Goal: Information Seeking & Learning: Learn about a topic

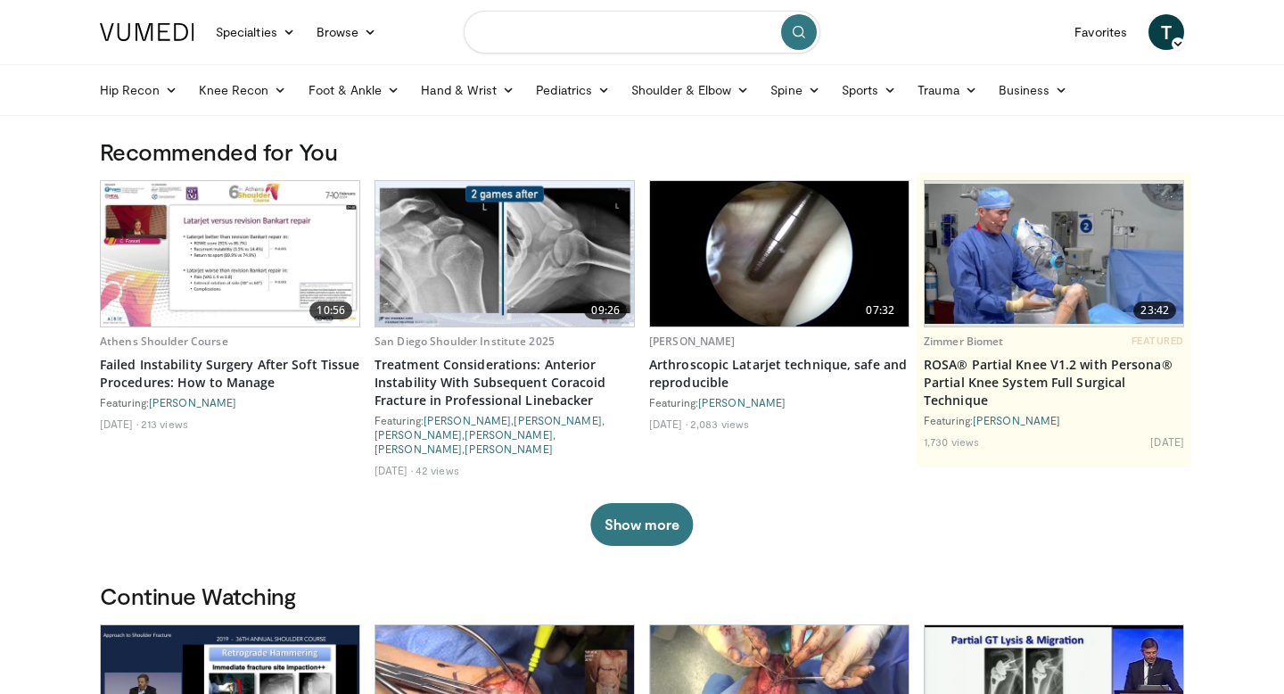
click at [686, 30] on input "Search topics, interventions" at bounding box center [642, 32] width 357 height 43
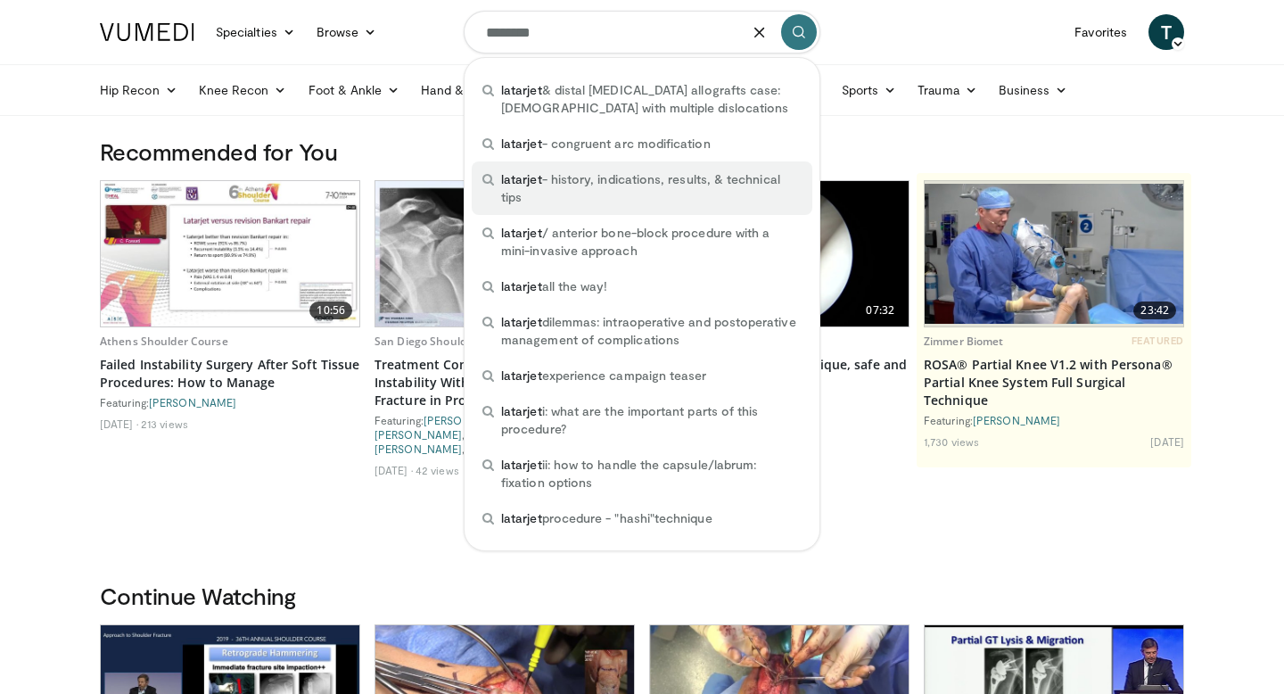
click at [620, 189] on span "latarjet - history, indications, results, & technical tips" at bounding box center [651, 188] width 300 height 36
type input "**********"
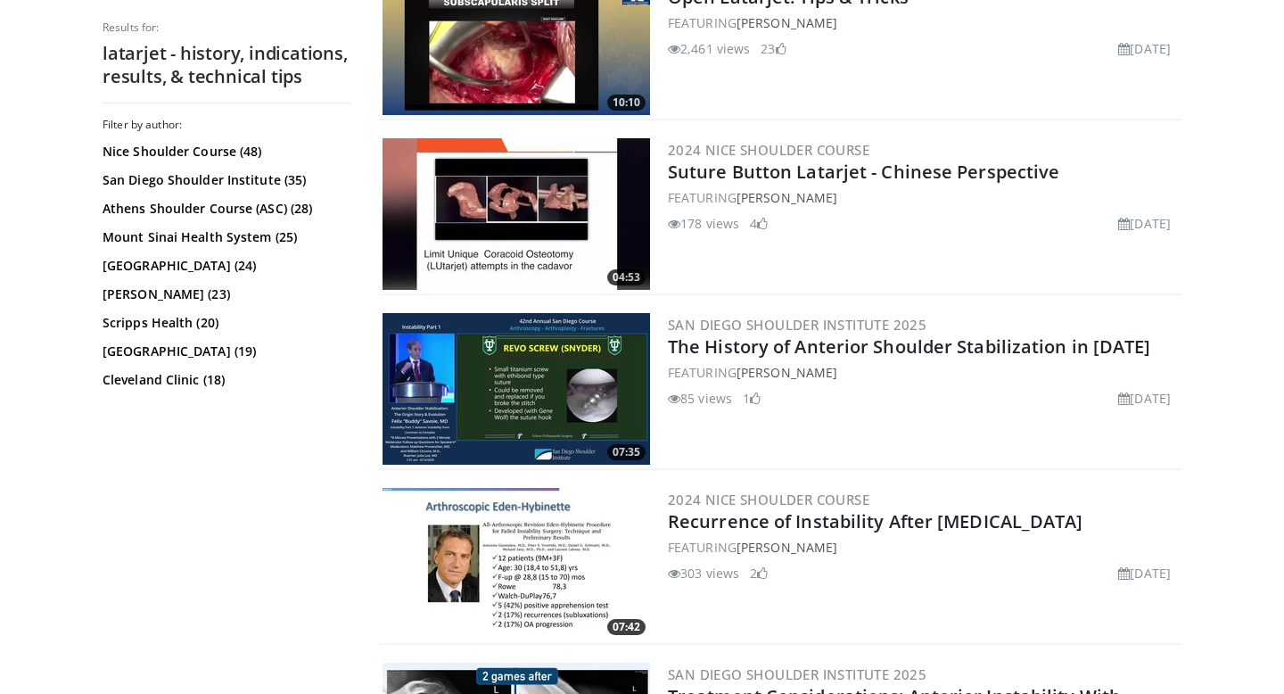
scroll to position [1462, 0]
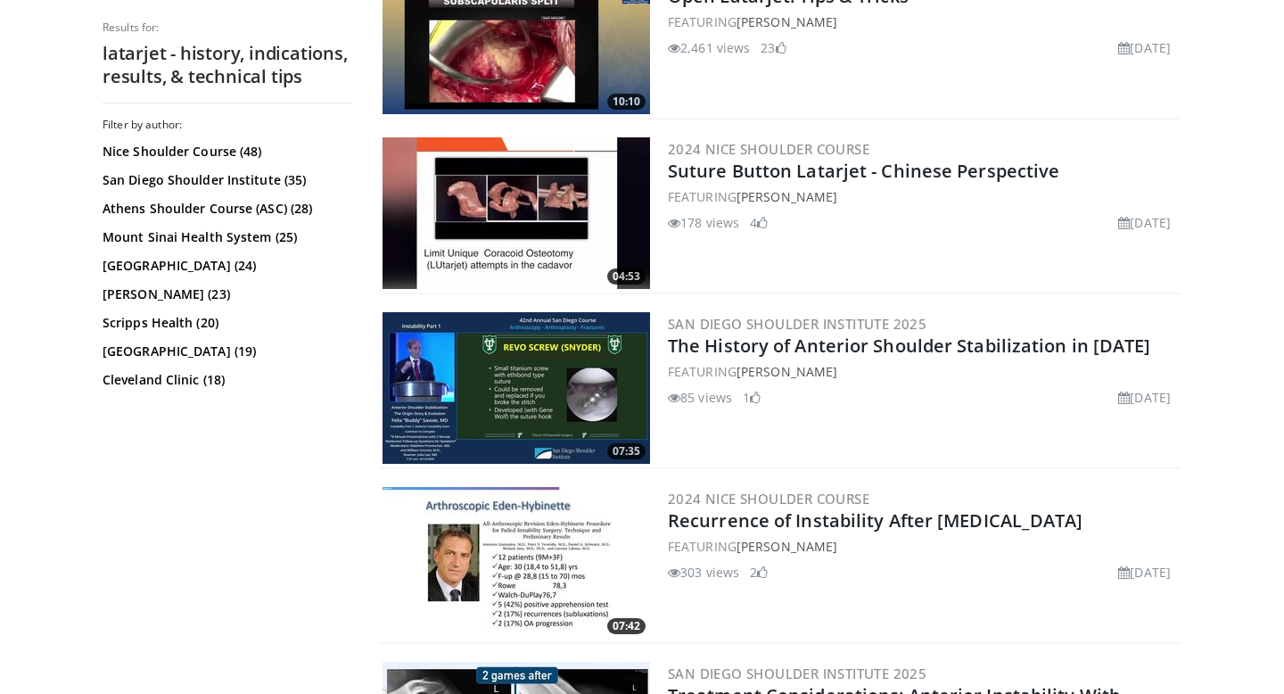
click at [544, 367] on img at bounding box center [515, 388] width 267 height 152
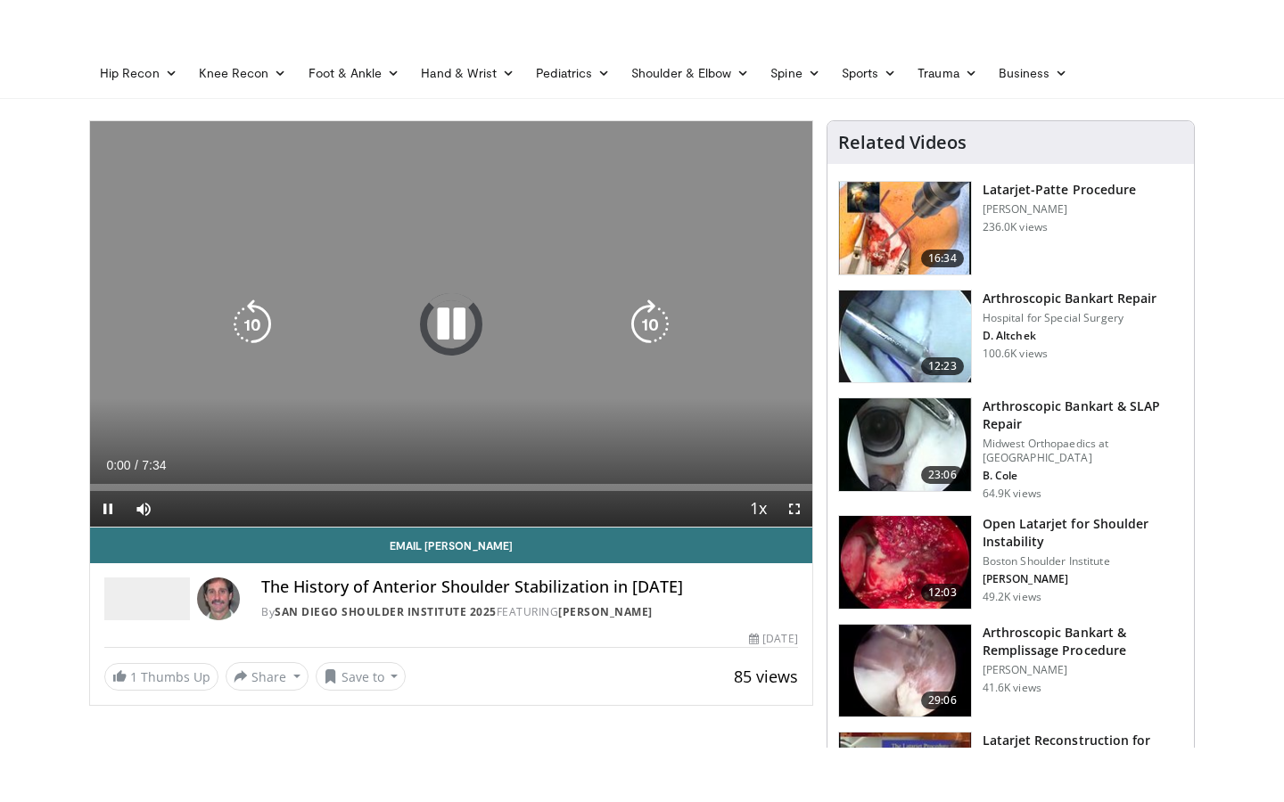
scroll to position [73, 0]
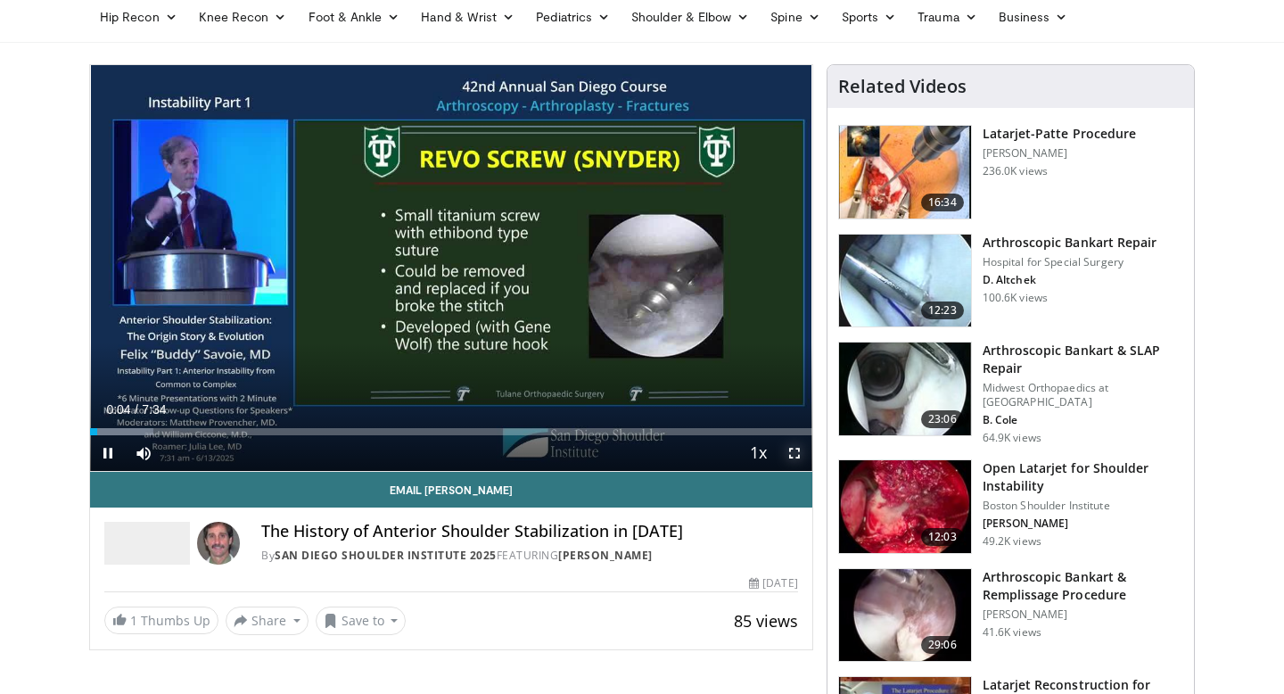
click at [802, 459] on span "Video Player" at bounding box center [794, 453] width 36 height 36
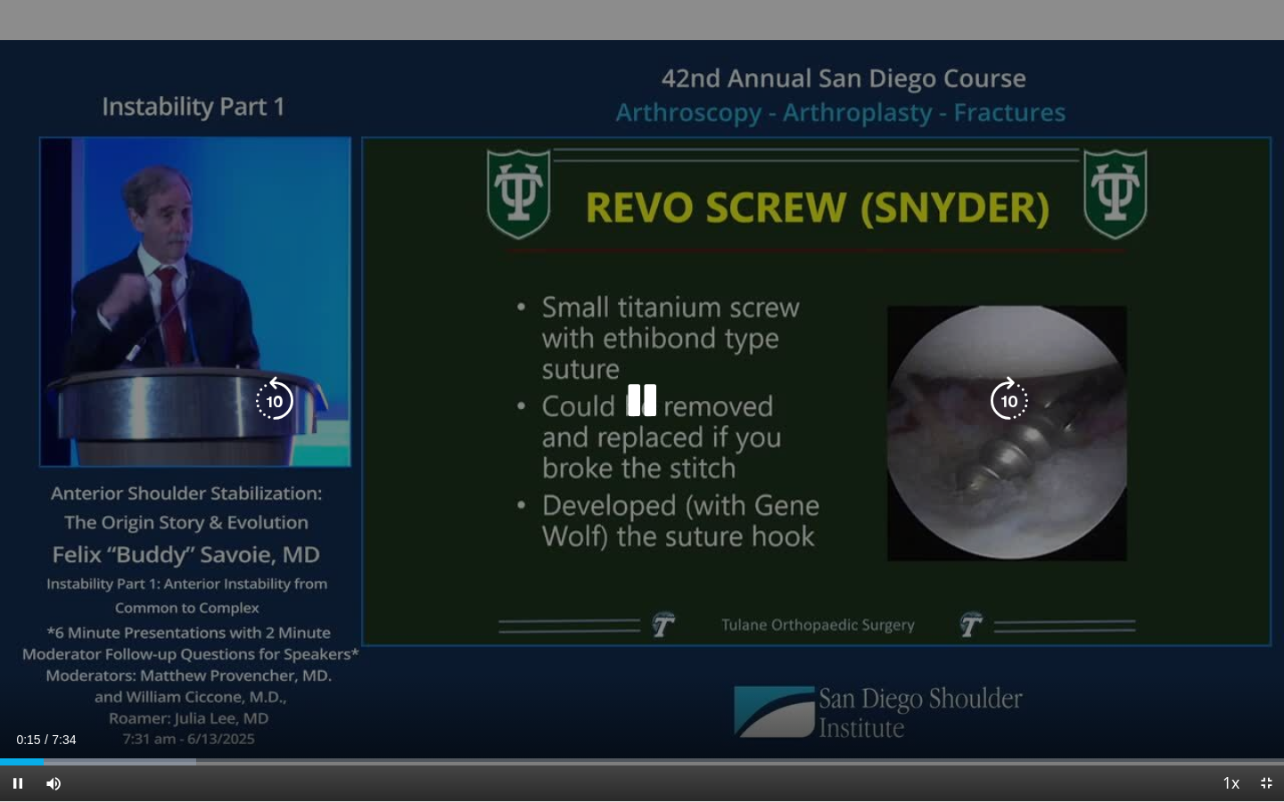
click at [420, 329] on div "10 seconds Tap to unmute" at bounding box center [642, 400] width 1284 height 801
click at [637, 389] on icon "Video Player" at bounding box center [642, 401] width 50 height 50
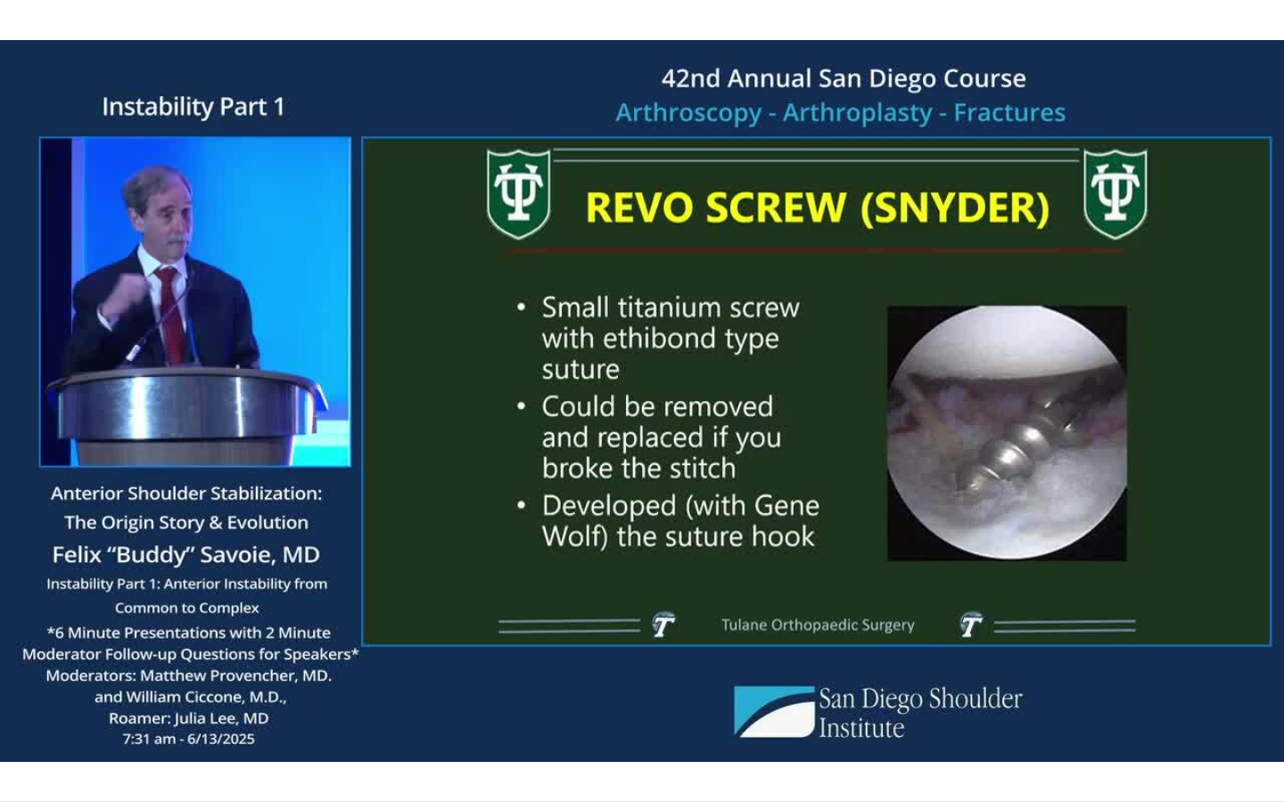
click at [637, 389] on div "10 seconds Tap to unmute" at bounding box center [642, 400] width 1284 height 801
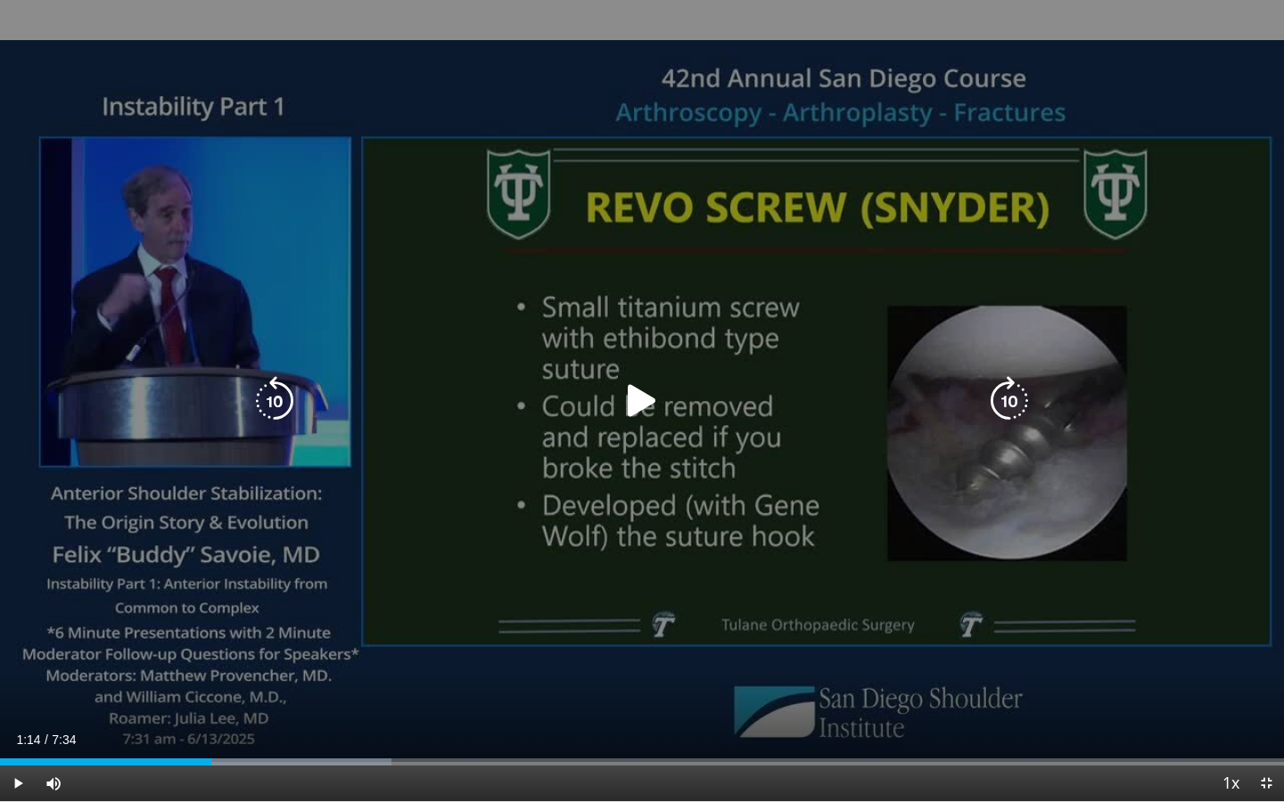
click at [631, 410] on icon "Video Player" at bounding box center [642, 401] width 50 height 50
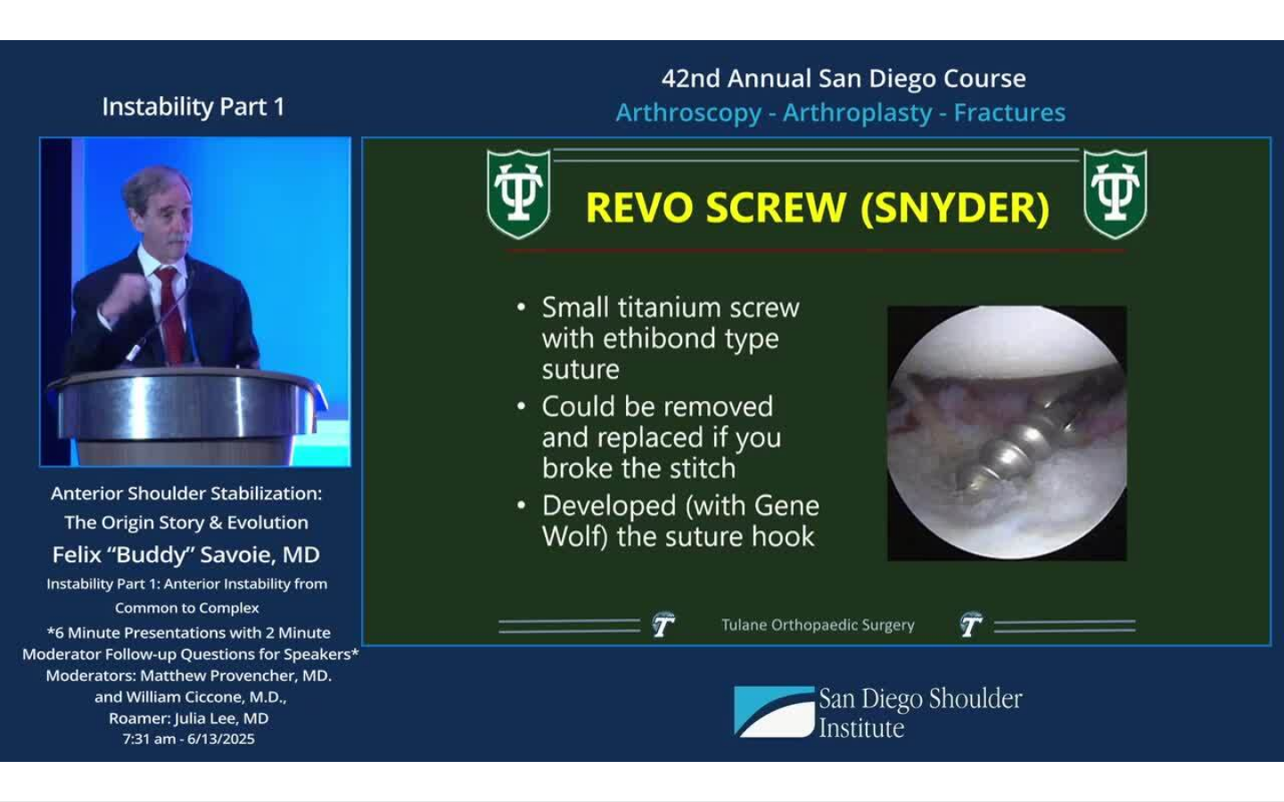
click at [645, 693] on div "10 seconds Tap to unmute" at bounding box center [642, 400] width 1284 height 801
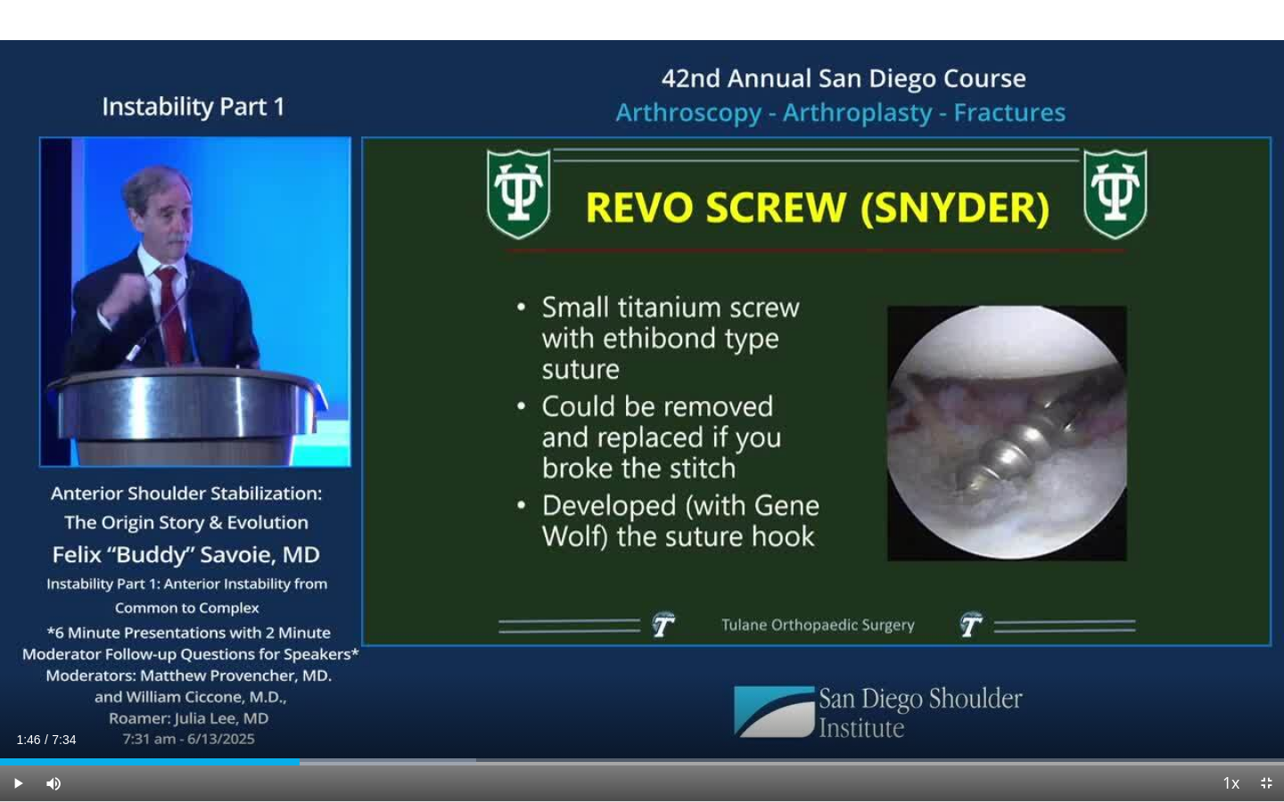
click at [645, 693] on div "10 seconds Tap to unmute" at bounding box center [642, 400] width 1284 height 801
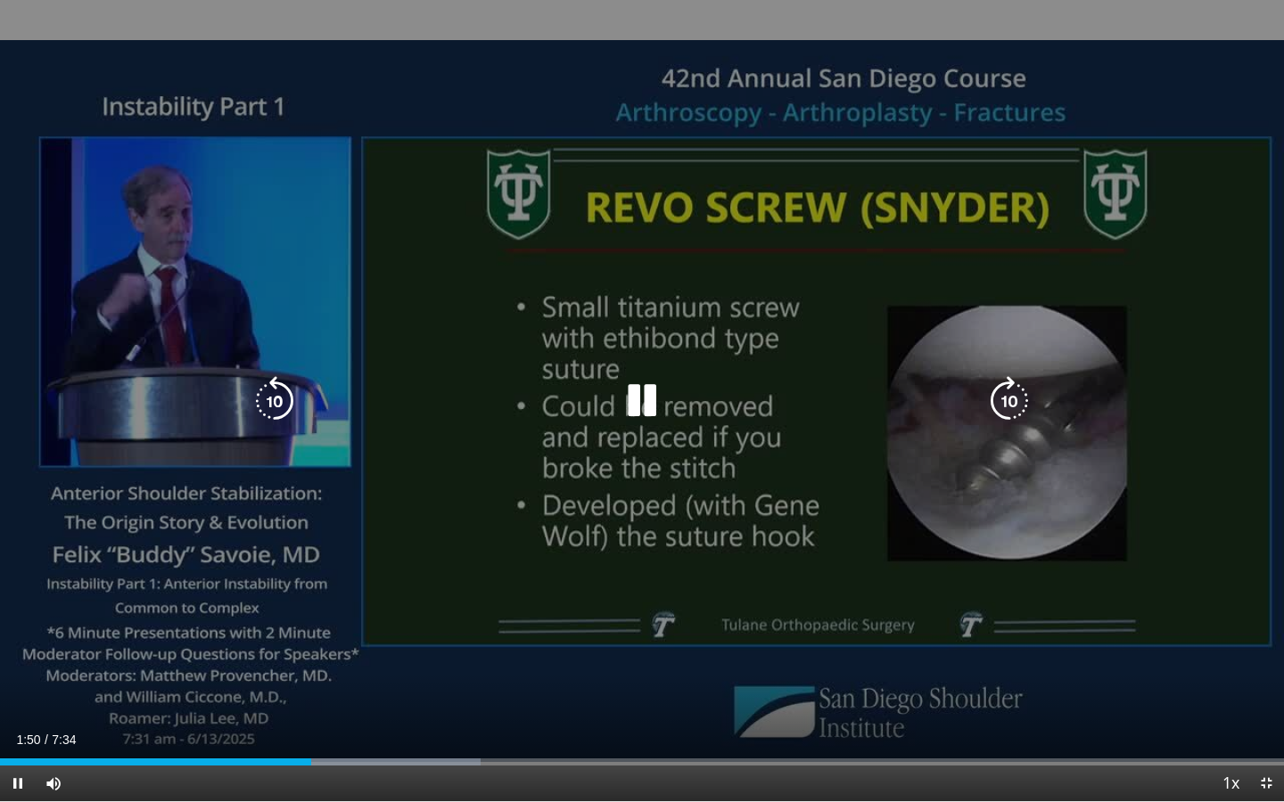
click at [690, 519] on div "10 seconds Tap to unmute" at bounding box center [642, 400] width 1284 height 801
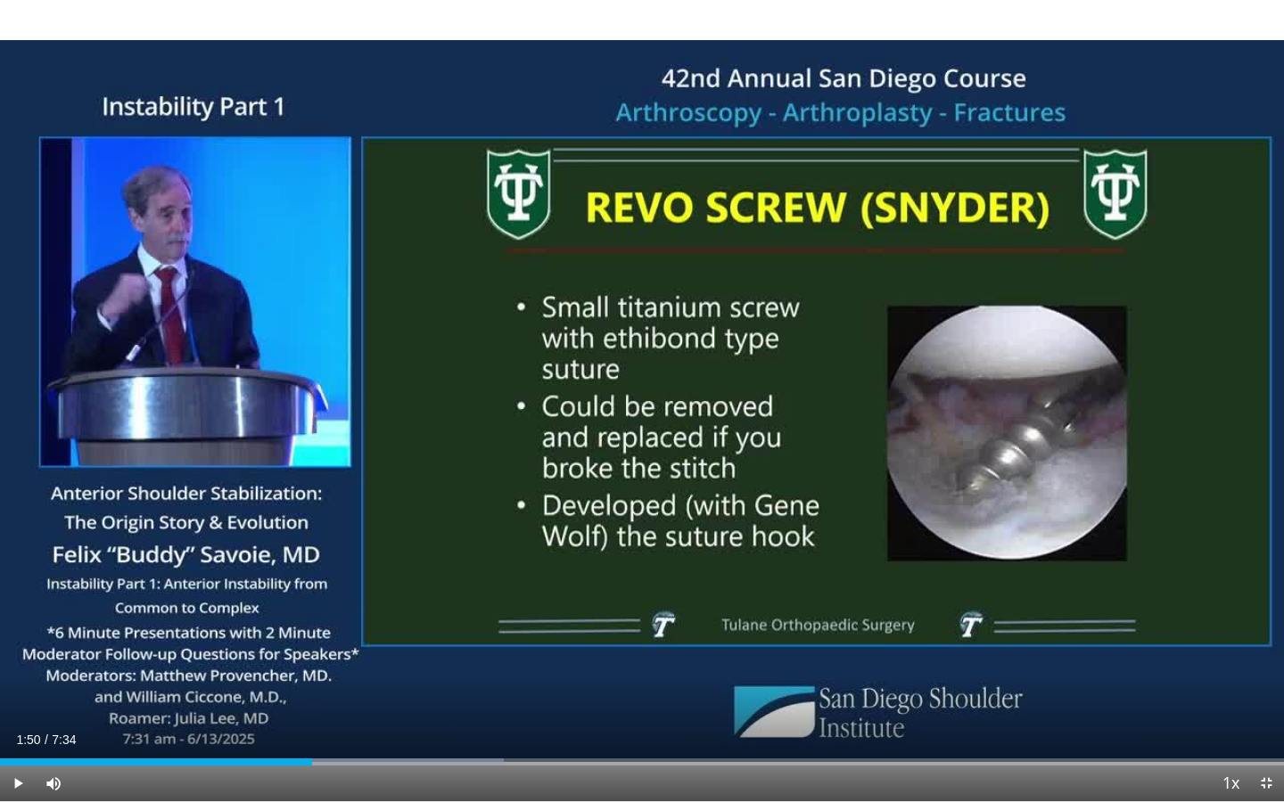
click at [690, 519] on div "10 seconds Tap to unmute" at bounding box center [642, 400] width 1284 height 801
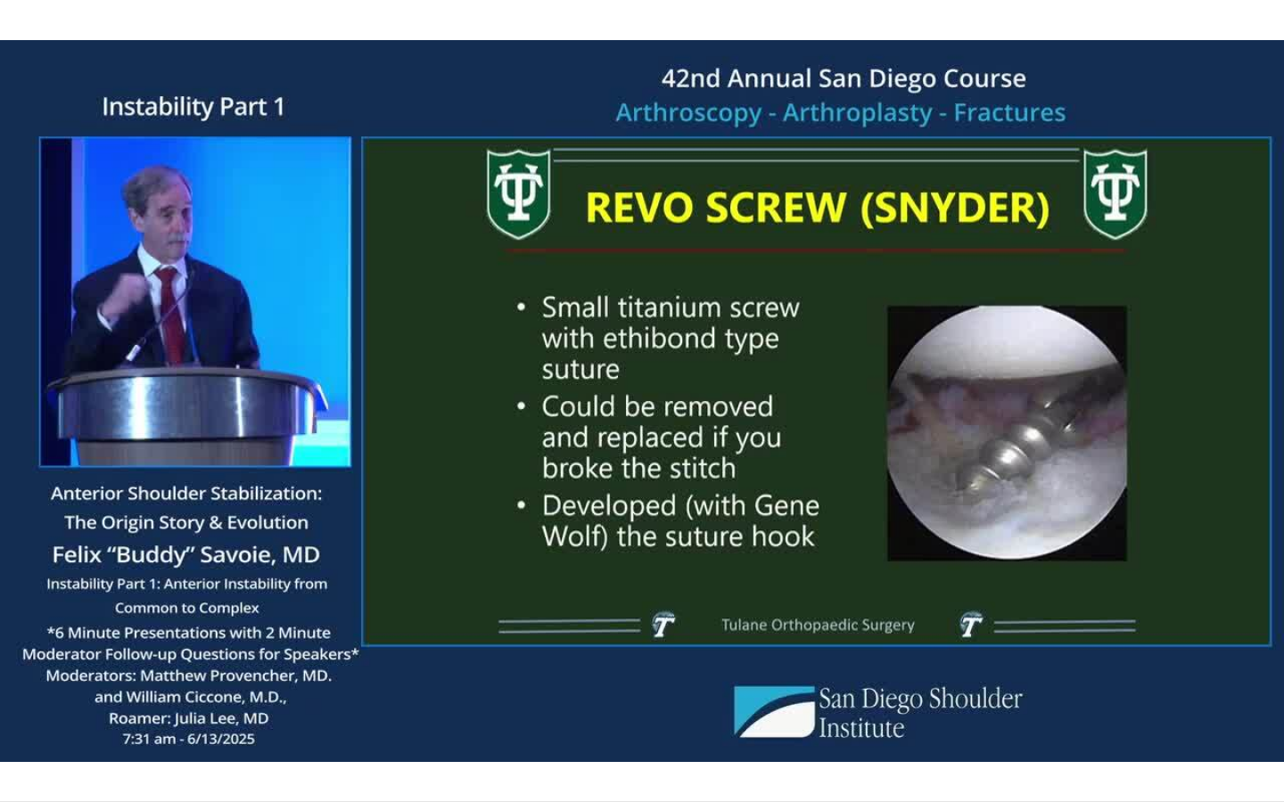
click at [690, 519] on div "10 seconds Tap to unmute" at bounding box center [642, 400] width 1284 height 801
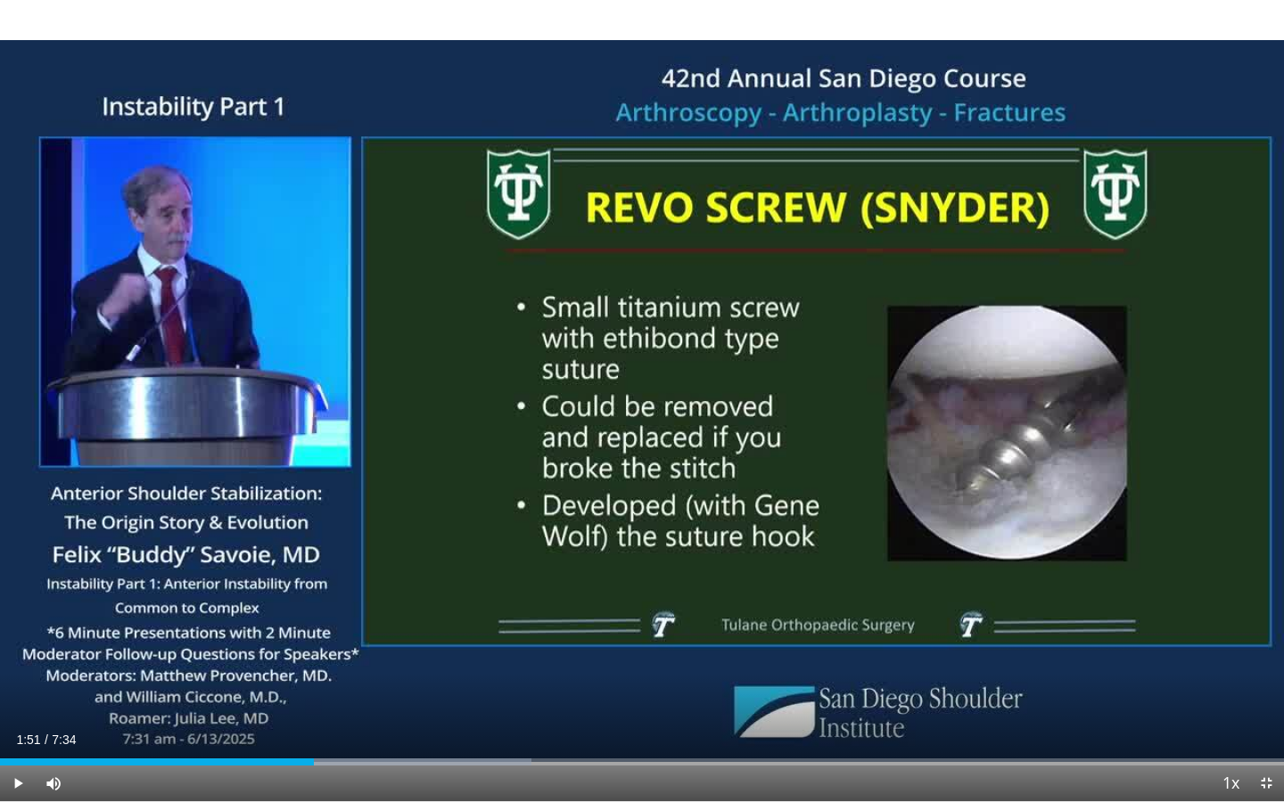
click at [690, 519] on div "10 seconds Tap to unmute" at bounding box center [642, 400] width 1284 height 801
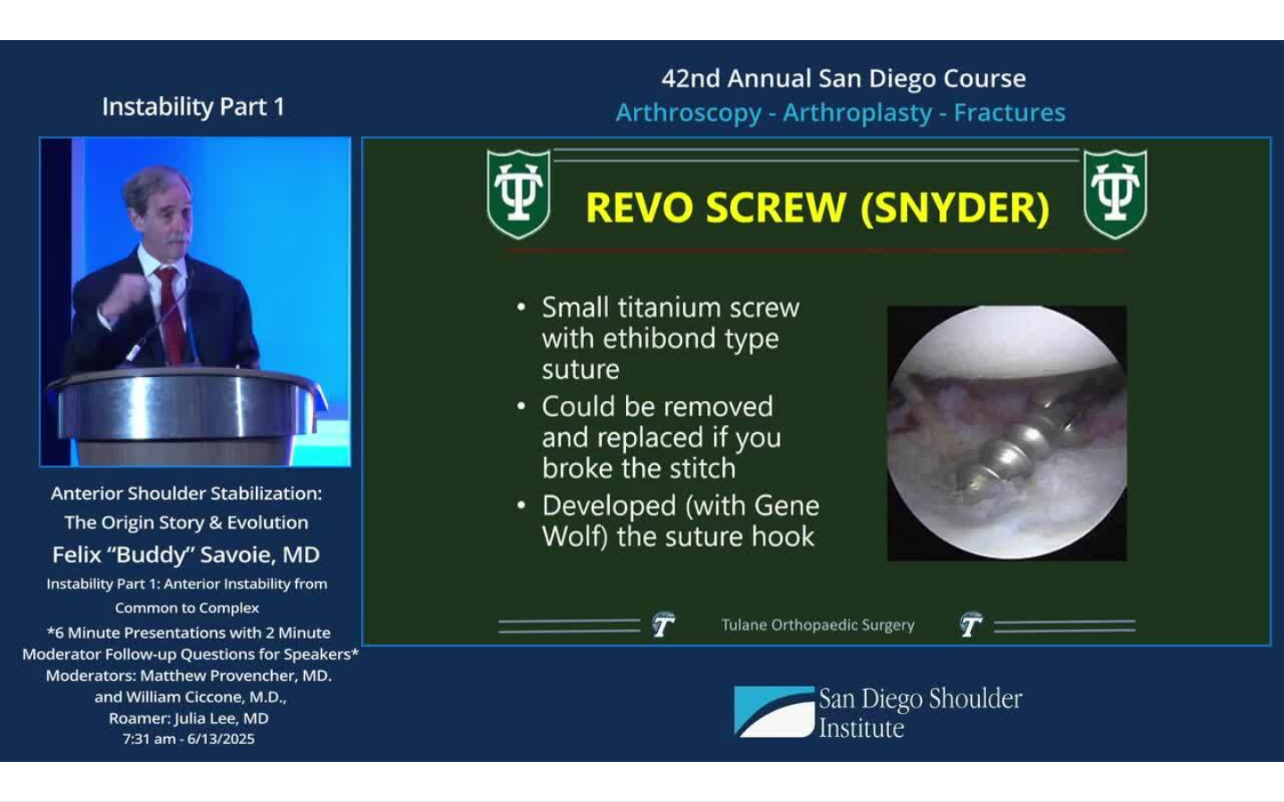
click at [690, 519] on div "10 seconds Tap to unmute" at bounding box center [642, 400] width 1284 height 801
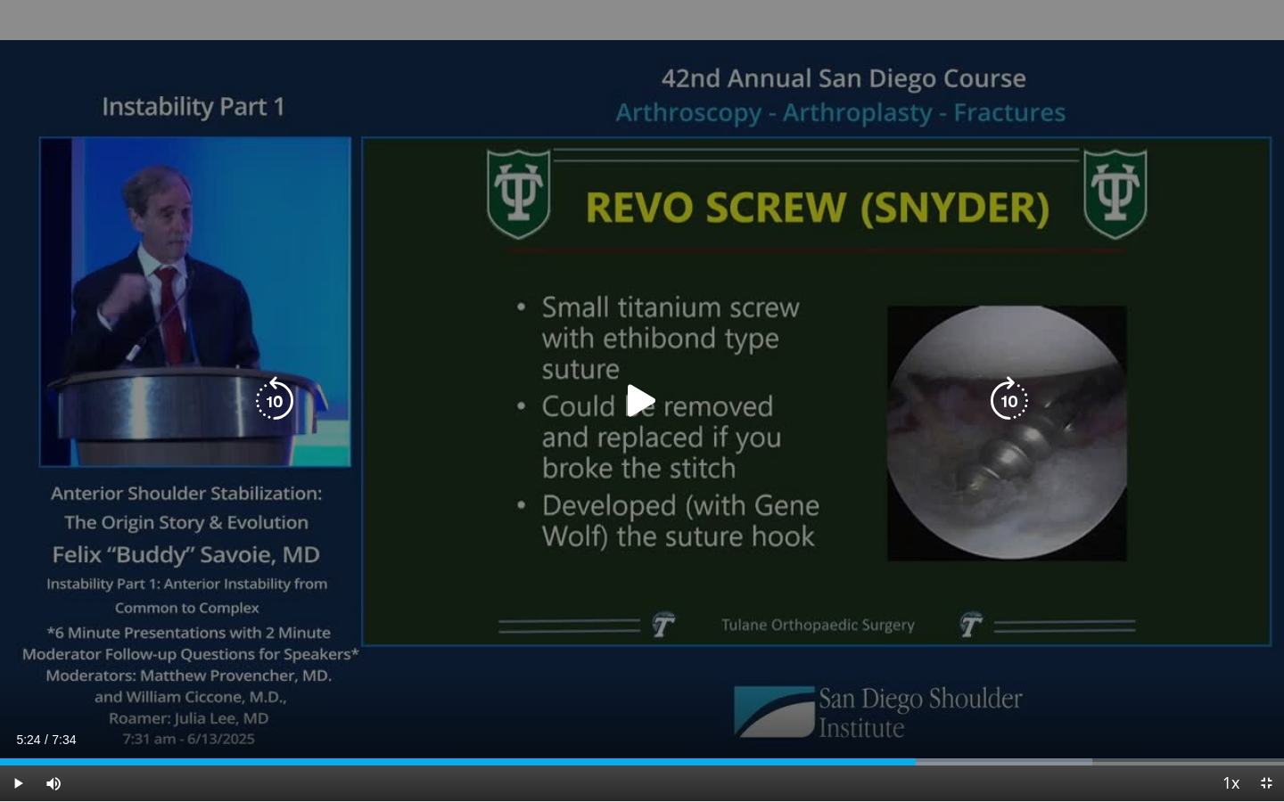
click at [634, 394] on icon "Video Player" at bounding box center [642, 401] width 50 height 50
click at [404, 199] on div "10 seconds Tap to unmute" at bounding box center [642, 400] width 1284 height 801
click at [620, 414] on icon "Video Player" at bounding box center [642, 401] width 50 height 50
click at [463, 339] on div "10 seconds Tap to unmute" at bounding box center [642, 400] width 1284 height 801
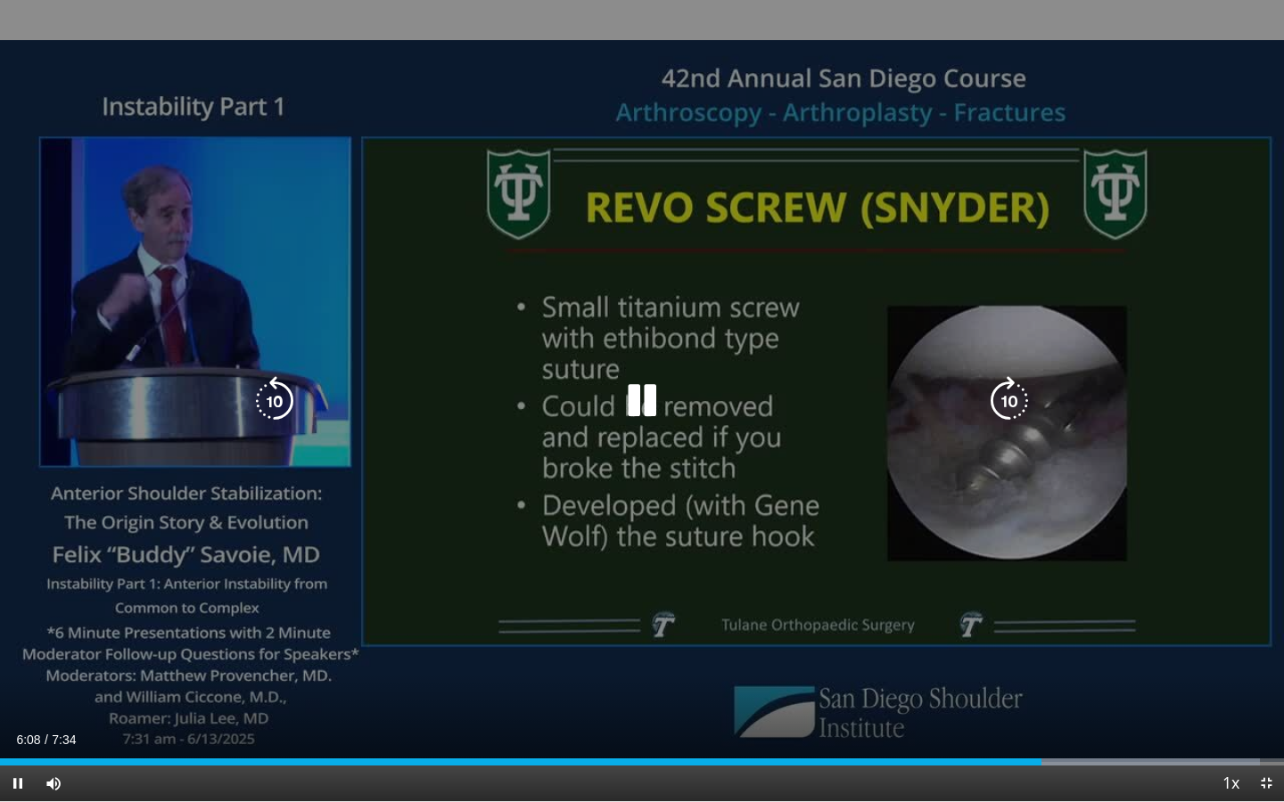
click at [279, 102] on div "10 seconds Tap to unmute" at bounding box center [642, 400] width 1284 height 801
click at [735, 377] on div "10 seconds Tap to unmute" at bounding box center [642, 400] width 1284 height 801
click at [324, 302] on div "10 seconds Tap to unmute" at bounding box center [642, 400] width 1284 height 801
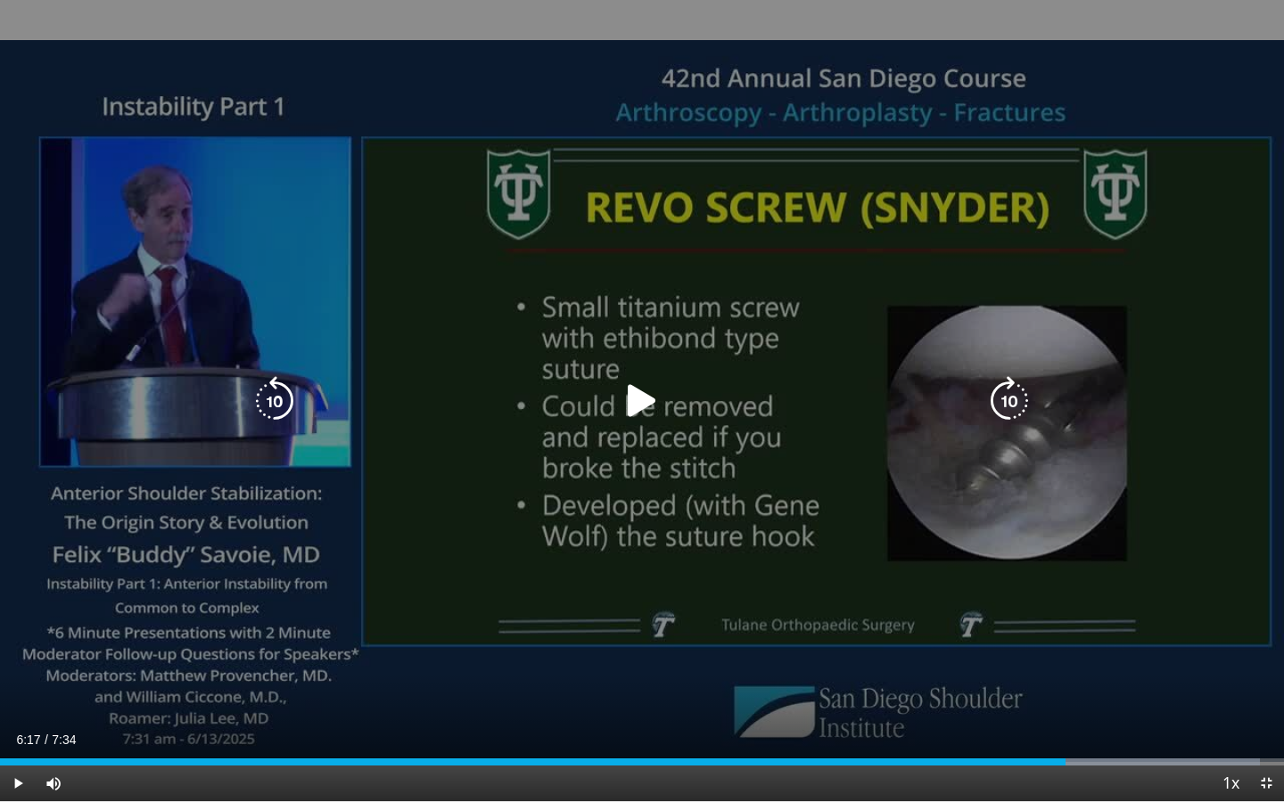
click at [637, 401] on icon "Video Player" at bounding box center [642, 401] width 50 height 50
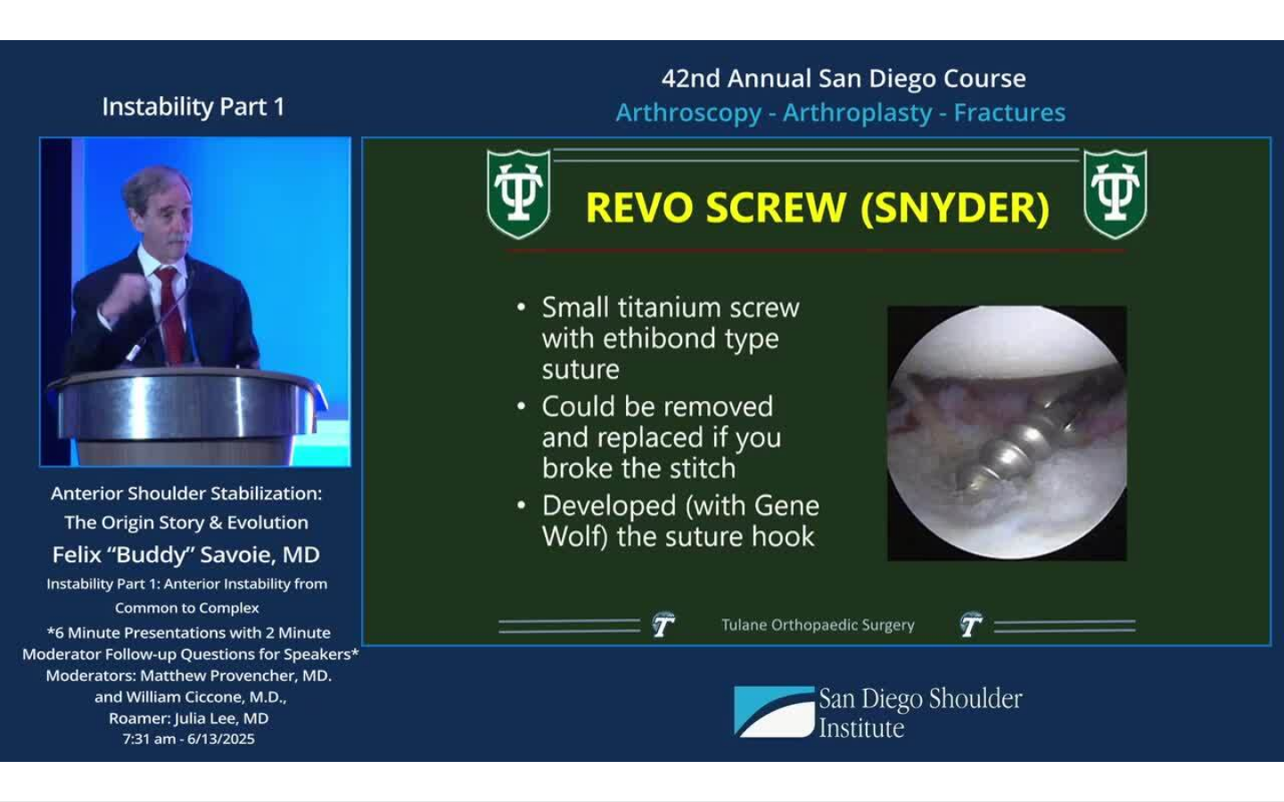
click at [783, 193] on div "10 seconds Tap to unmute" at bounding box center [642, 400] width 1284 height 801
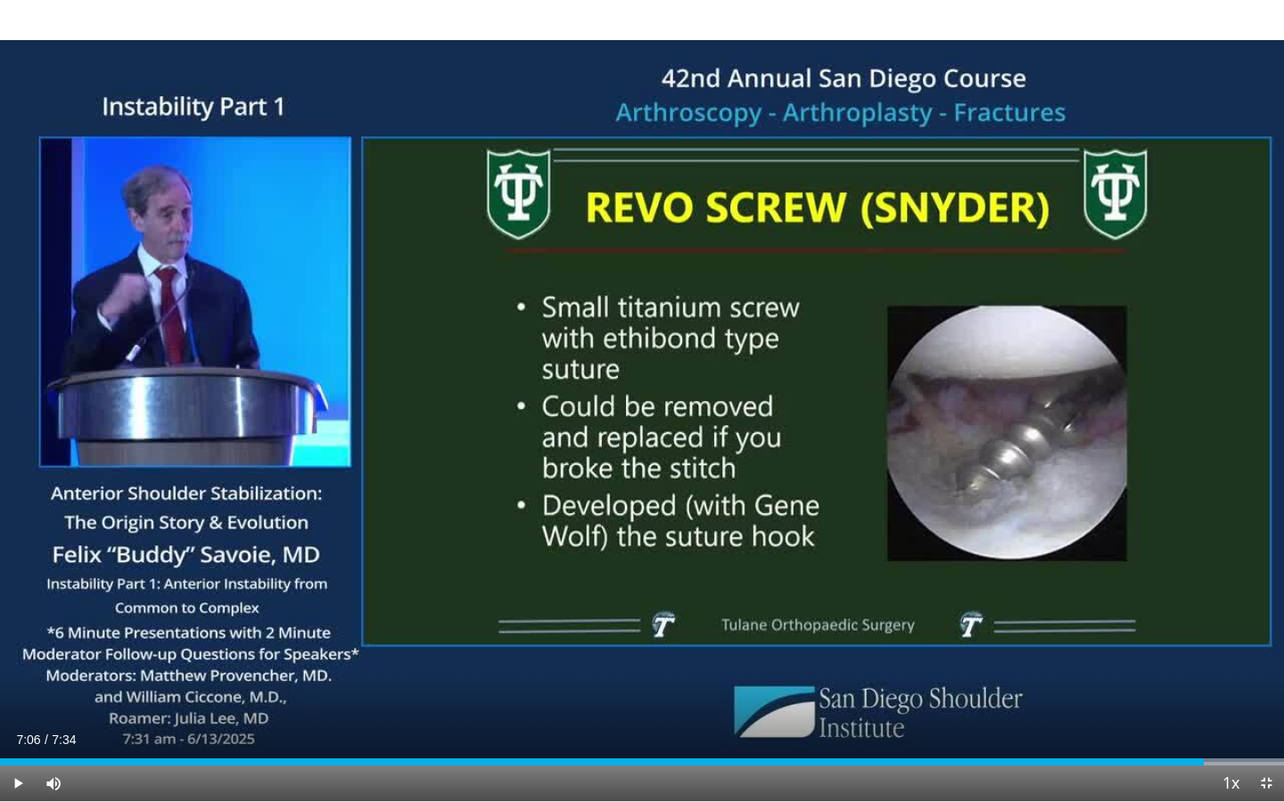
click at [783, 193] on div "10 seconds Tap to unmute" at bounding box center [642, 400] width 1284 height 801
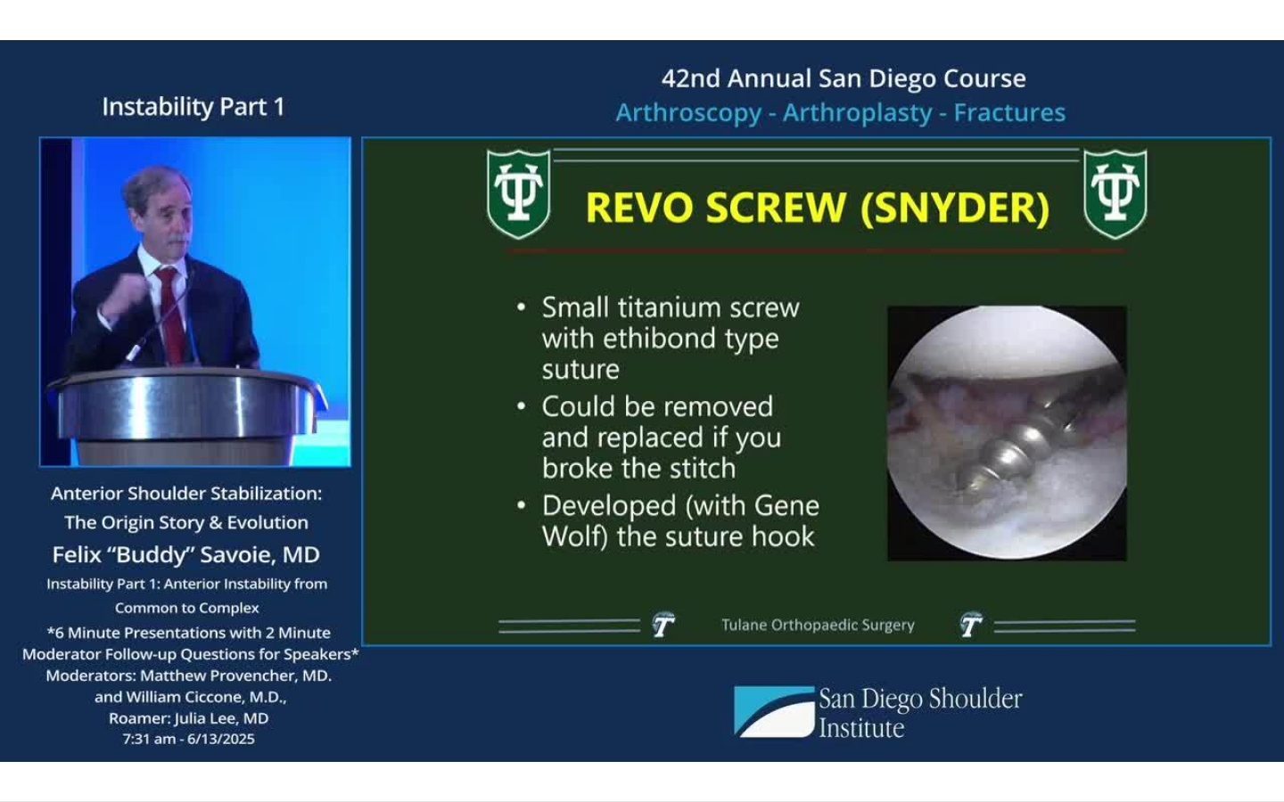
click at [783, 193] on div "10 seconds Tap to unmute" at bounding box center [642, 400] width 1284 height 801
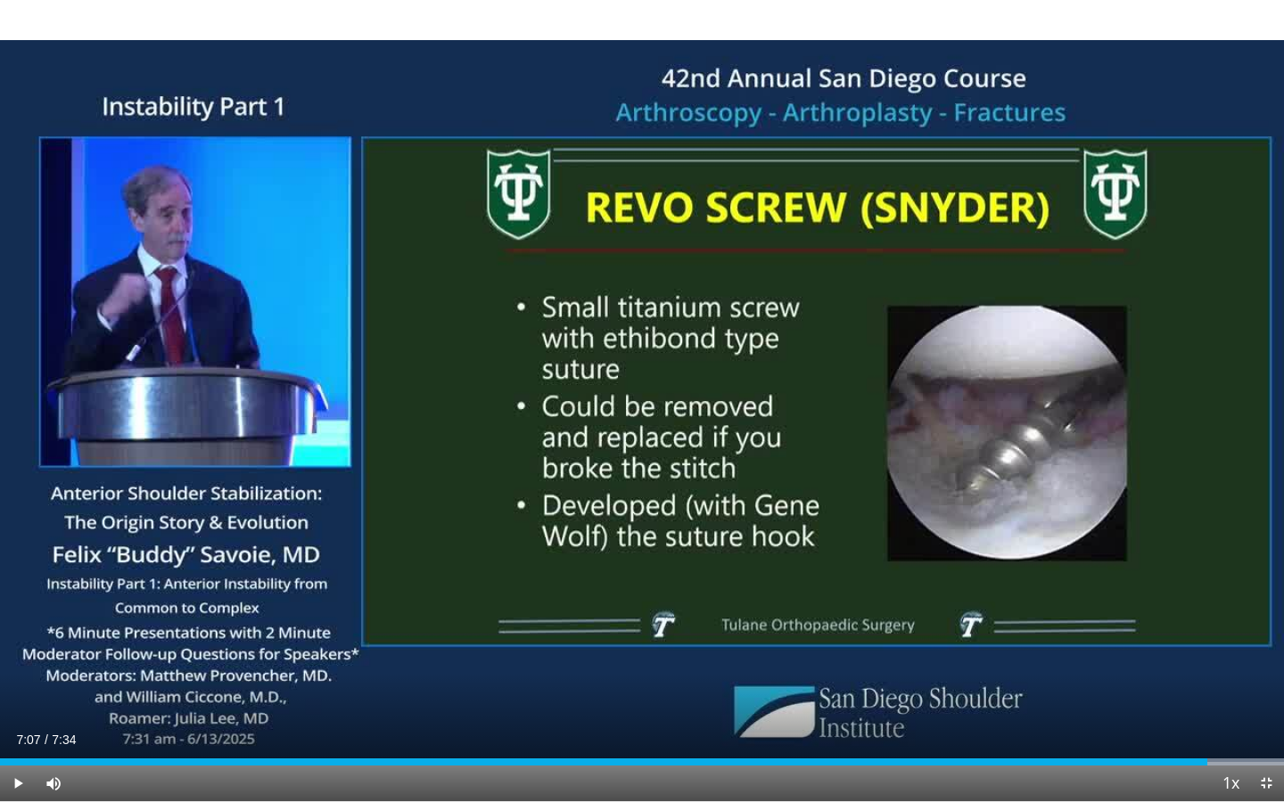
click at [783, 193] on div "10 seconds Tap to unmute" at bounding box center [642, 400] width 1284 height 801
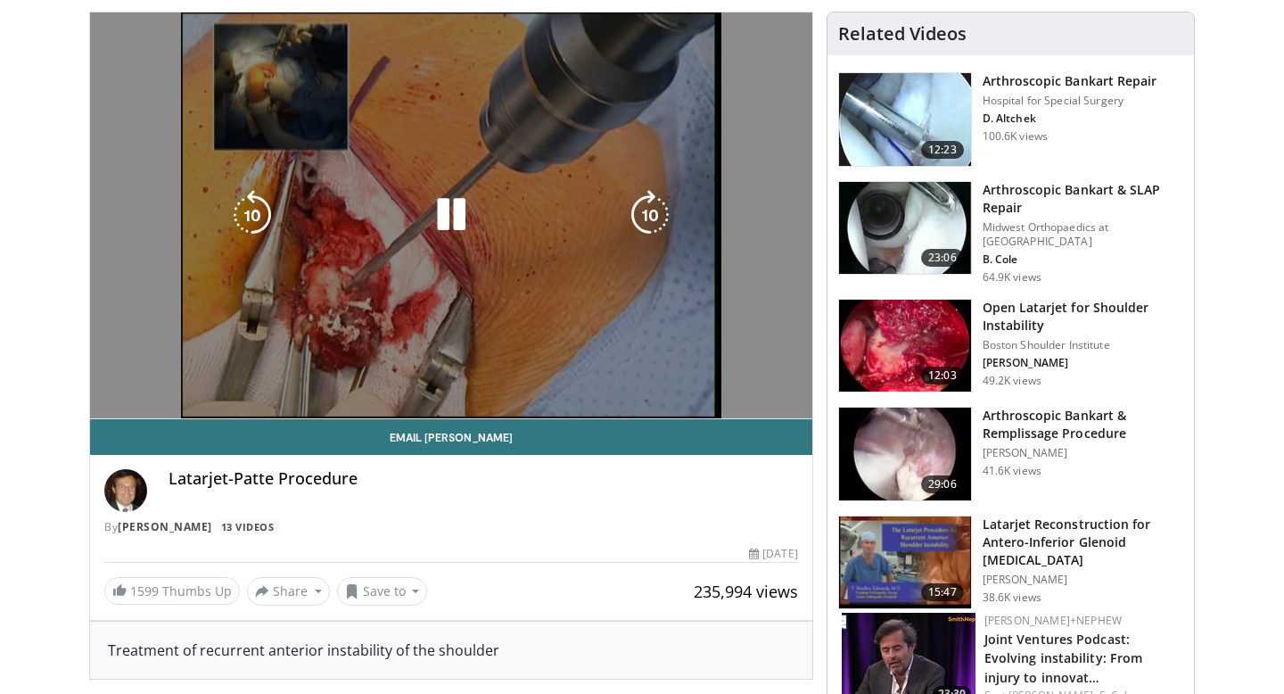
scroll to position [119, 0]
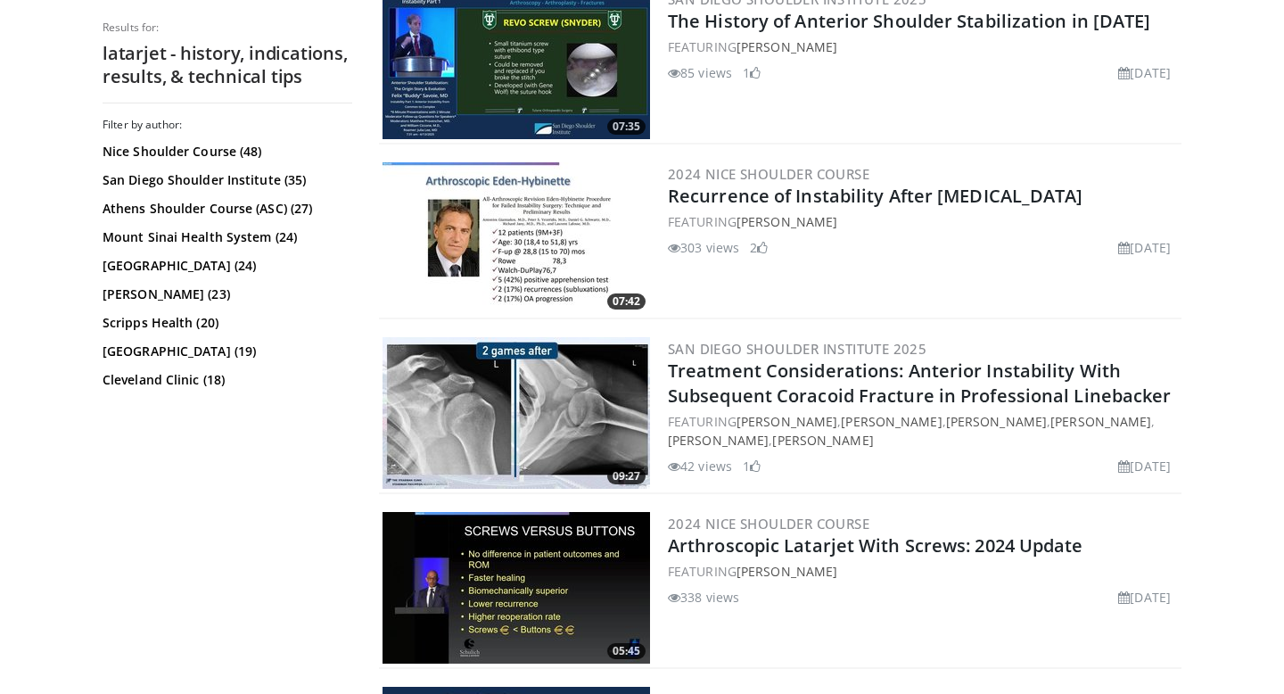
scroll to position [1815, 0]
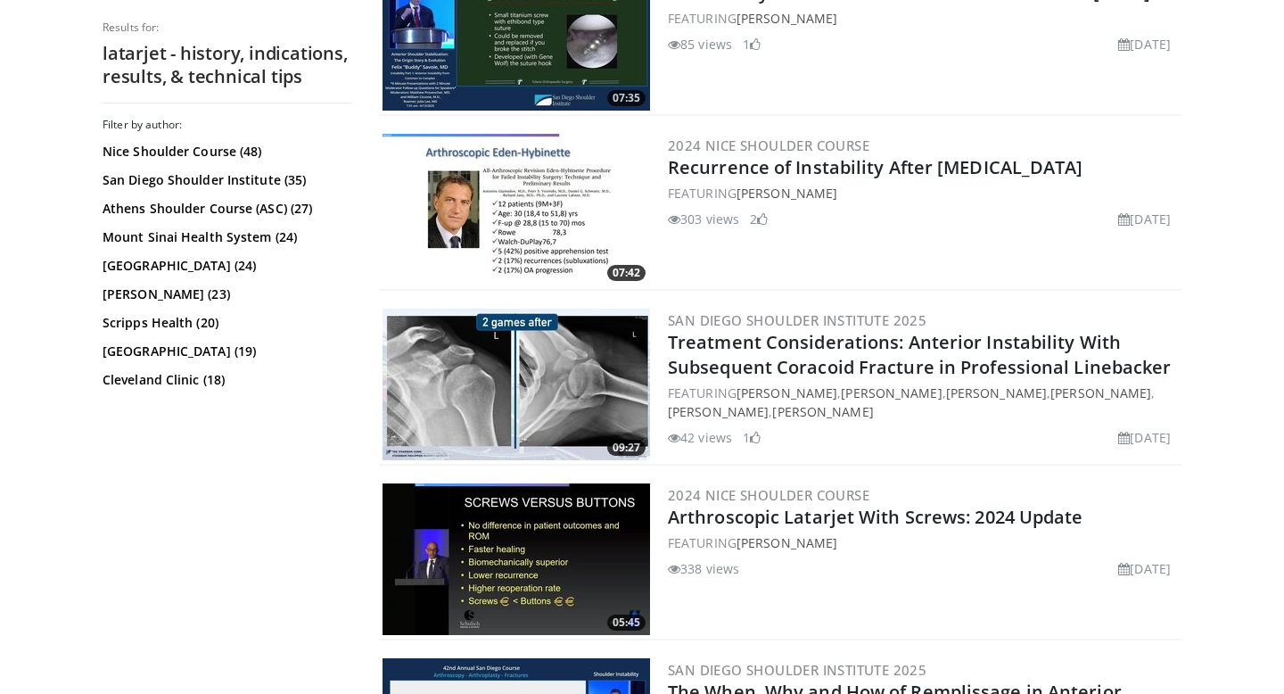
click at [547, 562] on img at bounding box center [515, 559] width 267 height 152
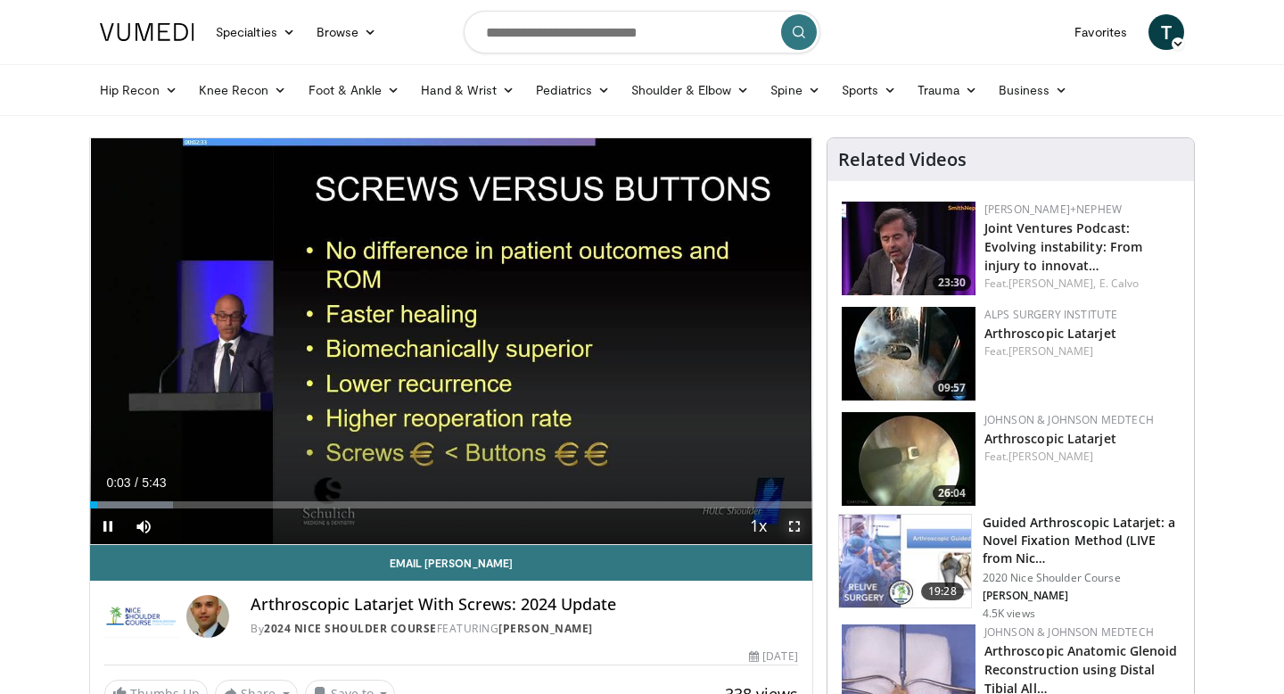
click at [804, 526] on span "Video Player" at bounding box center [794, 526] width 36 height 36
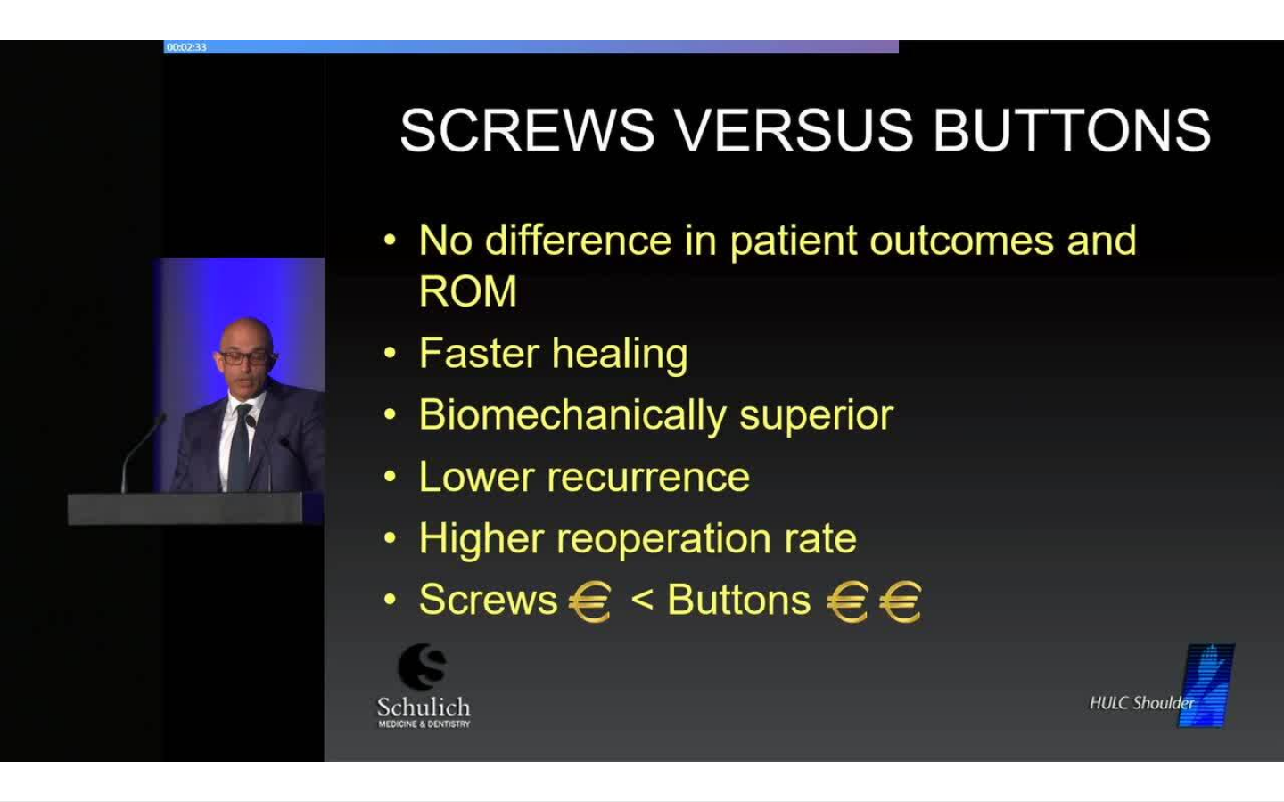
click at [804, 635] on div "10 seconds Tap to unmute" at bounding box center [642, 400] width 1284 height 801
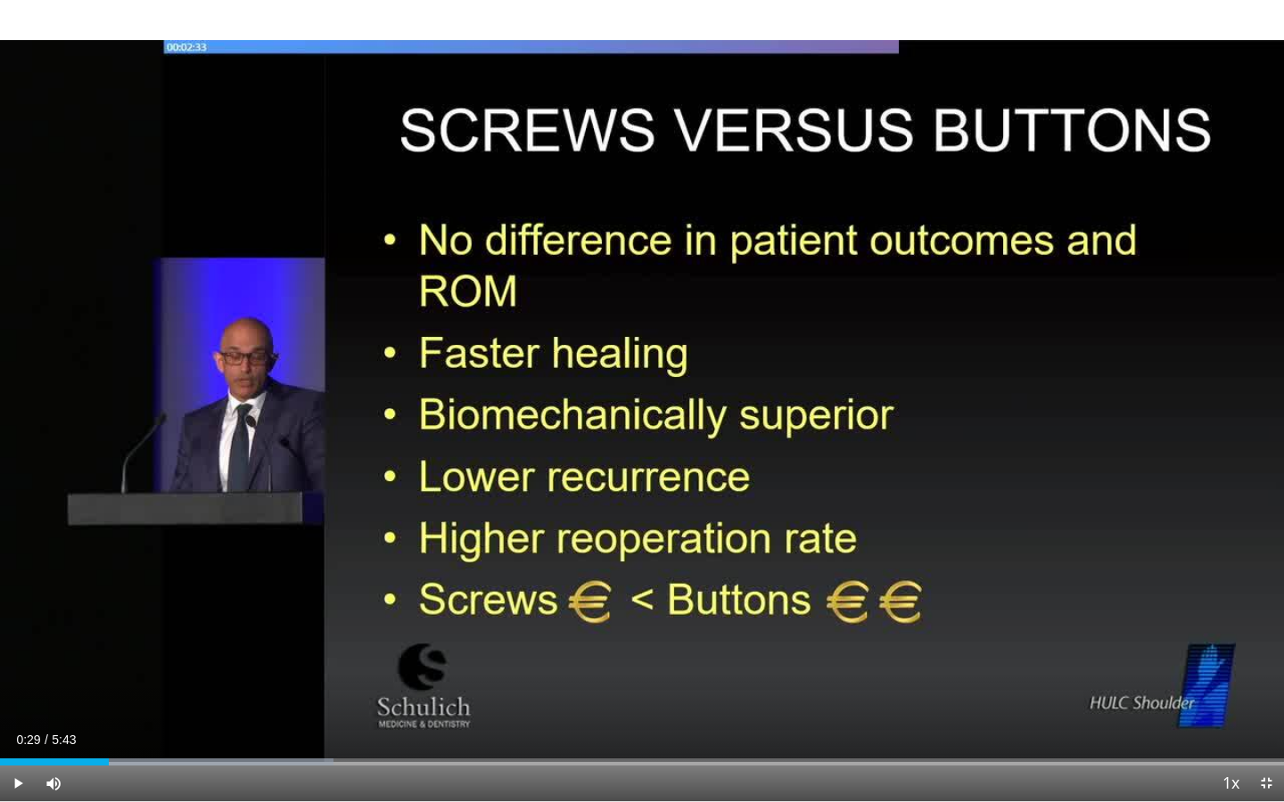
click at [804, 635] on div "10 seconds Tap to unmute" at bounding box center [642, 400] width 1284 height 801
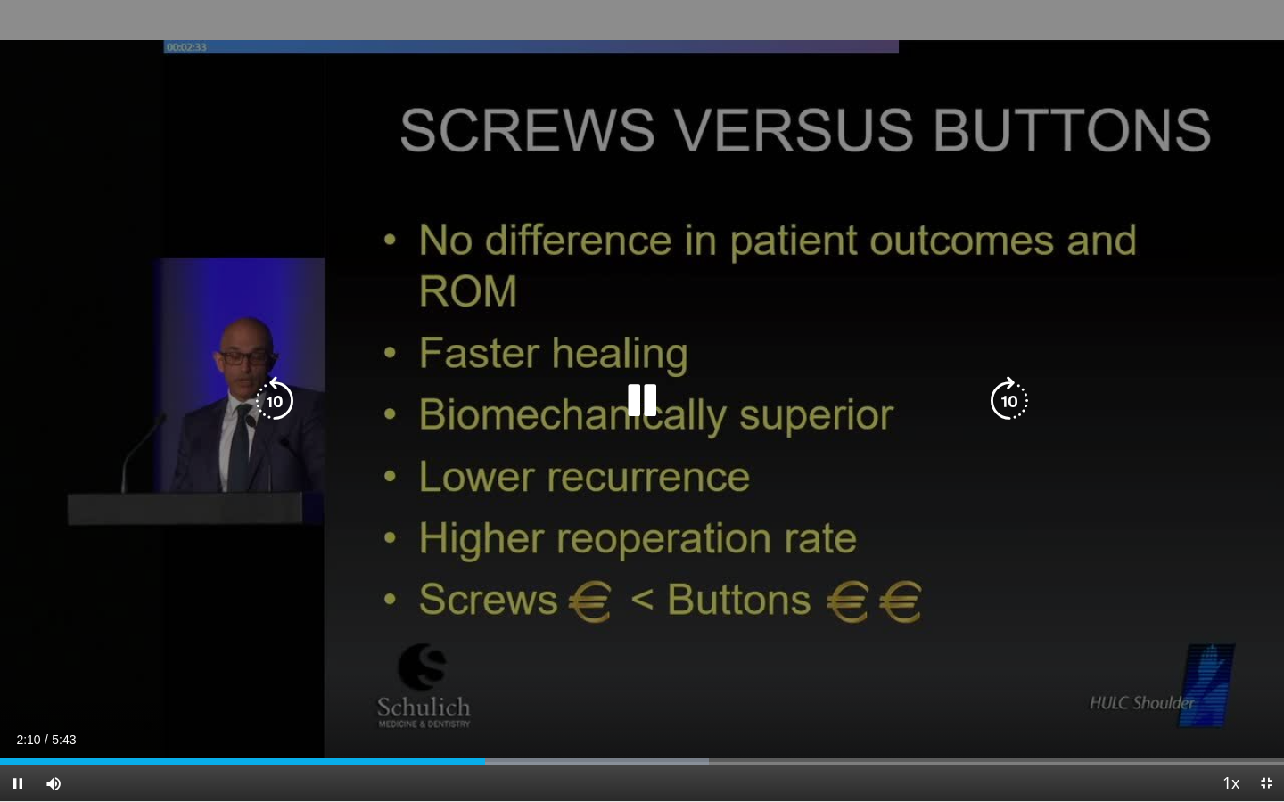
click at [719, 410] on div "Video Player" at bounding box center [642, 401] width 770 height 36
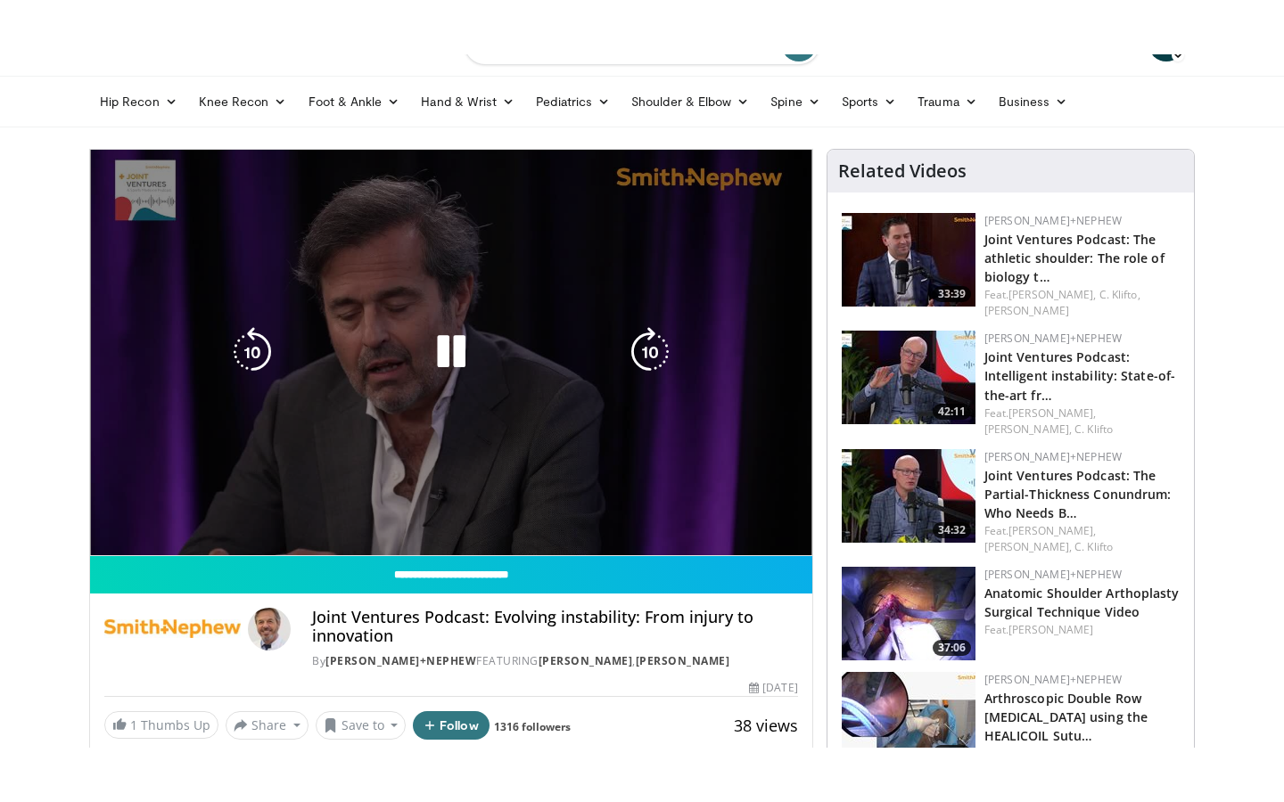
scroll to position [45, 0]
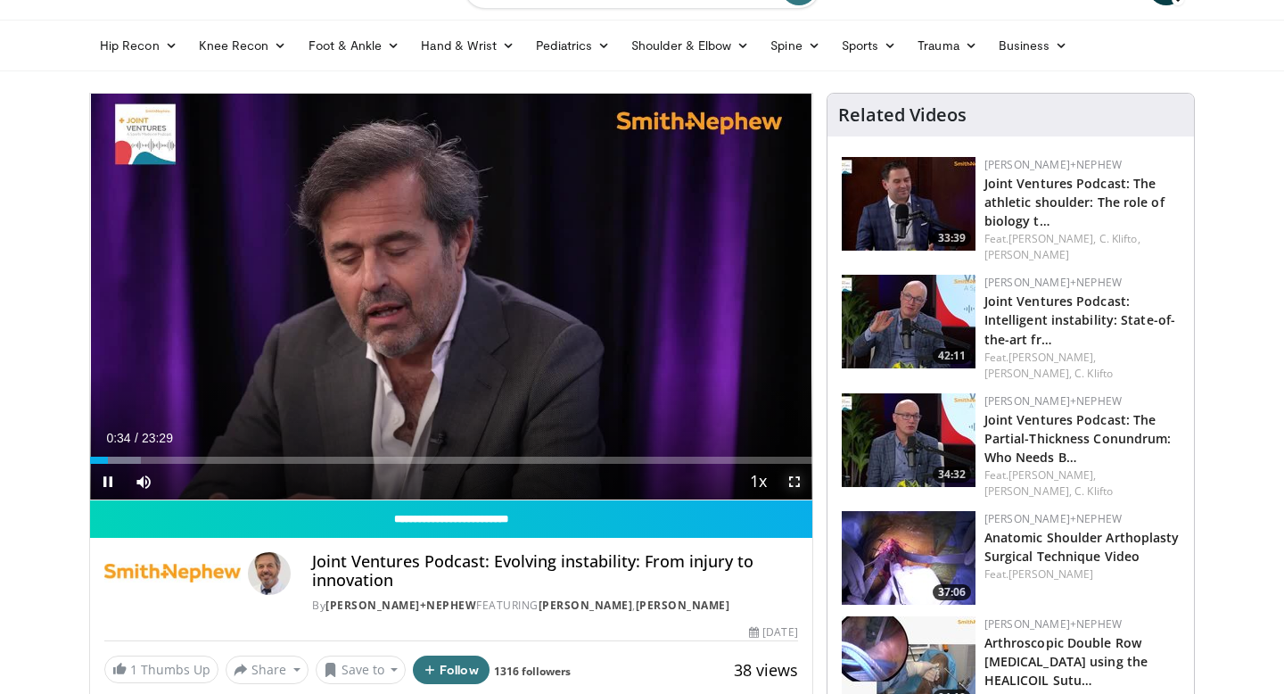
click at [795, 478] on span "Video Player" at bounding box center [794, 482] width 36 height 36
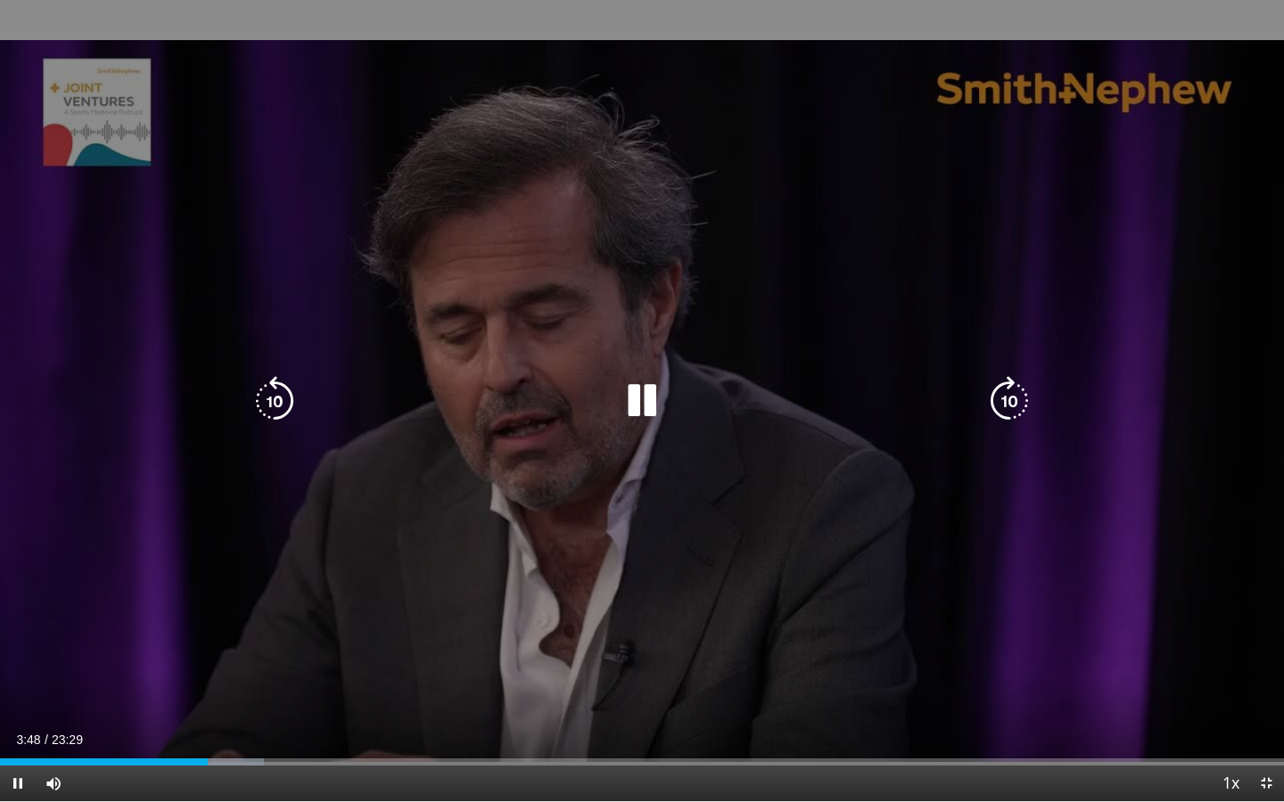
click at [330, 357] on div "20 seconds Tap to unmute" at bounding box center [642, 400] width 1284 height 801
click at [621, 397] on icon "Video Player" at bounding box center [642, 401] width 50 height 50
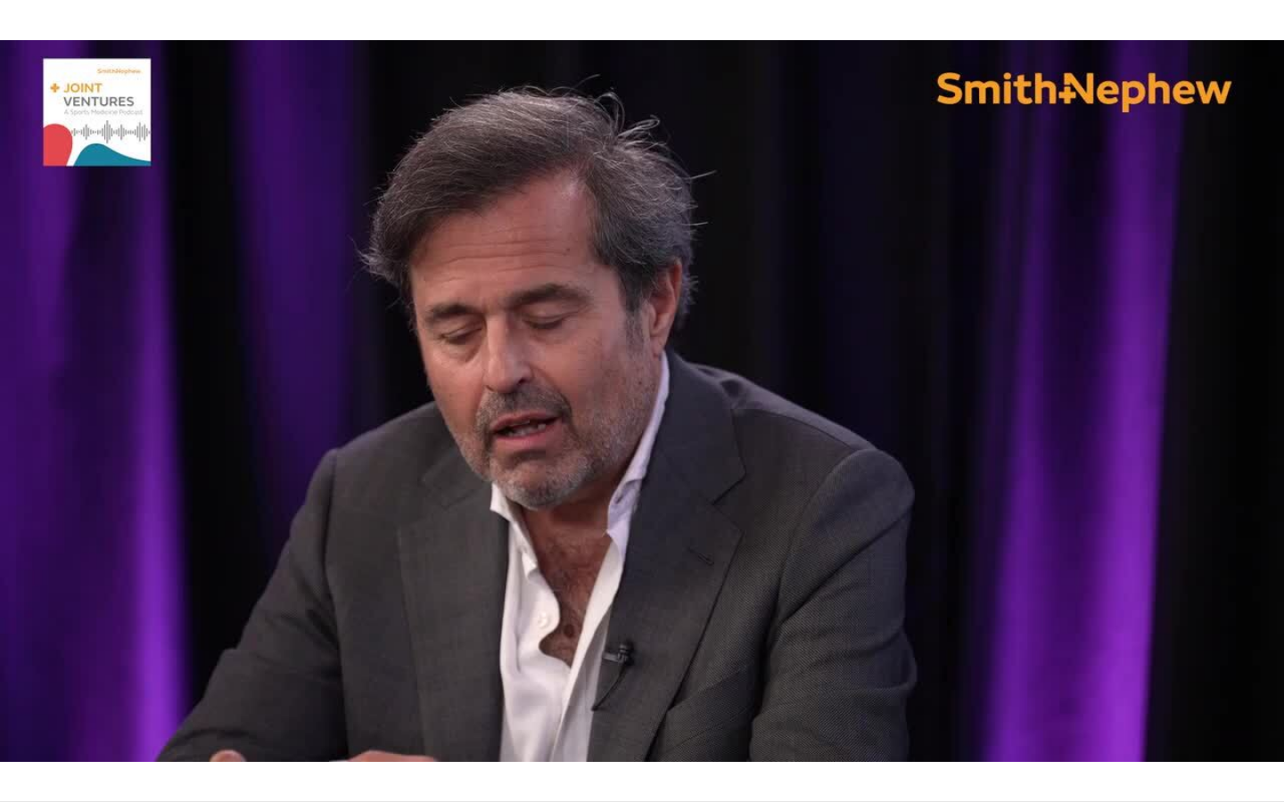
click at [861, 693] on video-js "**********" at bounding box center [642, 401] width 1284 height 802
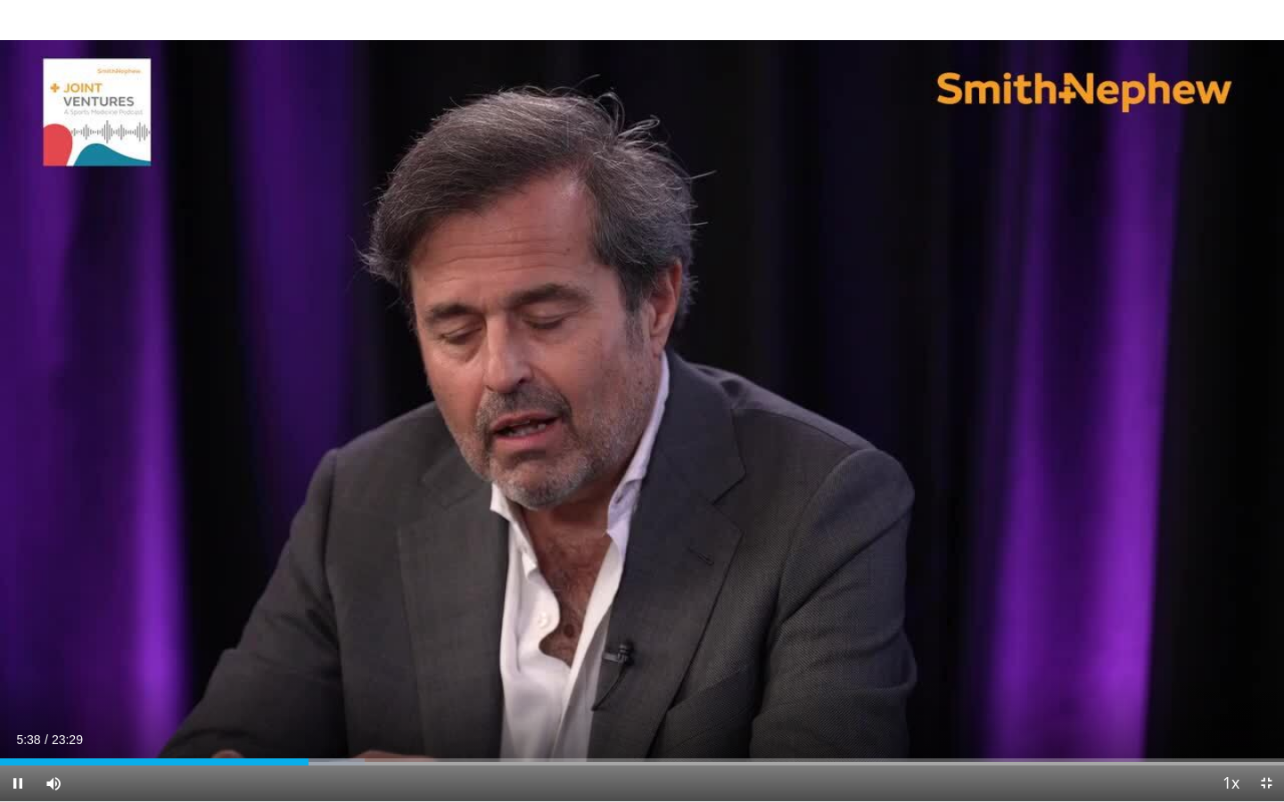
click at [861, 693] on video-js "**********" at bounding box center [642, 401] width 1284 height 802
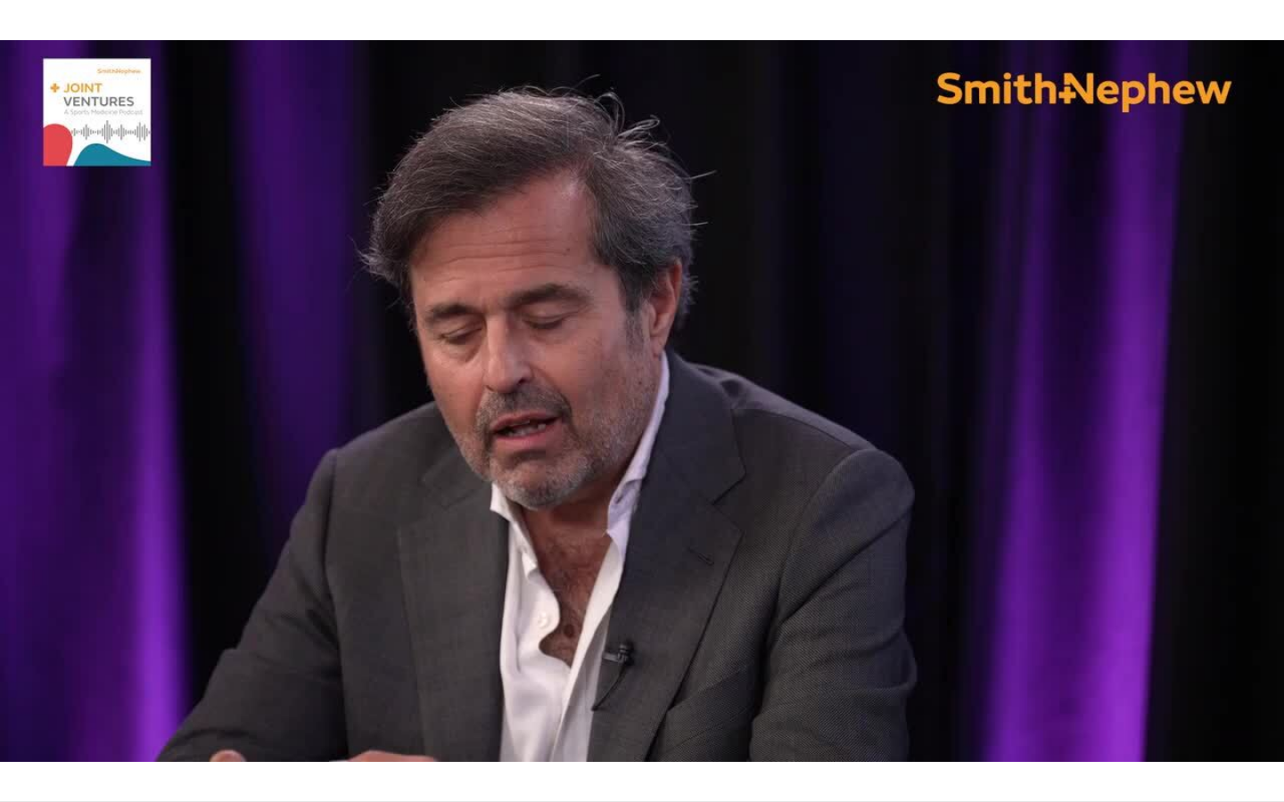
click at [861, 693] on video-js "**********" at bounding box center [642, 401] width 1284 height 802
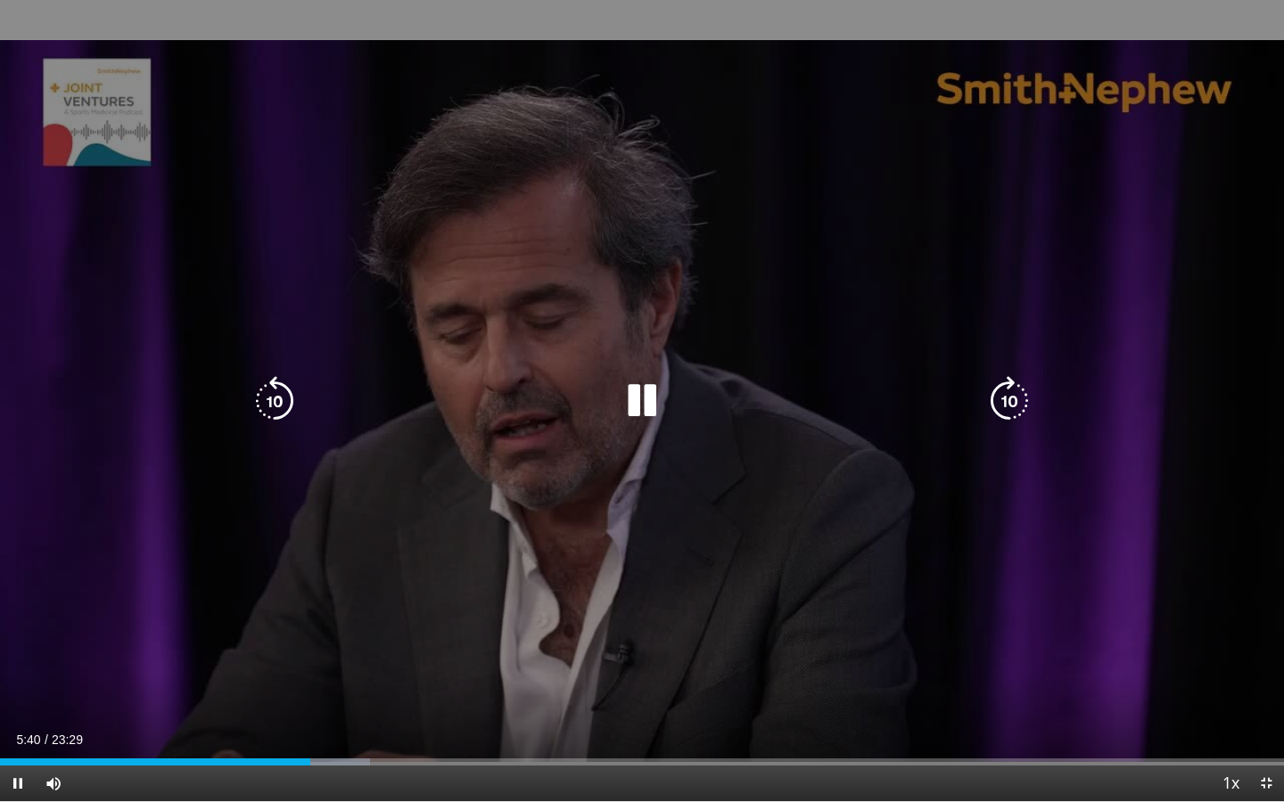
click at [849, 640] on div "10 seconds Tap to unmute" at bounding box center [642, 400] width 1284 height 801
click at [847, 595] on div "10 seconds Tap to unmute" at bounding box center [642, 400] width 1284 height 801
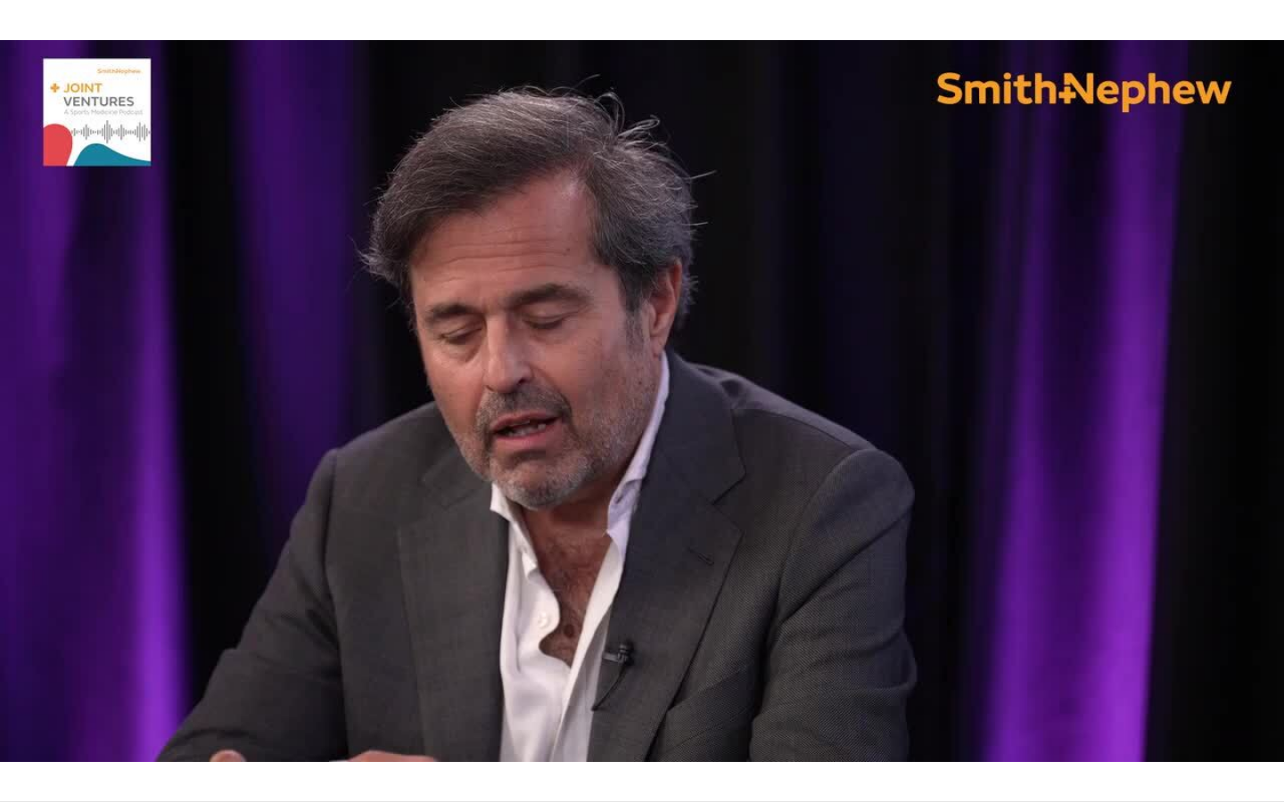
click at [1174, 180] on div "20 seconds Tap to unmute" at bounding box center [642, 400] width 1284 height 801
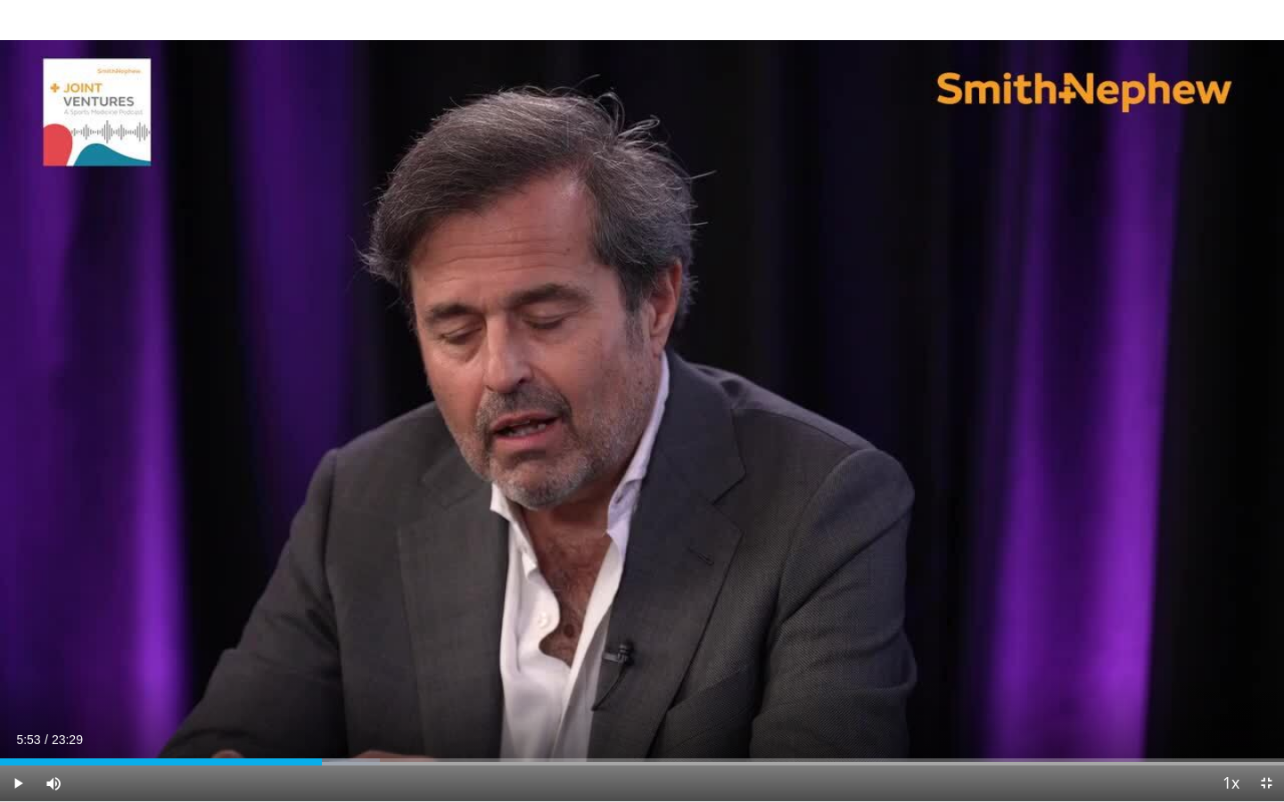
click at [1174, 180] on div "20 seconds Tap to unmute" at bounding box center [642, 400] width 1284 height 801
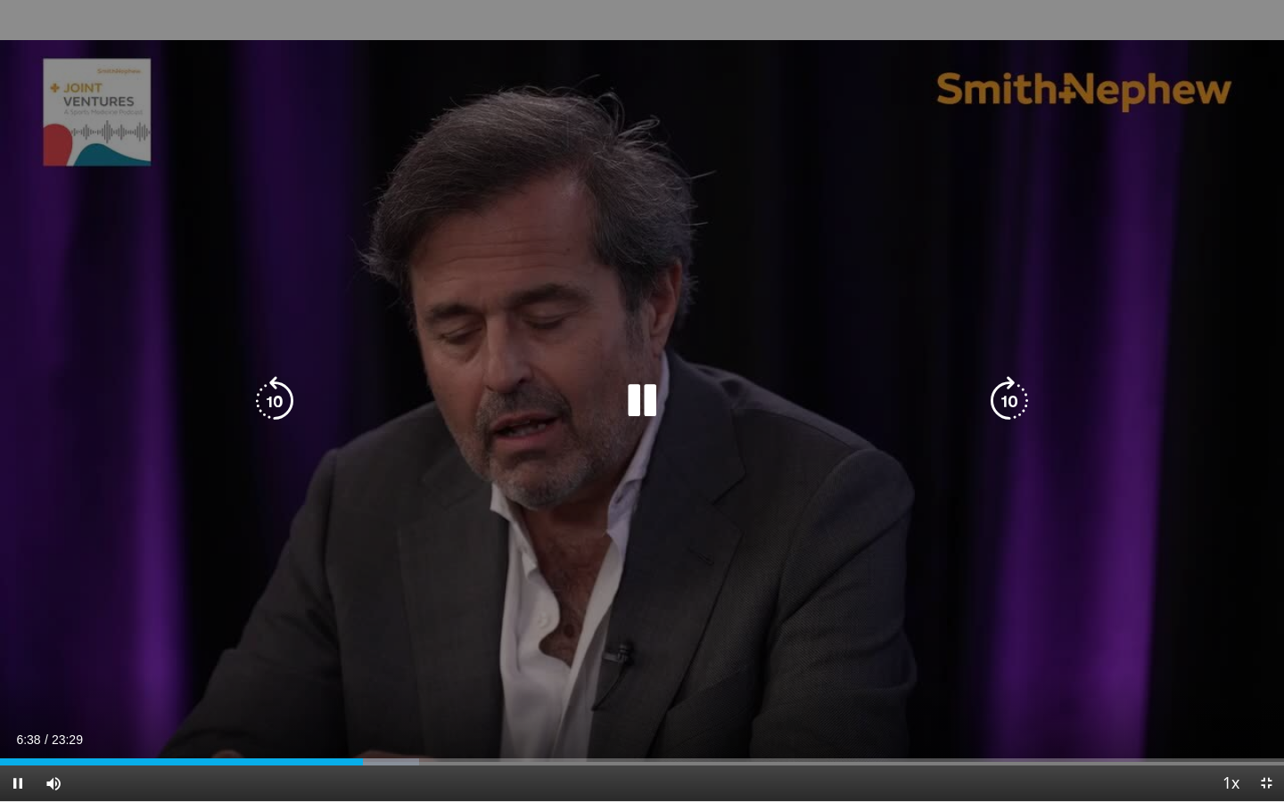
click at [1133, 421] on div "10 seconds Tap to unmute" at bounding box center [642, 400] width 1284 height 801
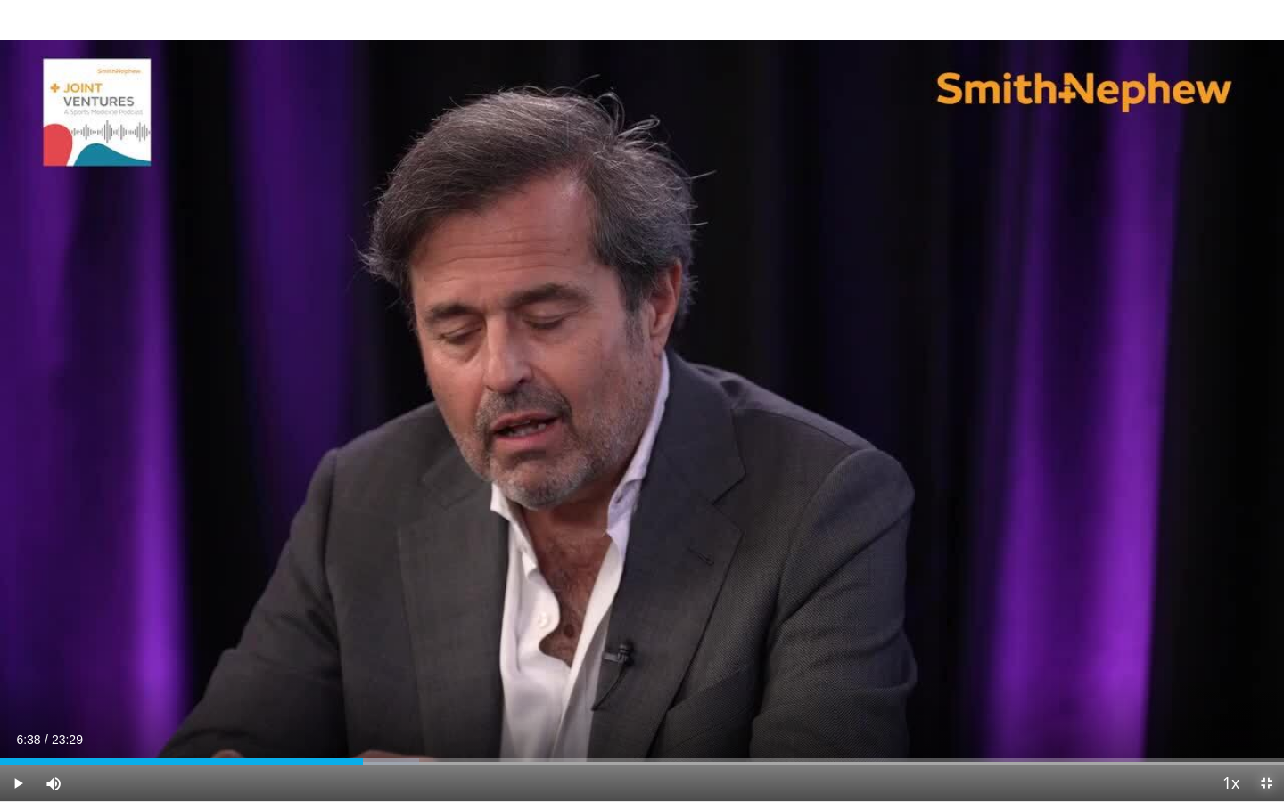
click at [1267, 693] on span "Video Player" at bounding box center [1266, 784] width 36 height 36
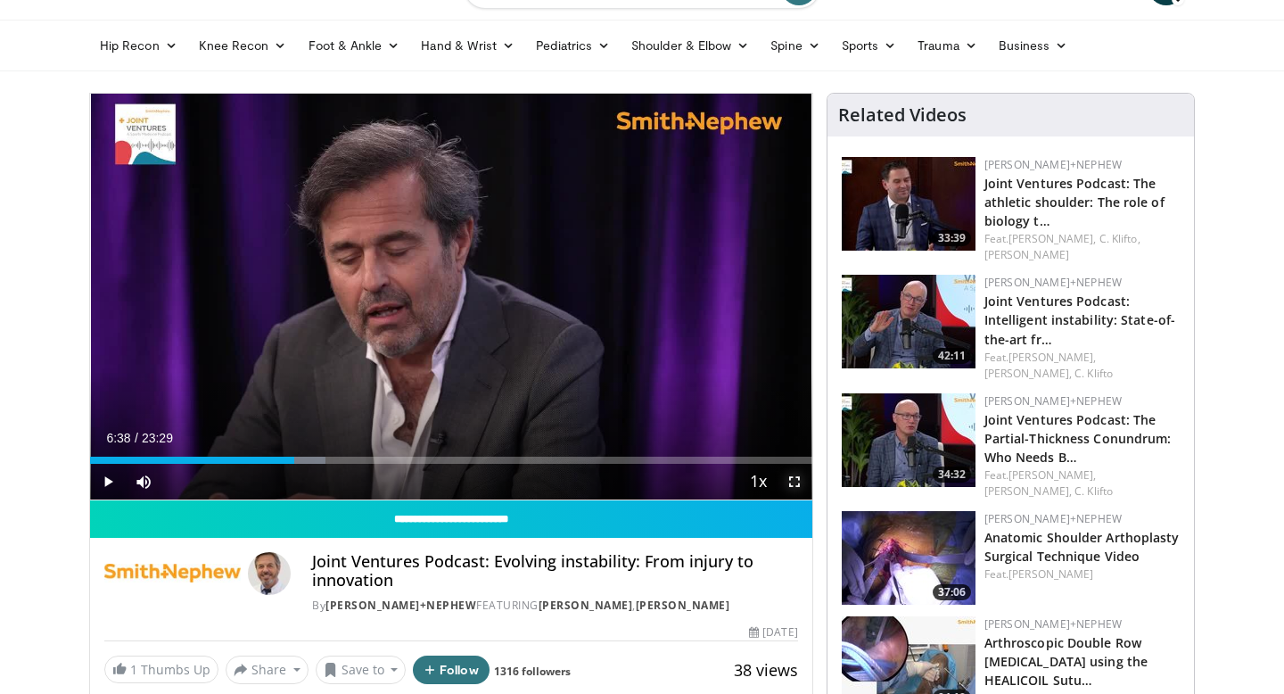
click at [794, 482] on span "Video Player" at bounding box center [794, 482] width 36 height 36
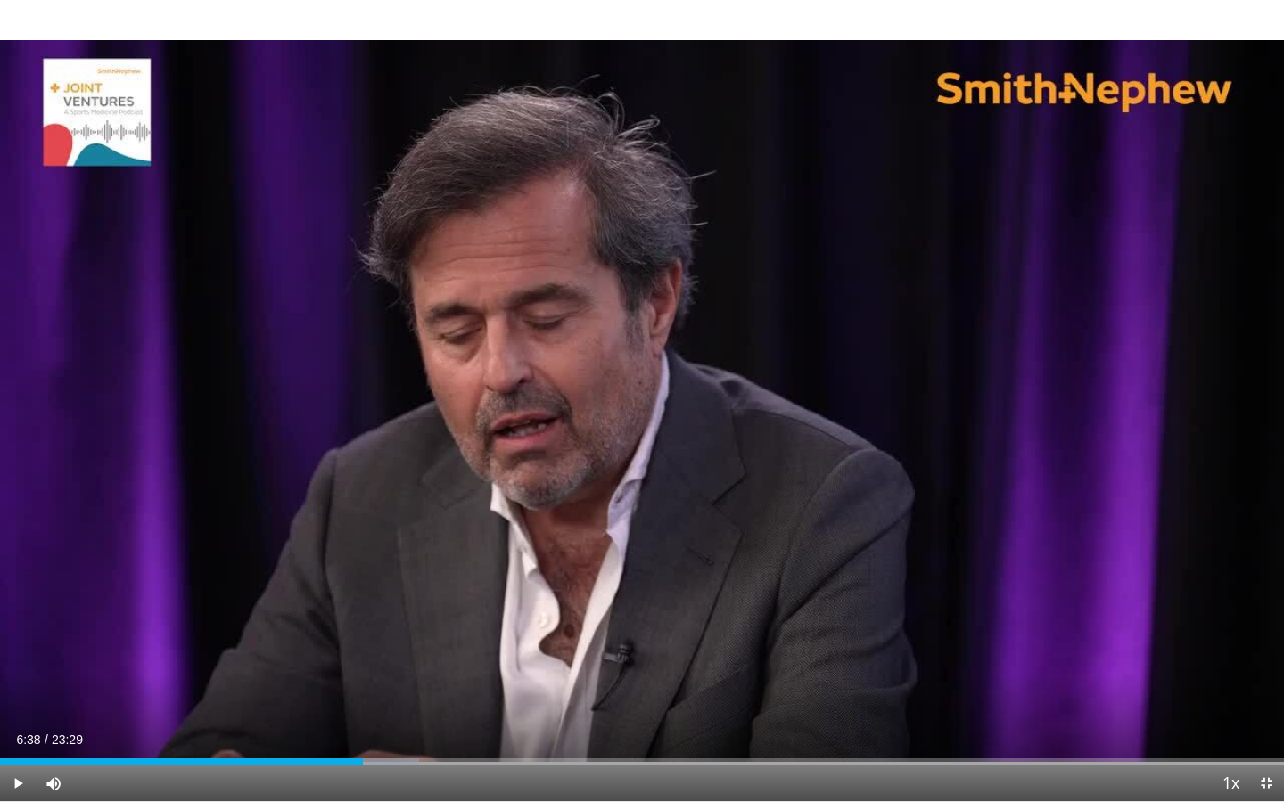
click at [794, 591] on div "10 seconds Tap to unmute" at bounding box center [642, 400] width 1284 height 801
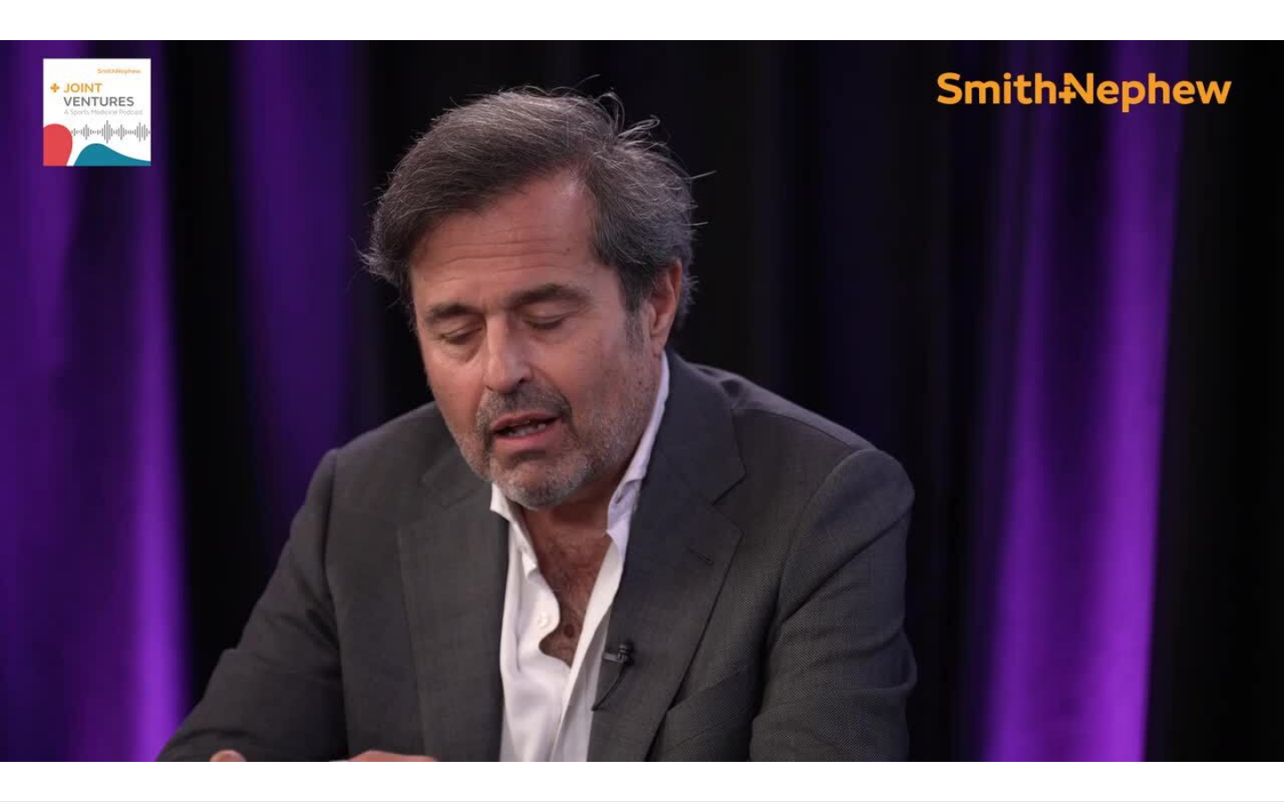
click at [794, 591] on div "20 seconds Tap to unmute" at bounding box center [642, 400] width 1284 height 801
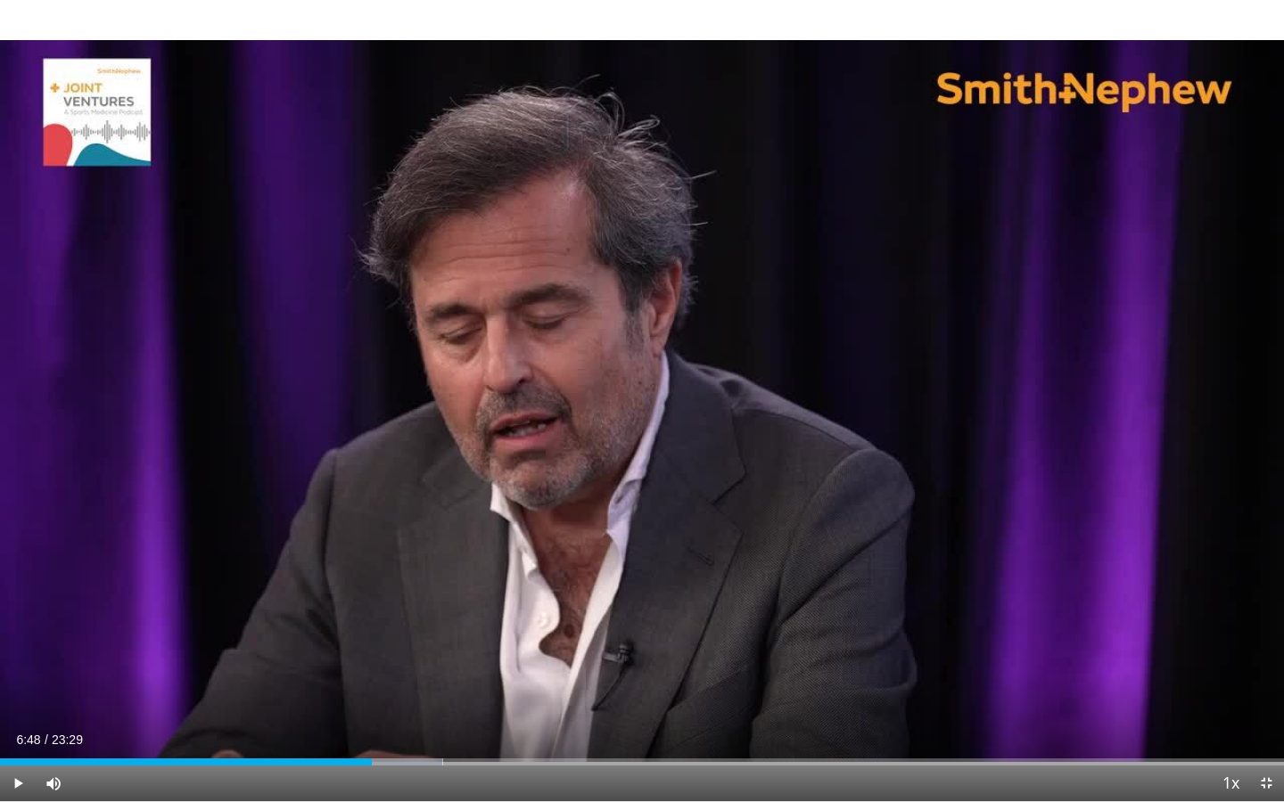
click at [794, 591] on div "20 seconds Tap to unmute" at bounding box center [642, 400] width 1284 height 801
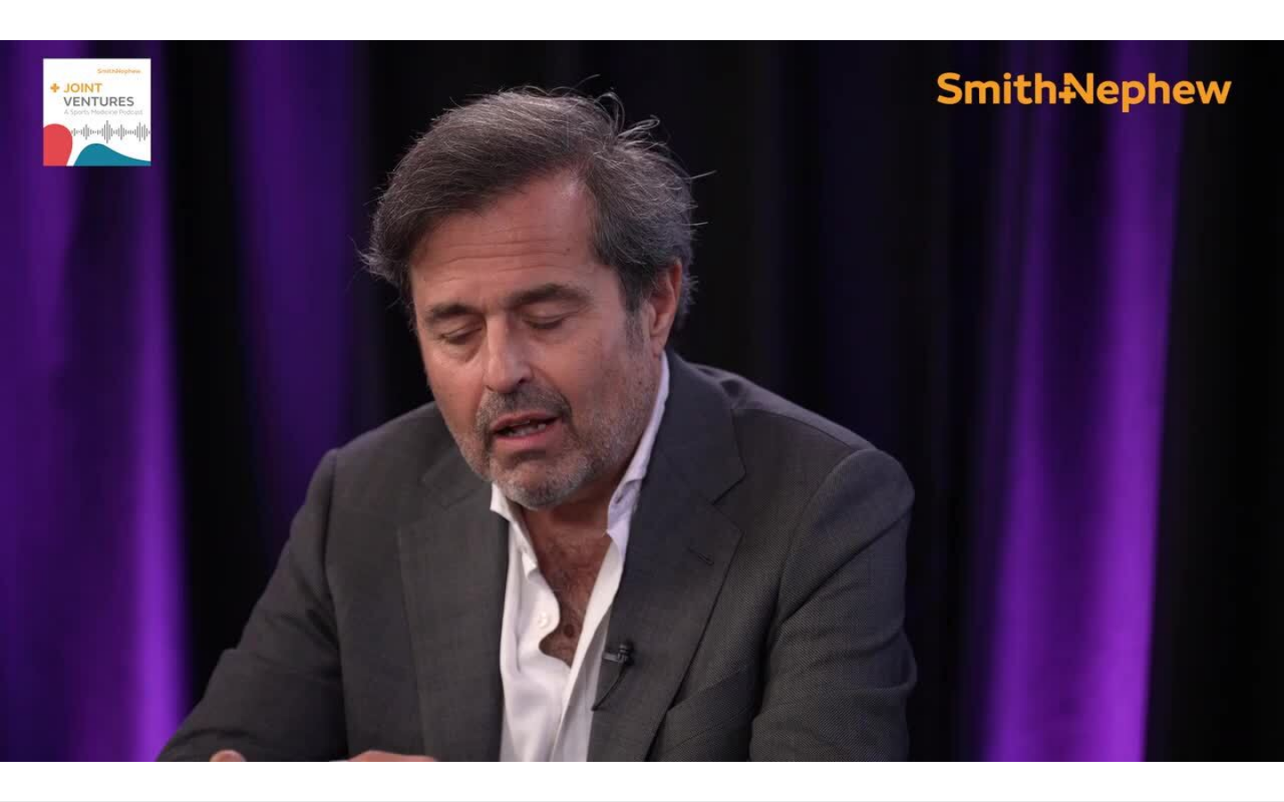
click at [794, 591] on div "20 seconds Tap to unmute" at bounding box center [642, 400] width 1284 height 801
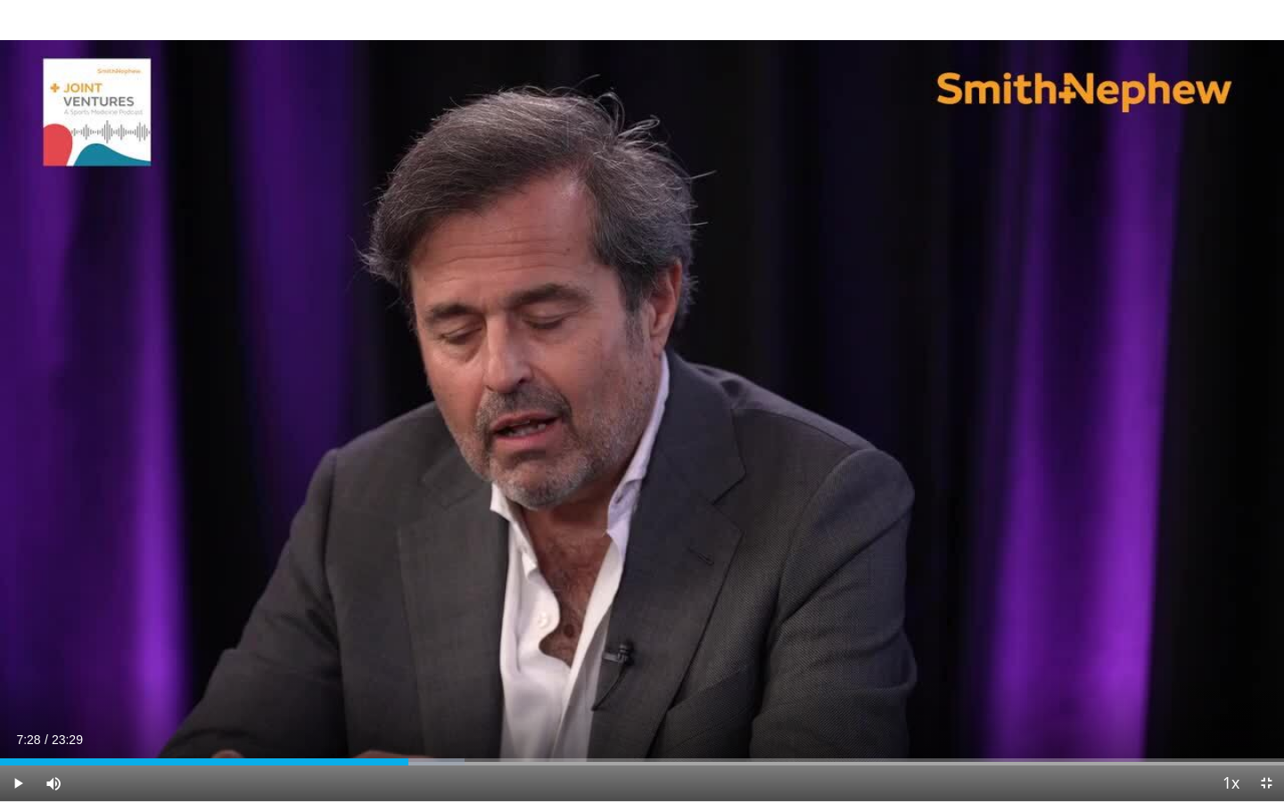
click at [794, 591] on div "20 seconds Tap to unmute" at bounding box center [642, 400] width 1284 height 801
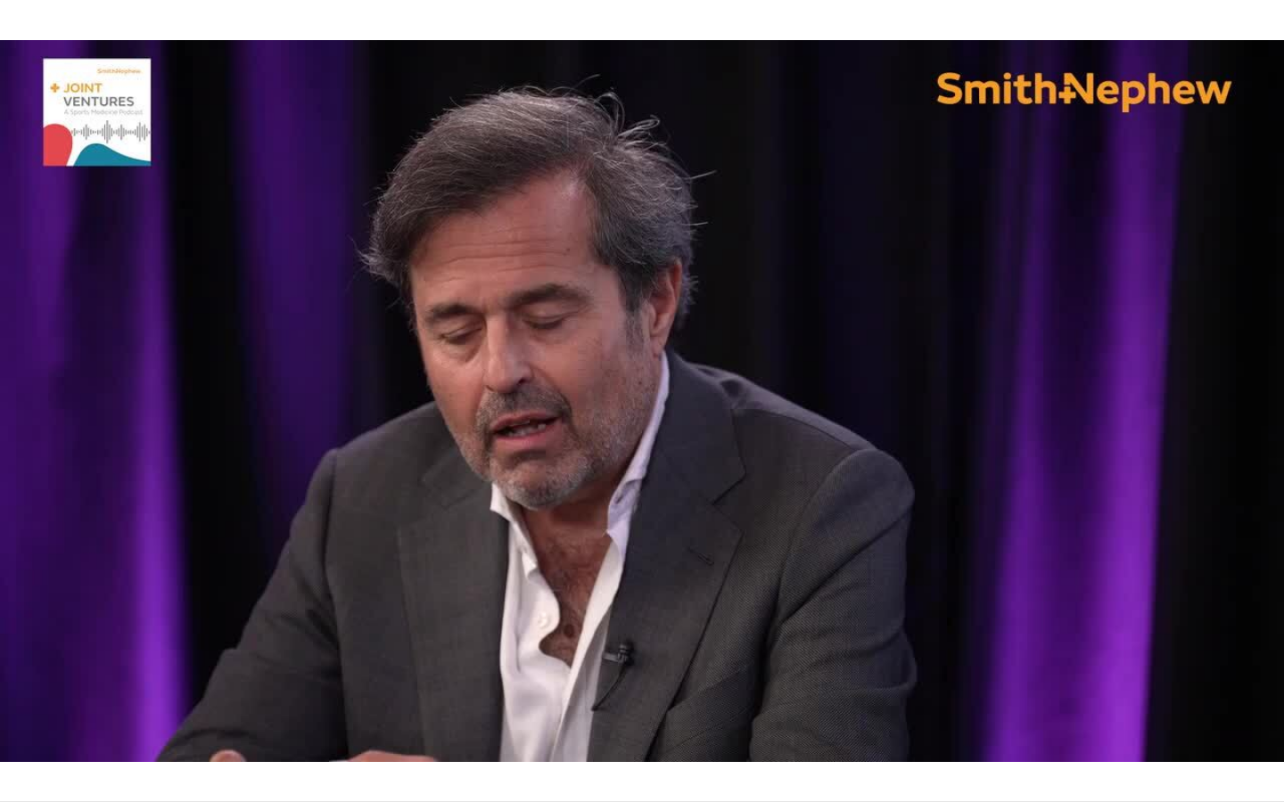
click at [794, 591] on div "20 seconds Tap to unmute" at bounding box center [642, 400] width 1284 height 801
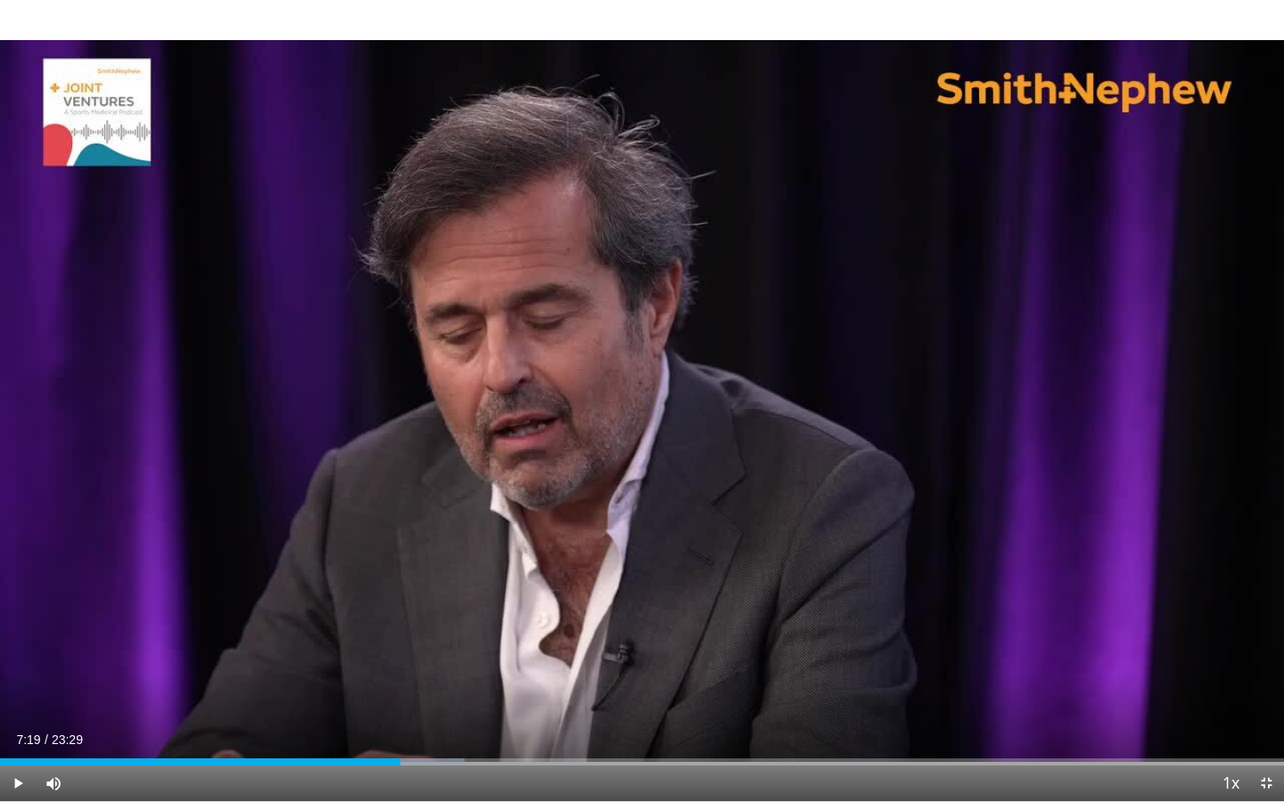
click at [794, 591] on div "20 seconds Tap to unmute" at bounding box center [642, 400] width 1284 height 801
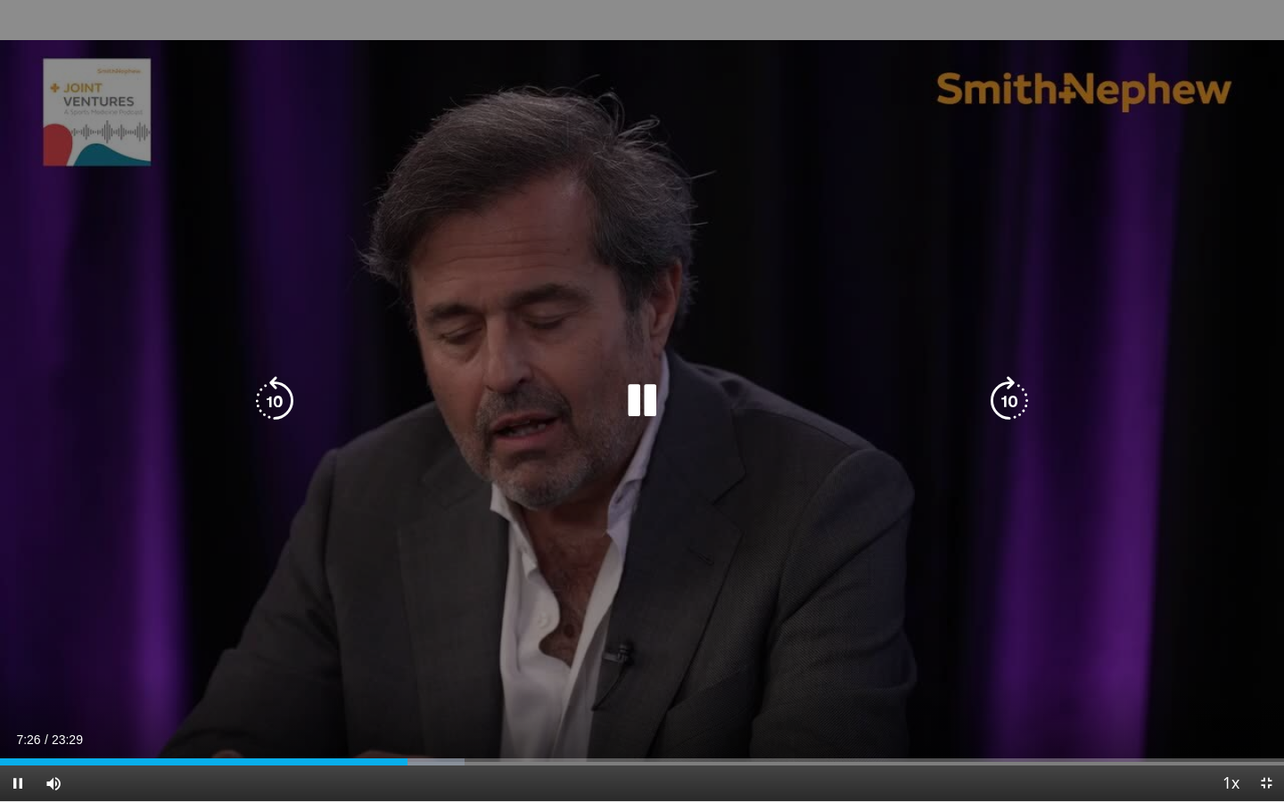
click at [761, 225] on div "20 seconds Tap to unmute" at bounding box center [642, 400] width 1284 height 801
click at [645, 369] on div "20 seconds Tap to unmute" at bounding box center [642, 400] width 1284 height 801
click at [592, 342] on div "20 seconds Tap to unmute" at bounding box center [642, 400] width 1284 height 801
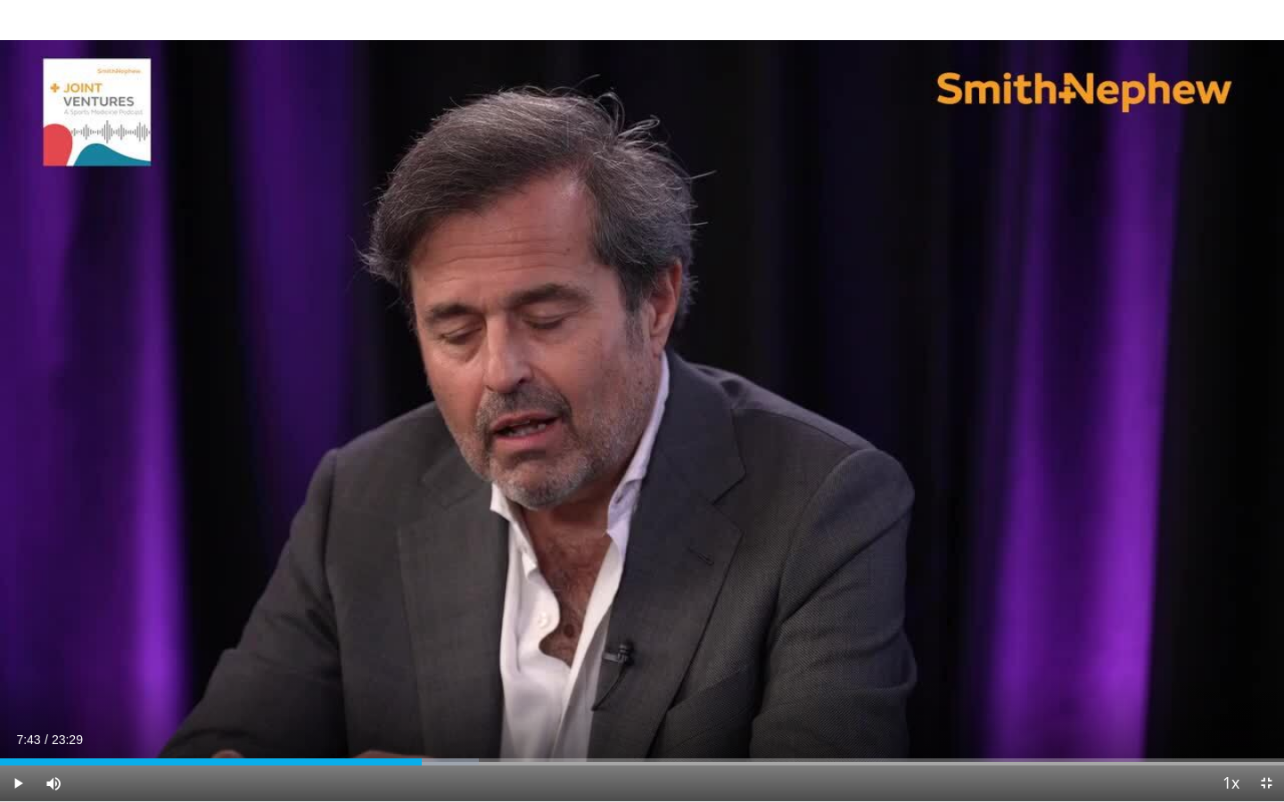
click at [592, 342] on div "20 seconds Tap to unmute" at bounding box center [642, 400] width 1284 height 801
click at [592, 342] on div "10 seconds Tap to unmute" at bounding box center [642, 400] width 1284 height 801
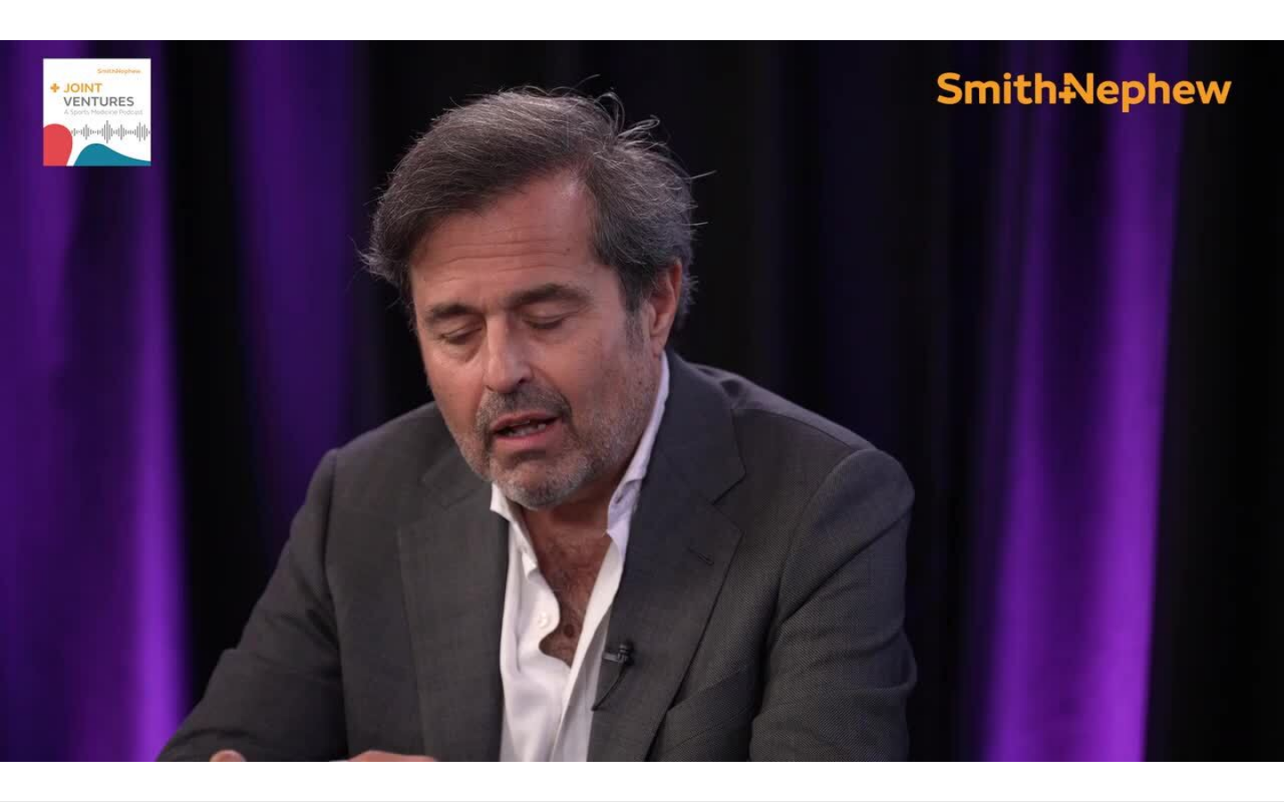
click at [592, 342] on div "10 seconds Tap to unmute" at bounding box center [642, 400] width 1284 height 801
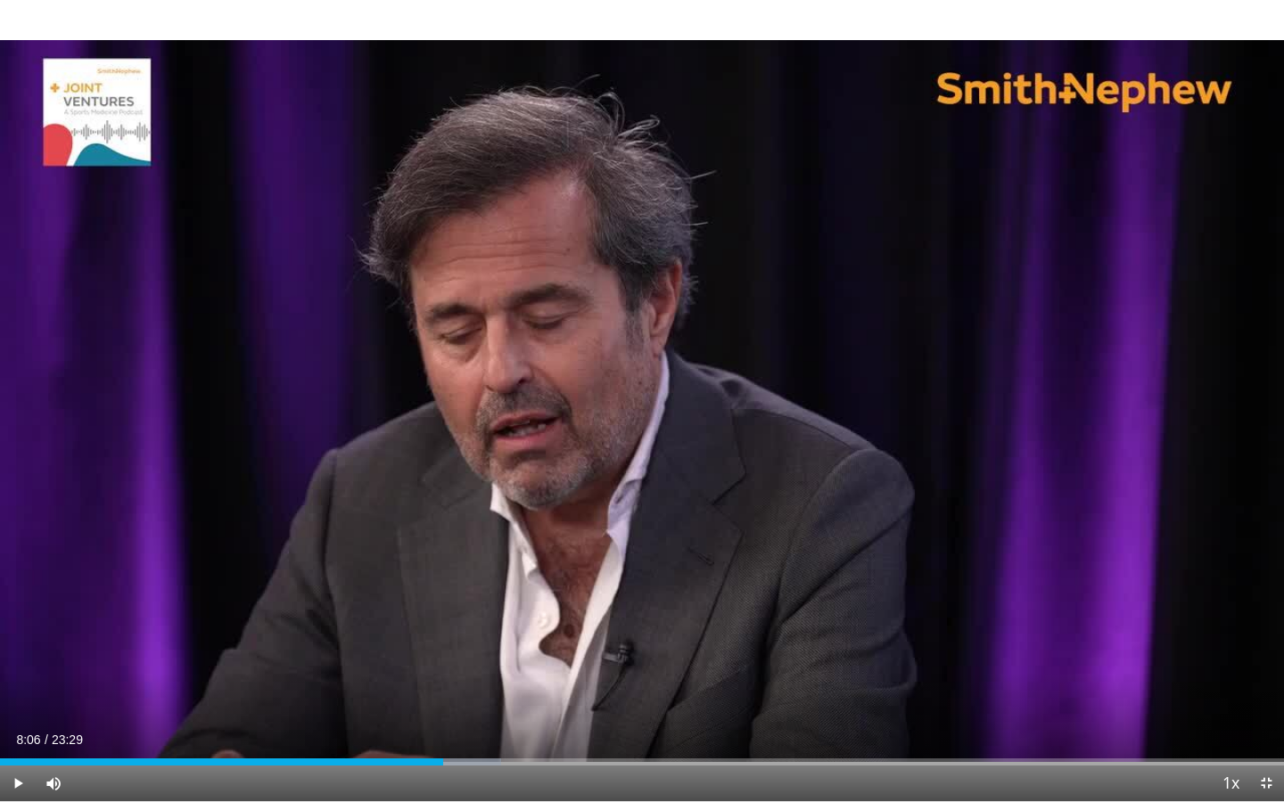
click at [592, 342] on div "10 seconds Tap to unmute" at bounding box center [642, 400] width 1284 height 801
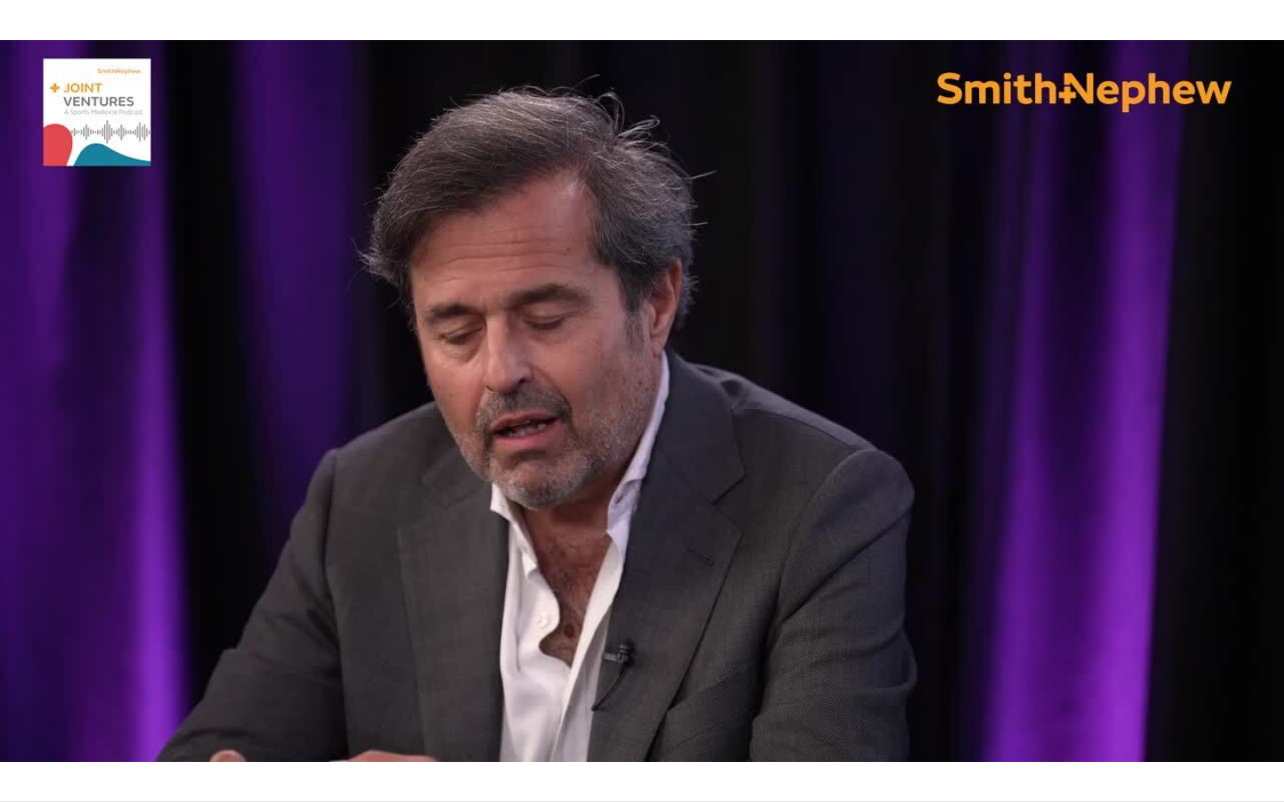
click at [592, 342] on div "10 seconds Tap to unmute" at bounding box center [642, 400] width 1284 height 801
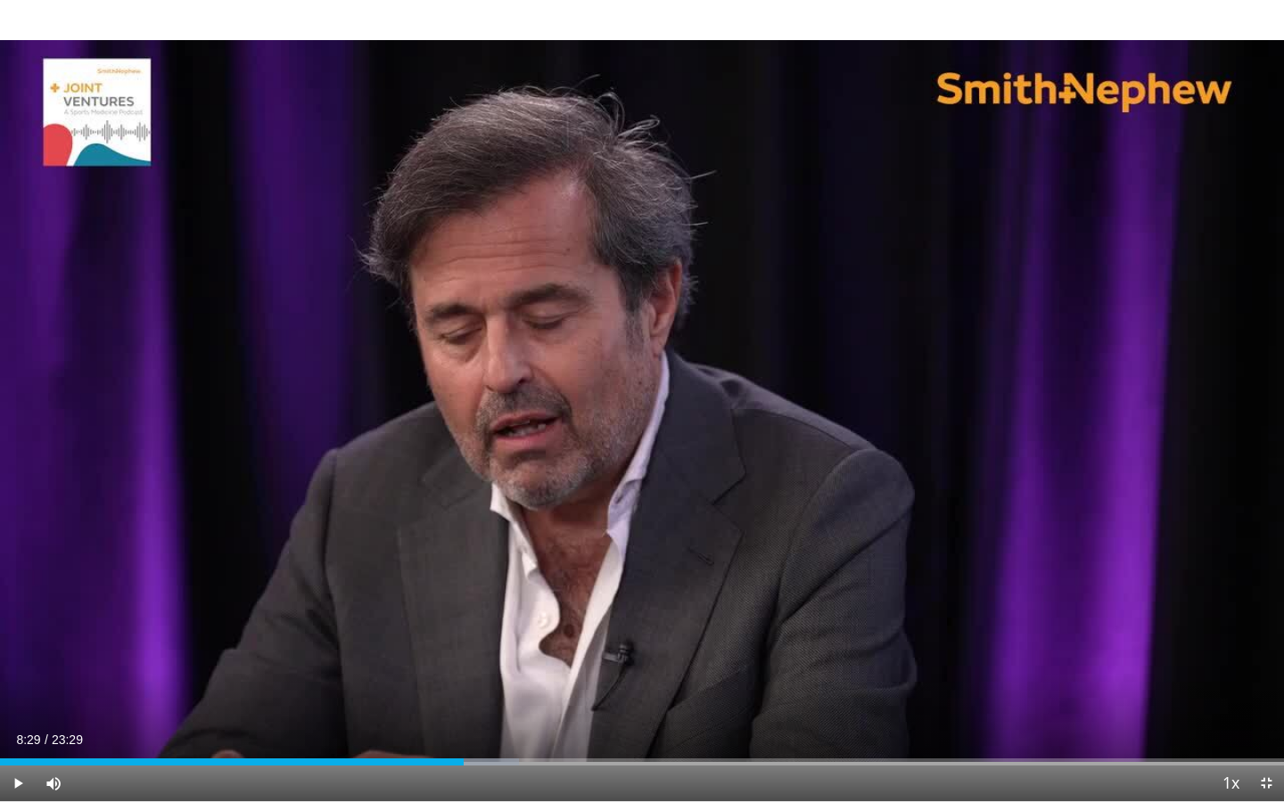
click at [592, 342] on div "10 seconds Tap to unmute" at bounding box center [642, 400] width 1284 height 801
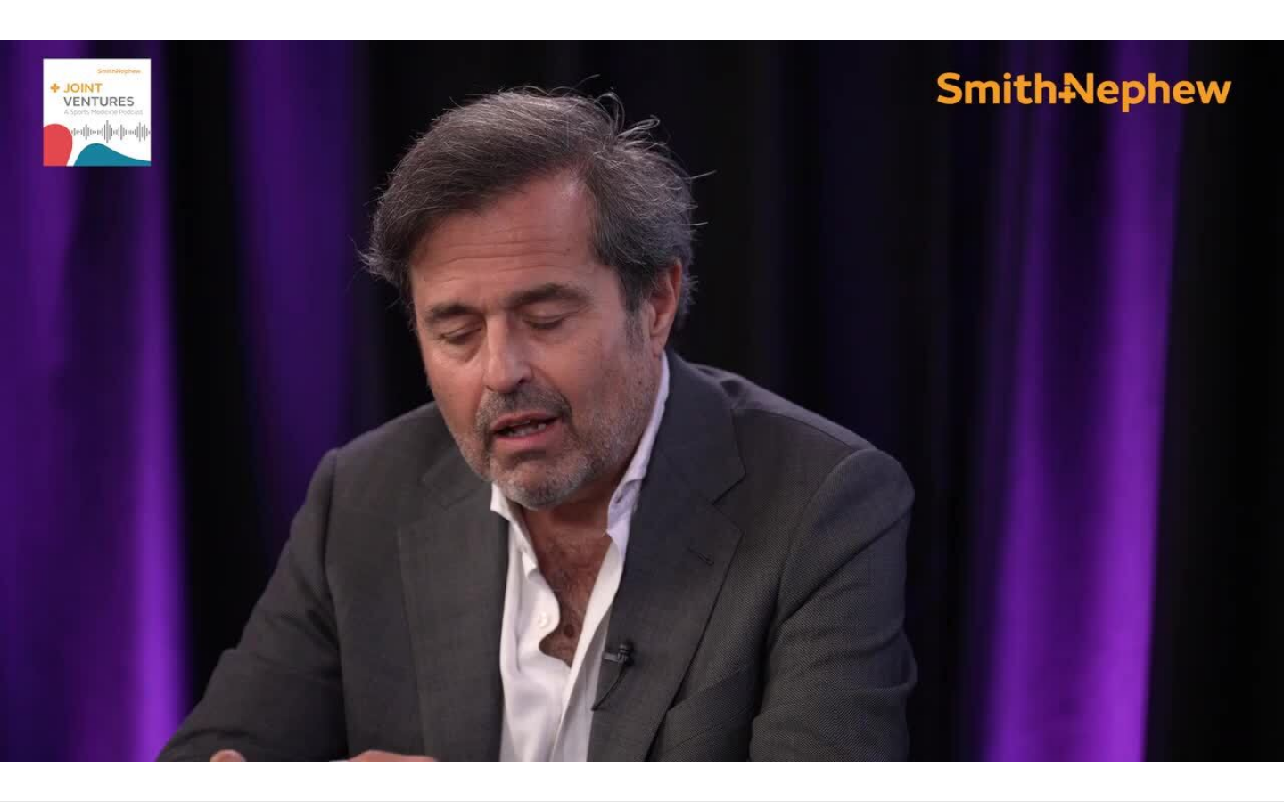
click at [592, 342] on div "10 seconds Tap to unmute" at bounding box center [642, 400] width 1284 height 801
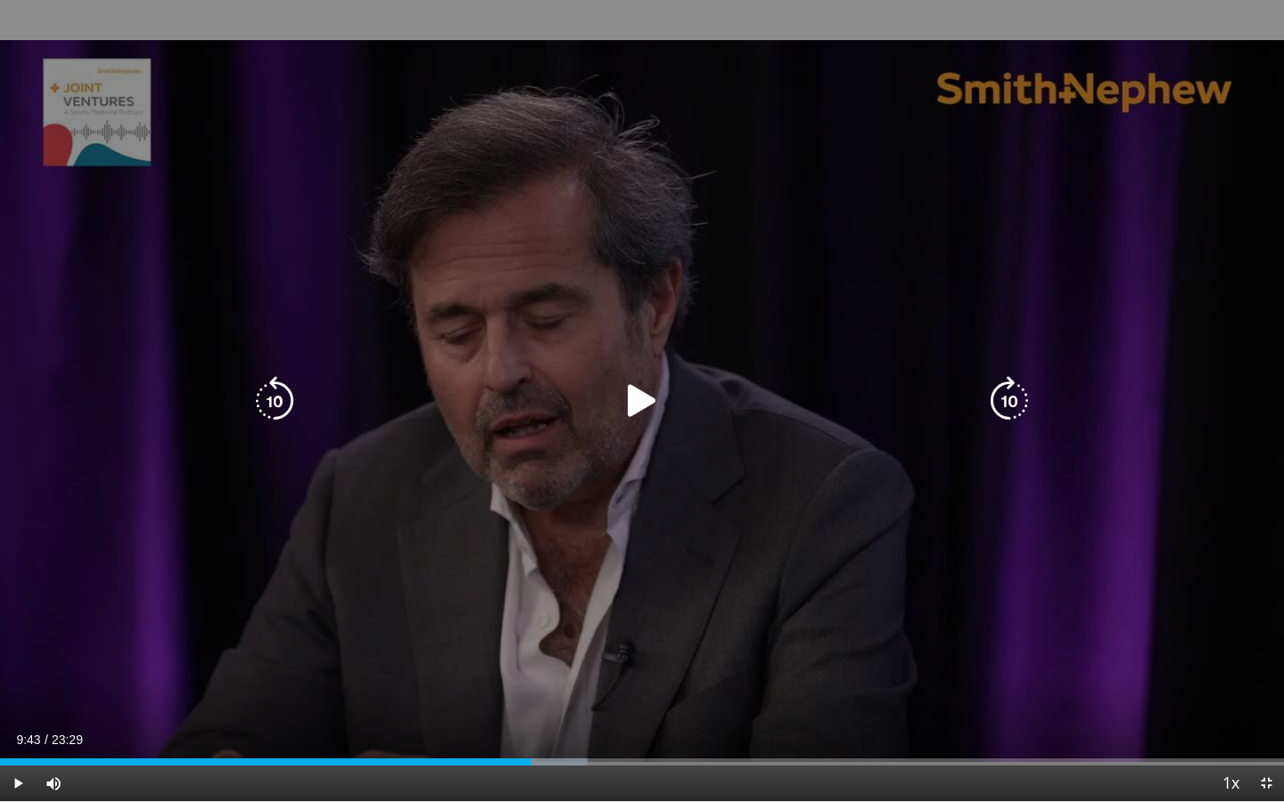
click at [599, 336] on div "10 seconds Tap to unmute" at bounding box center [642, 400] width 1284 height 801
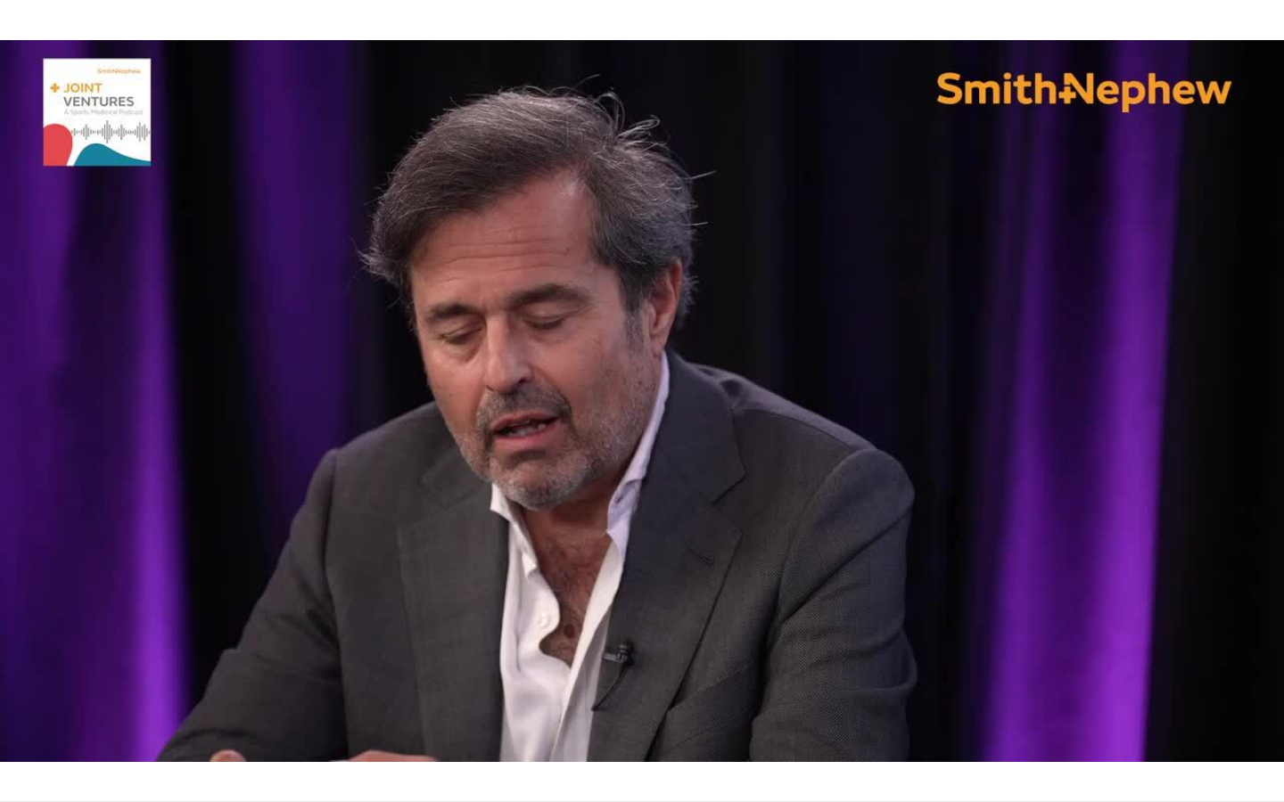
click at [599, 336] on div "10 seconds Tap to unmute" at bounding box center [642, 400] width 1284 height 801
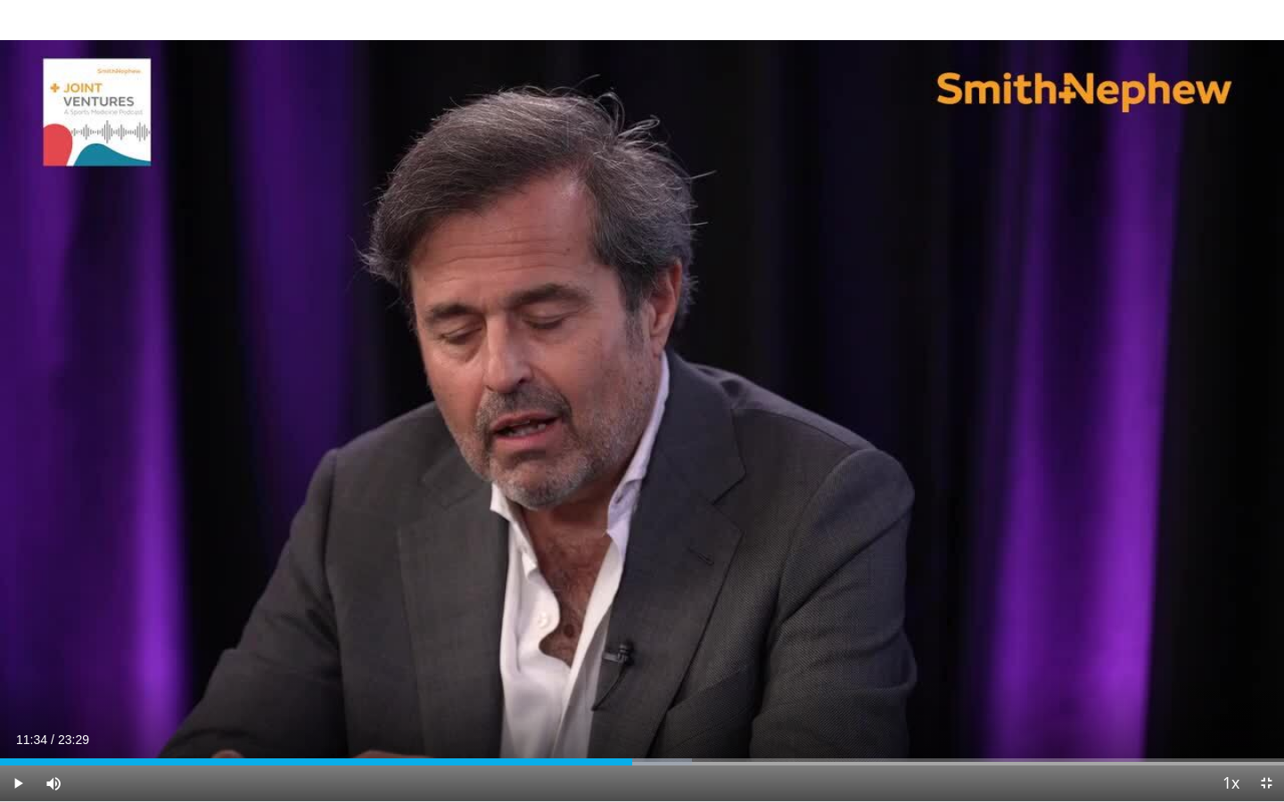
click at [599, 336] on div "10 seconds Tap to unmute" at bounding box center [642, 400] width 1284 height 801
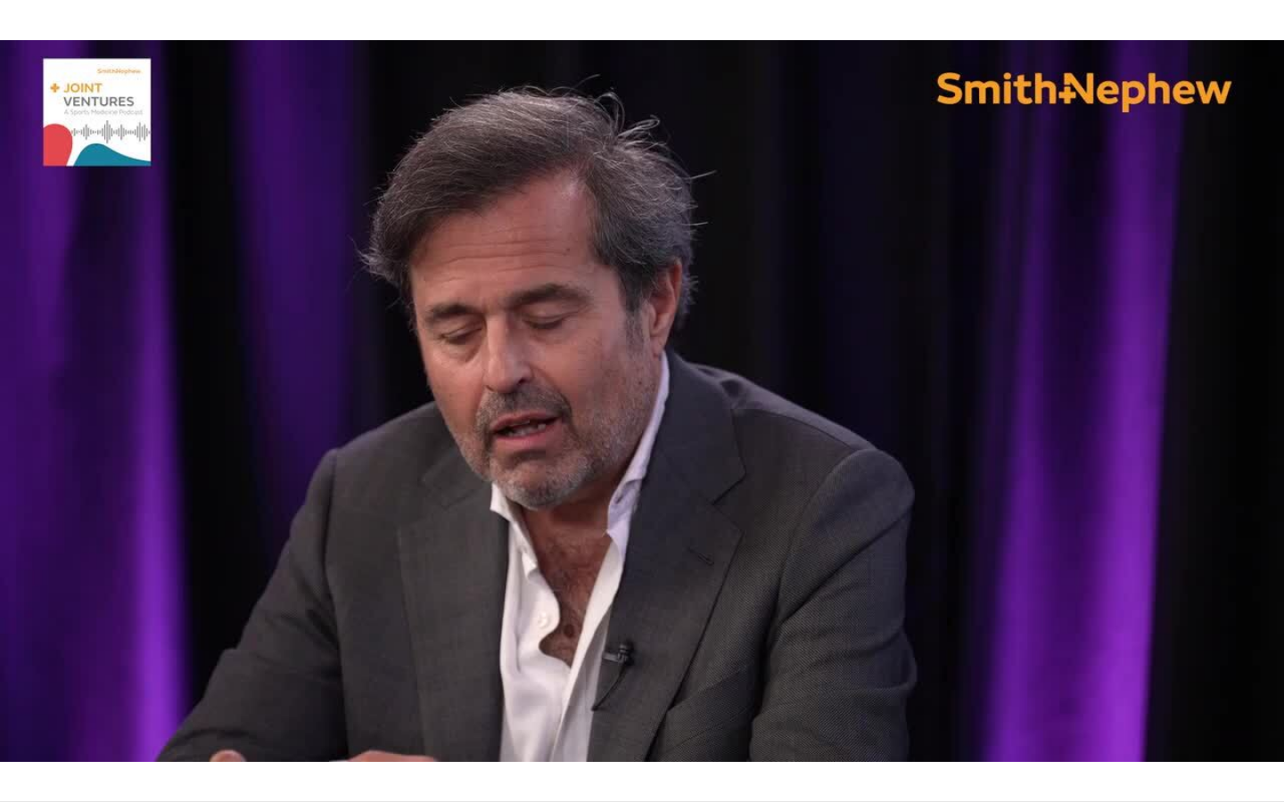
click at [599, 336] on div "10 seconds Tap to unmute" at bounding box center [642, 400] width 1284 height 801
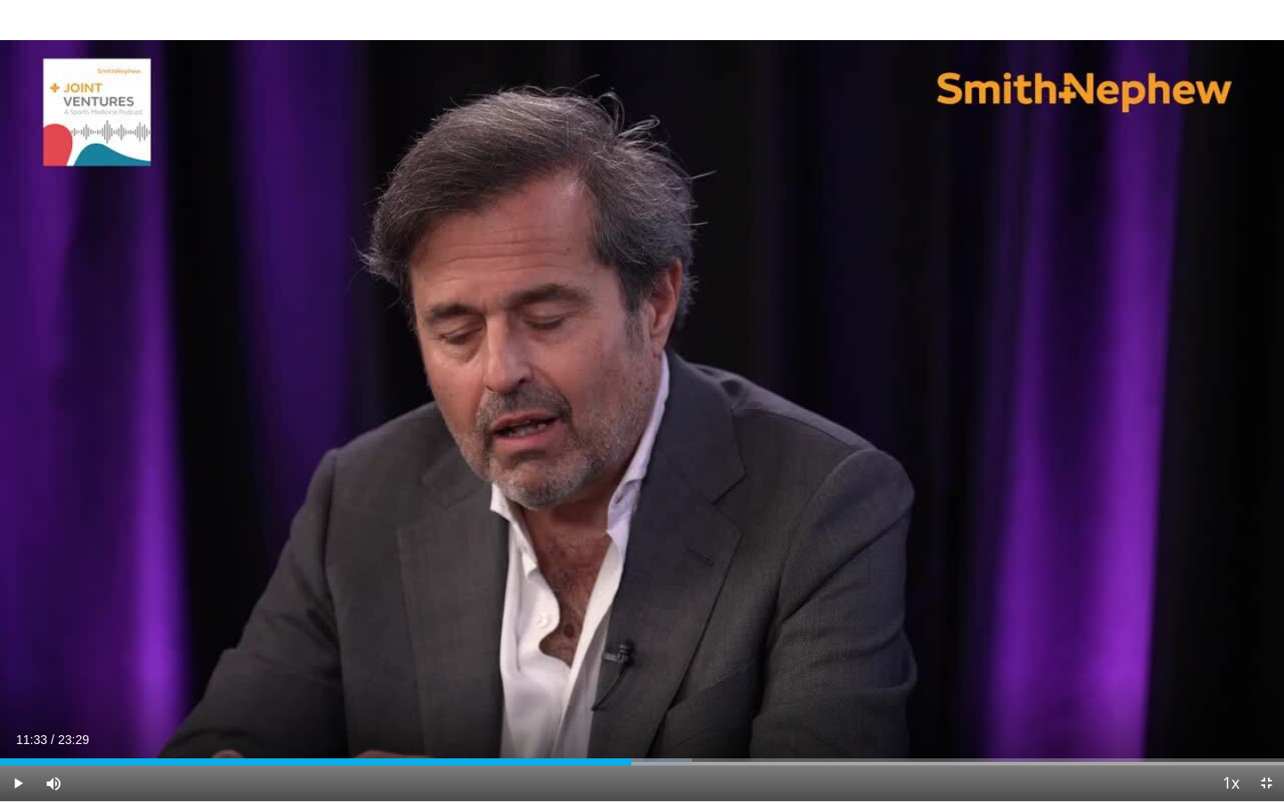
click at [599, 336] on div "10 seconds Tap to unmute" at bounding box center [642, 400] width 1284 height 801
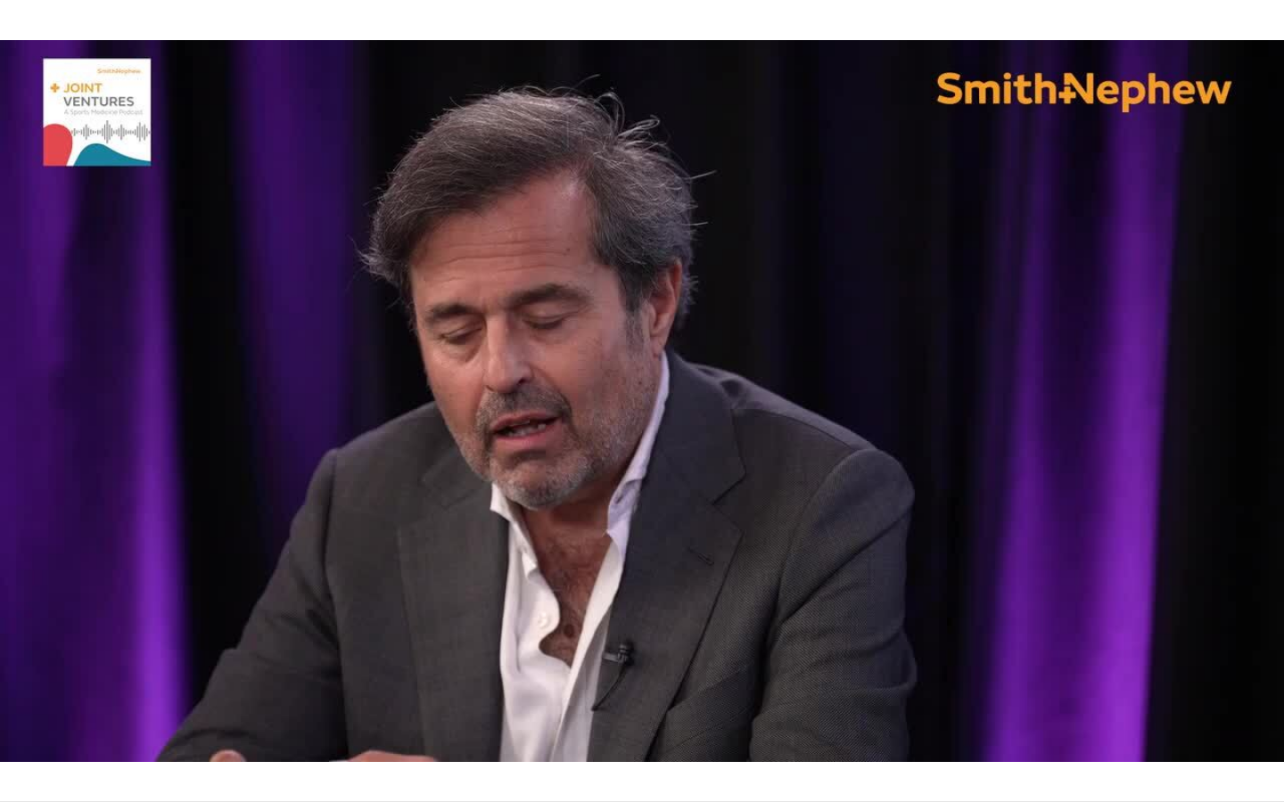
click at [599, 336] on div "10 seconds Tap to unmute" at bounding box center [642, 400] width 1284 height 801
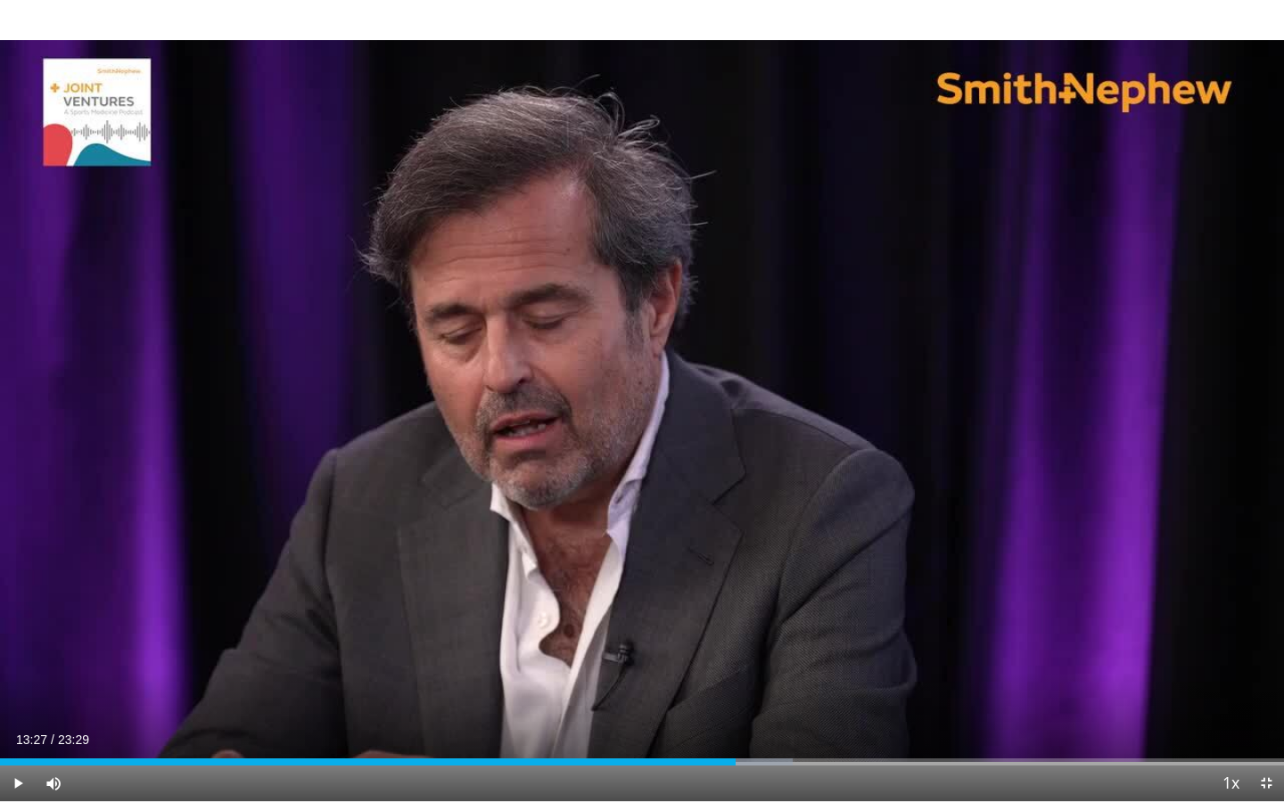
click at [599, 336] on div "10 seconds Tap to unmute" at bounding box center [642, 400] width 1284 height 801
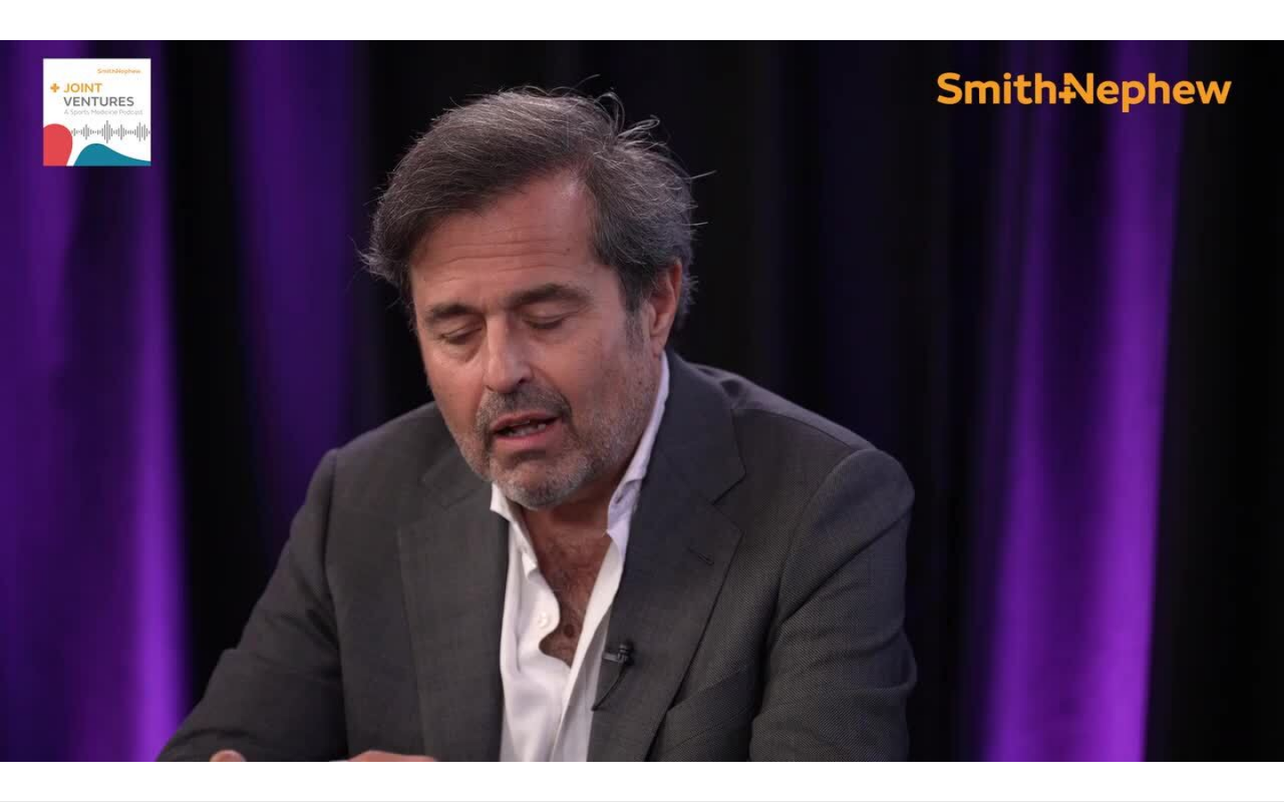
click at [599, 336] on div "30 seconds Tap to unmute" at bounding box center [642, 400] width 1284 height 801
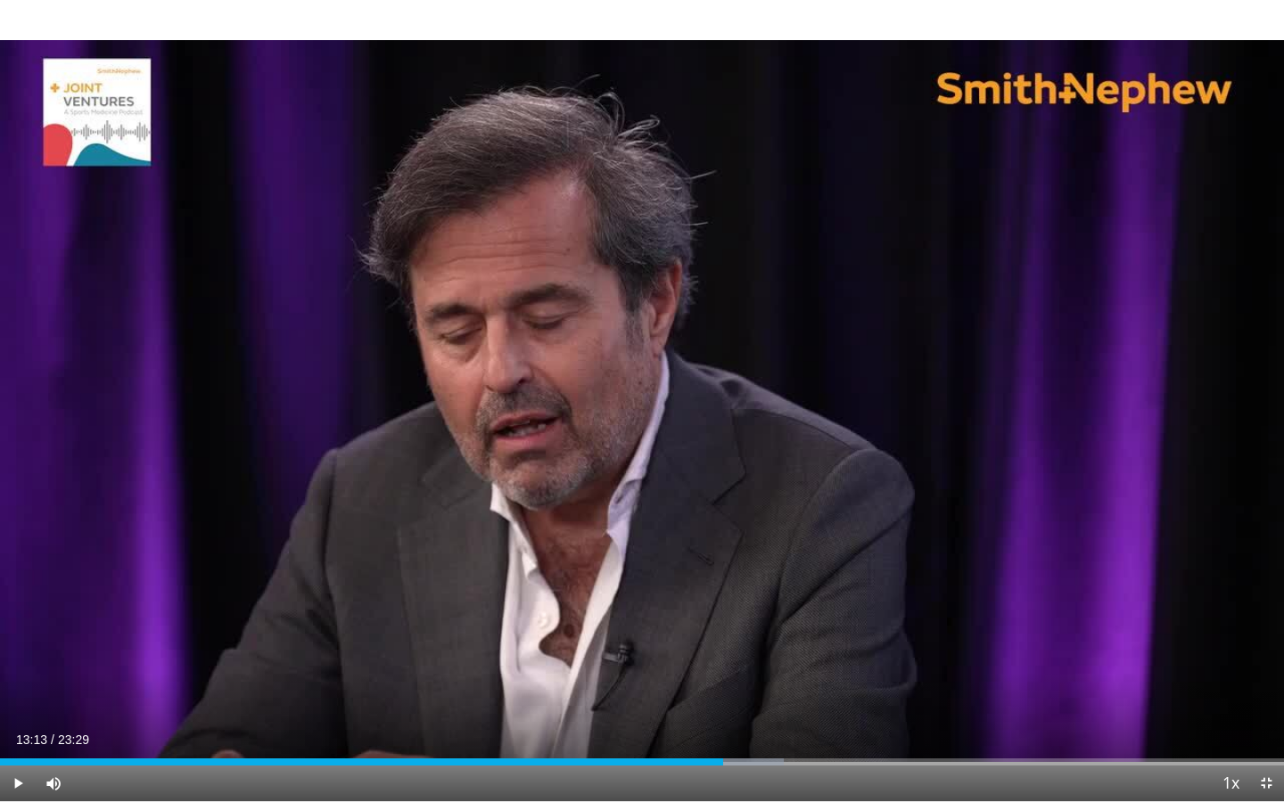
click at [599, 336] on div "30 seconds Tap to unmute" at bounding box center [642, 400] width 1284 height 801
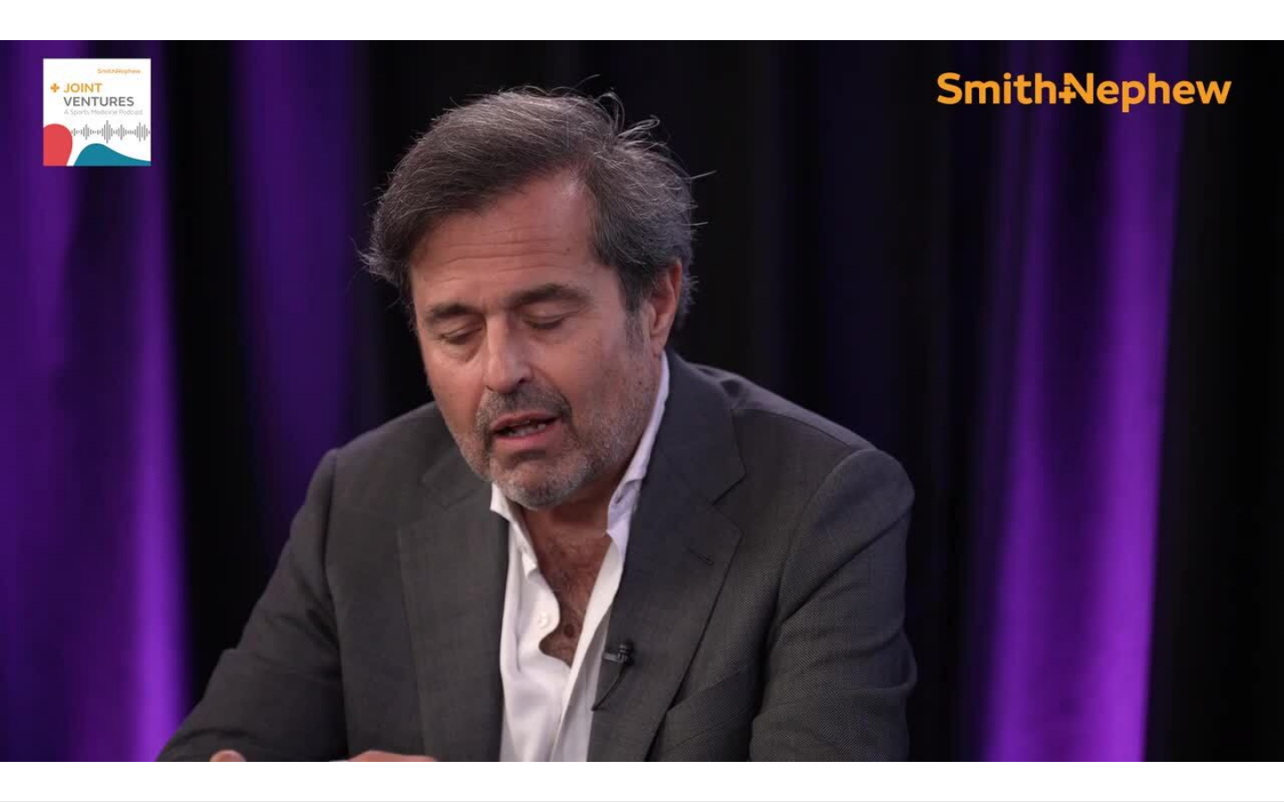
click at [599, 336] on div "30 seconds Tap to unmute" at bounding box center [642, 400] width 1284 height 801
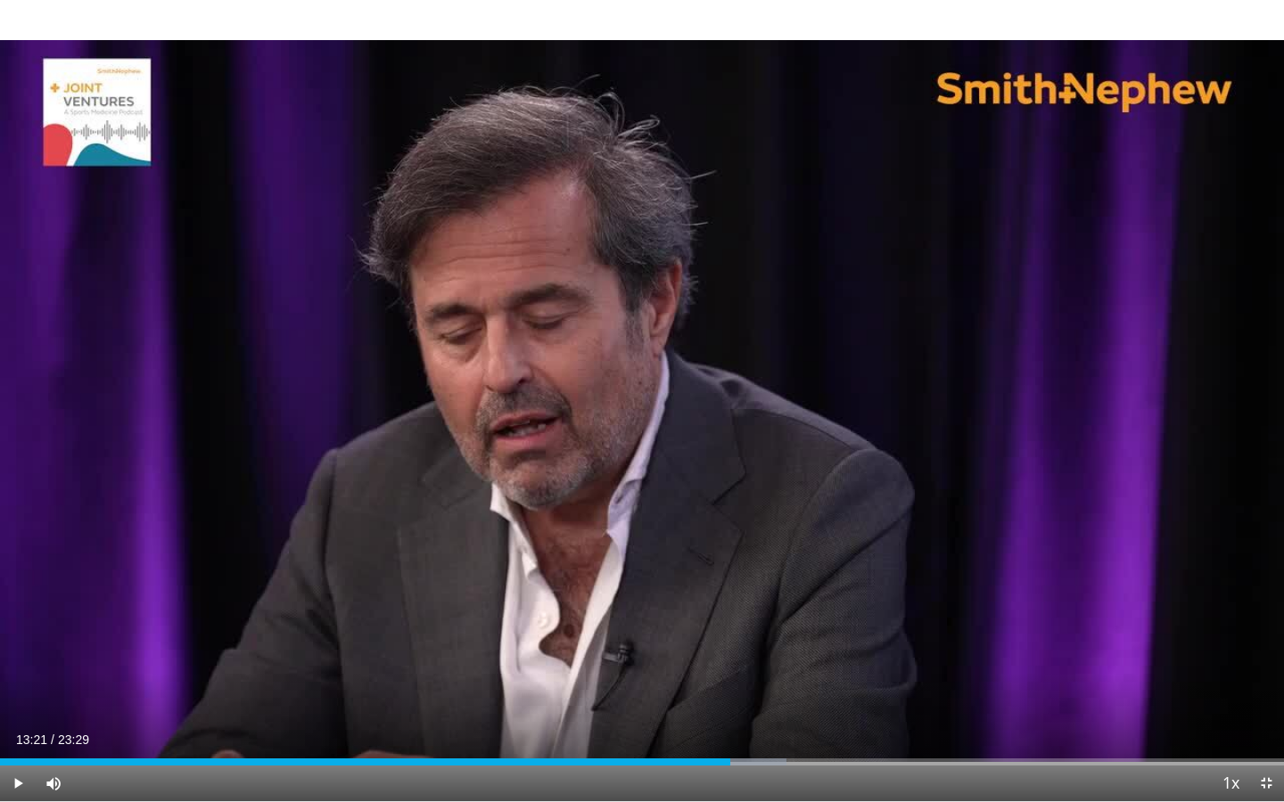
click at [599, 336] on div "30 seconds Tap to unmute" at bounding box center [642, 400] width 1284 height 801
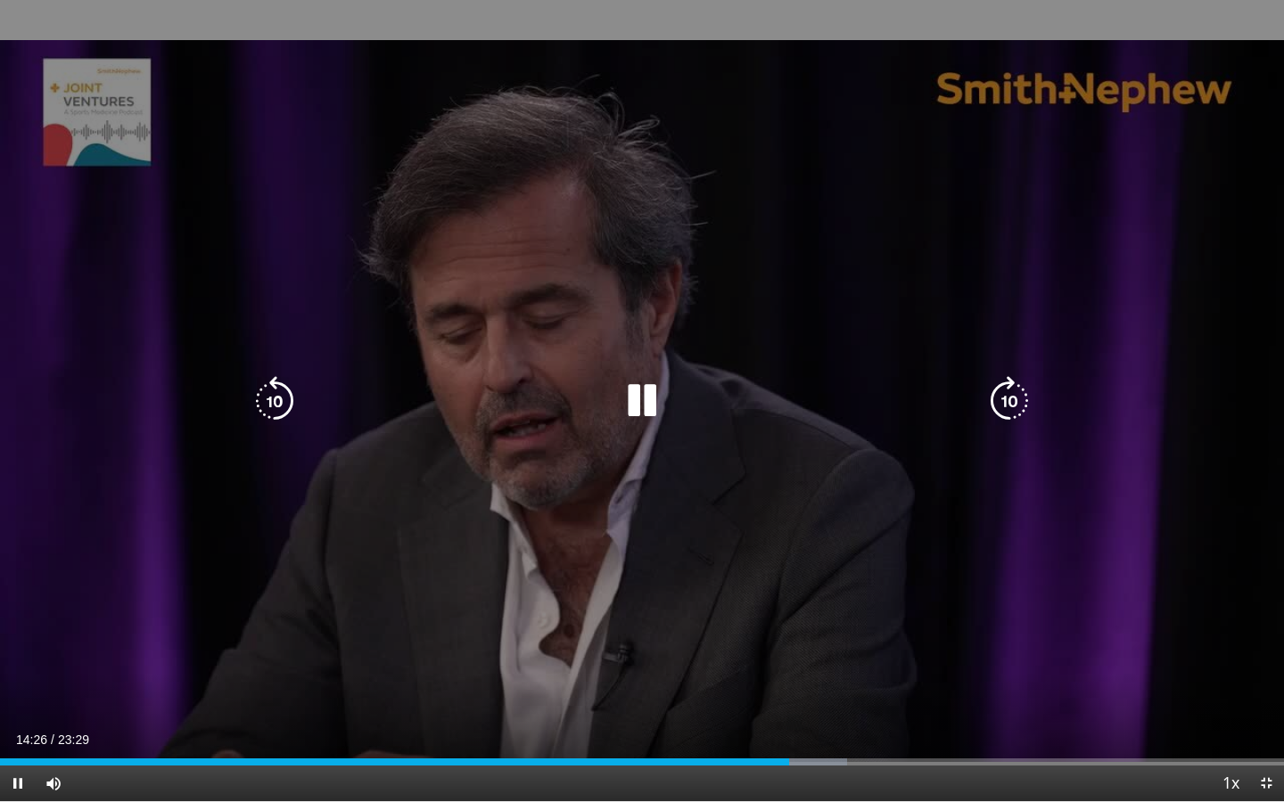
click at [591, 365] on div "30 seconds Tap to unmute" at bounding box center [642, 400] width 1284 height 801
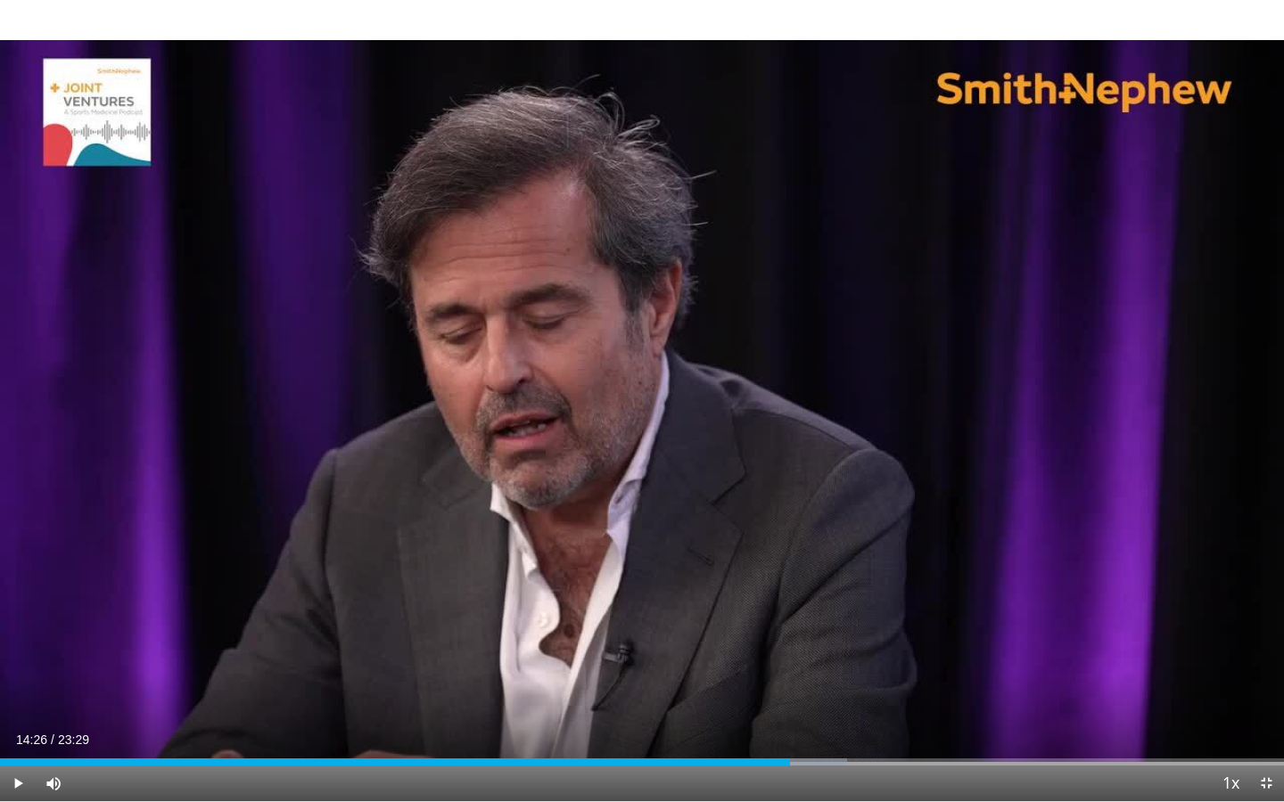
click at [591, 365] on div "30 seconds Tap to unmute" at bounding box center [642, 400] width 1284 height 801
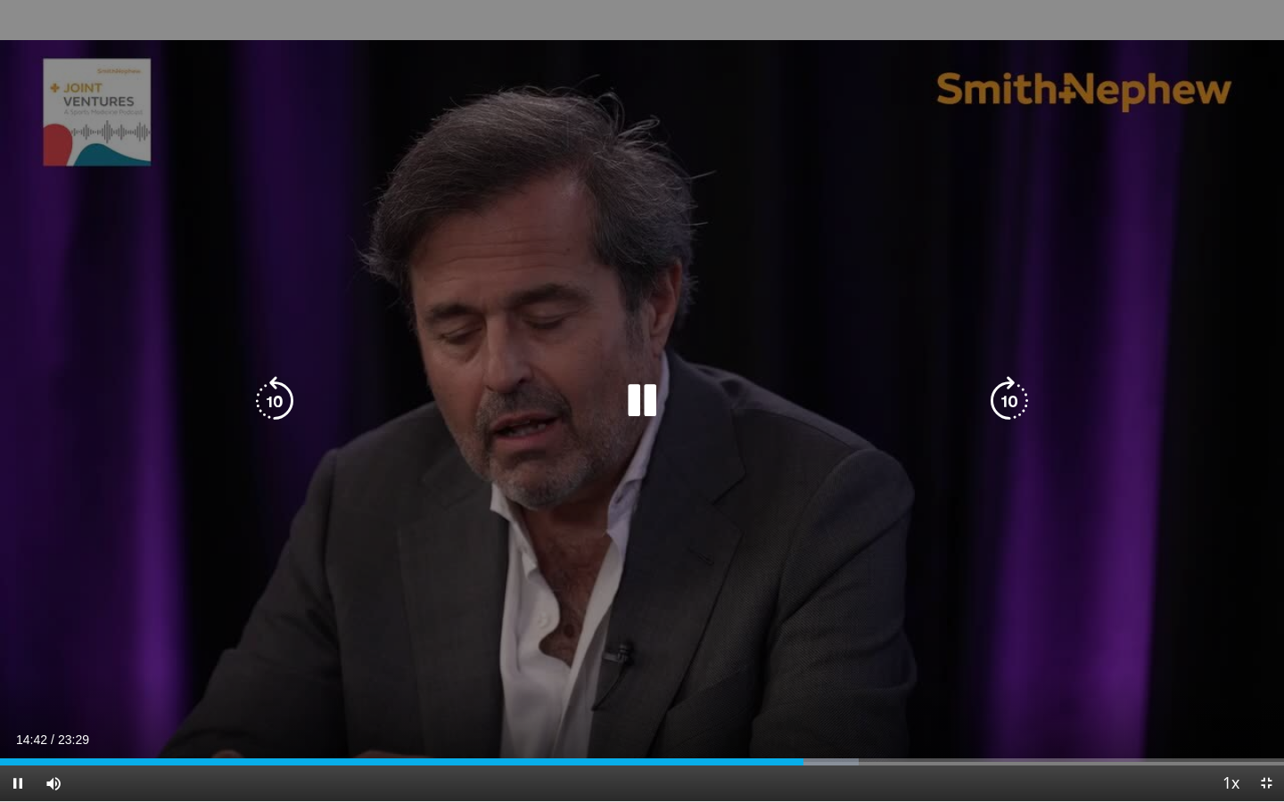
click at [623, 374] on div "30 seconds Tap to unmute" at bounding box center [642, 400] width 1284 height 801
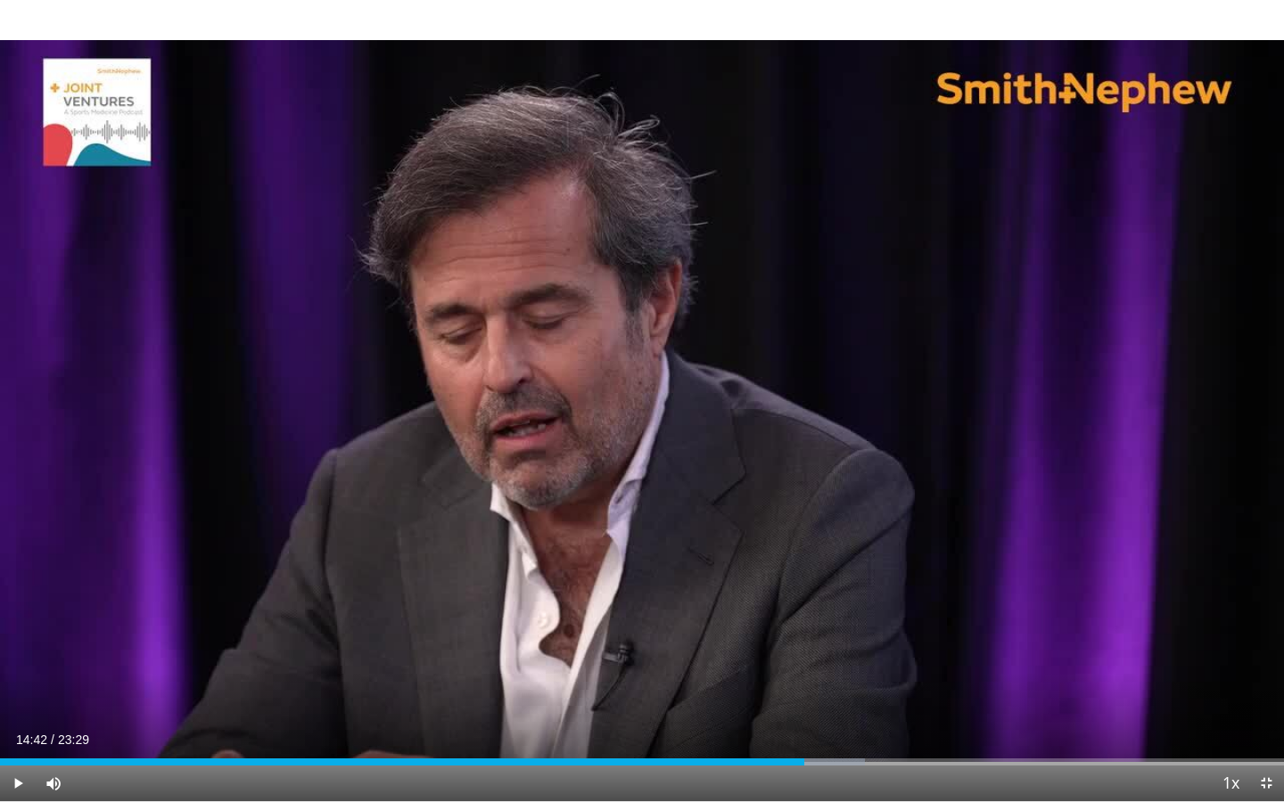
click at [623, 374] on div "30 seconds Tap to unmute" at bounding box center [642, 400] width 1284 height 801
